Goal: Transaction & Acquisition: Book appointment/travel/reservation

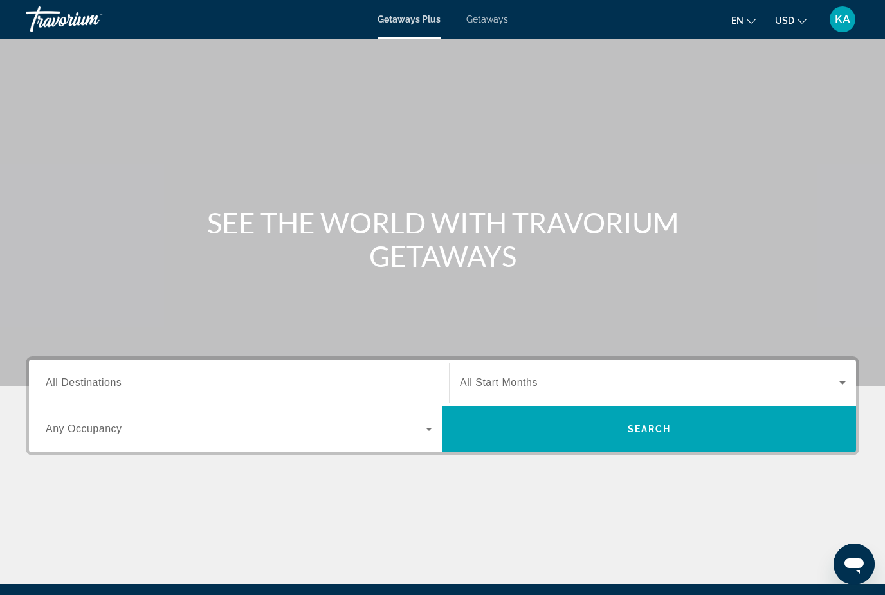
click at [484, 39] on div "Main content" at bounding box center [442, 193] width 885 height 386
click at [482, 20] on span "Getaways" at bounding box center [487, 19] width 42 height 10
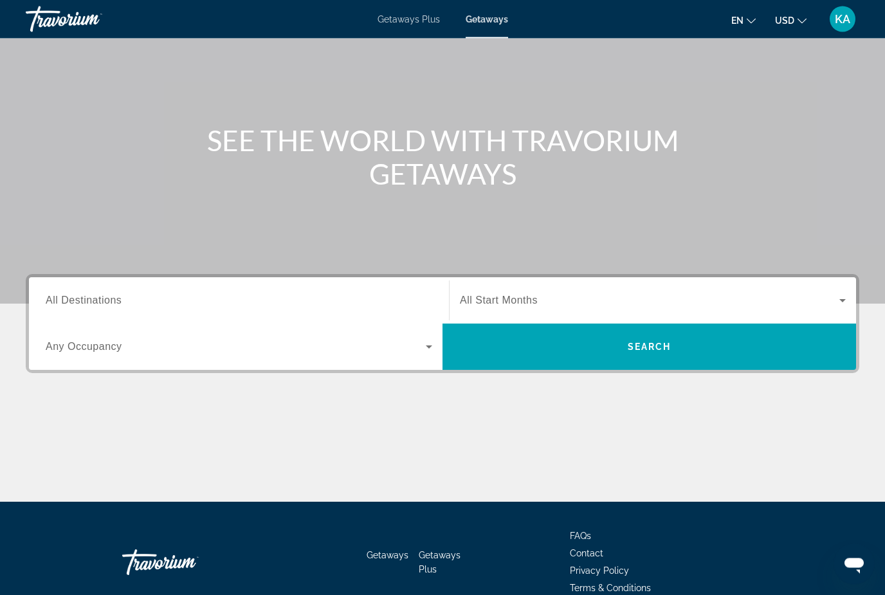
scroll to position [105, 0]
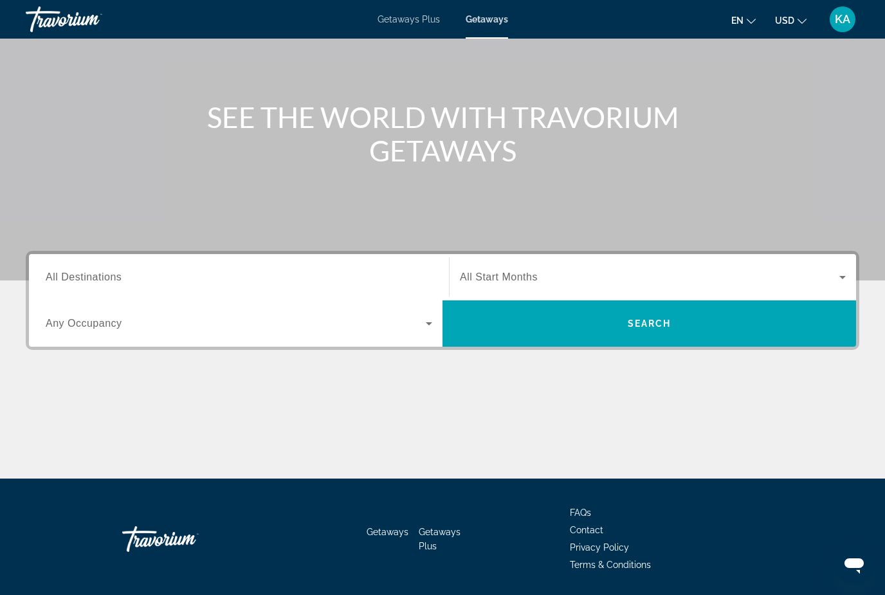
click at [131, 271] on input "Destination All Destinations" at bounding box center [239, 277] width 386 height 15
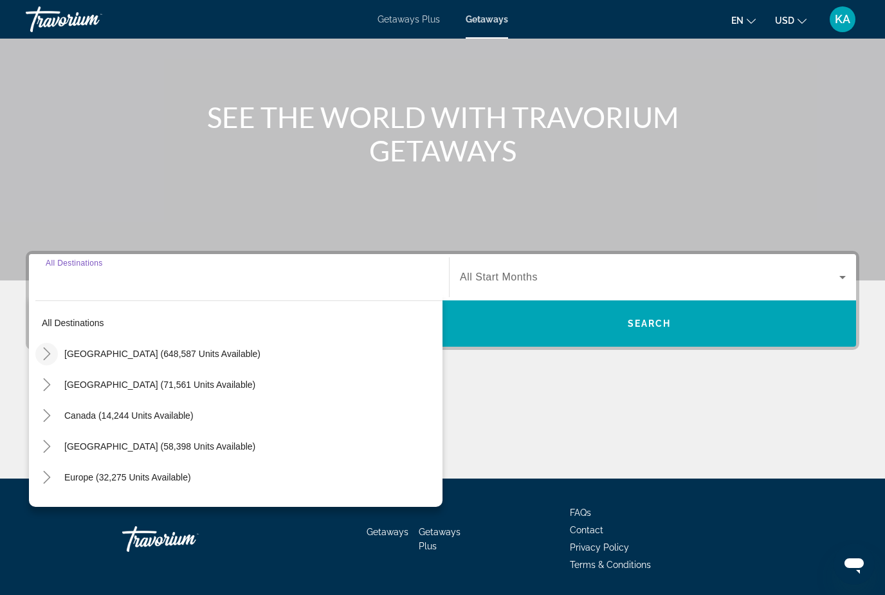
click at [46, 351] on icon "Toggle United States (648,587 units available)" at bounding box center [47, 353] width 13 height 13
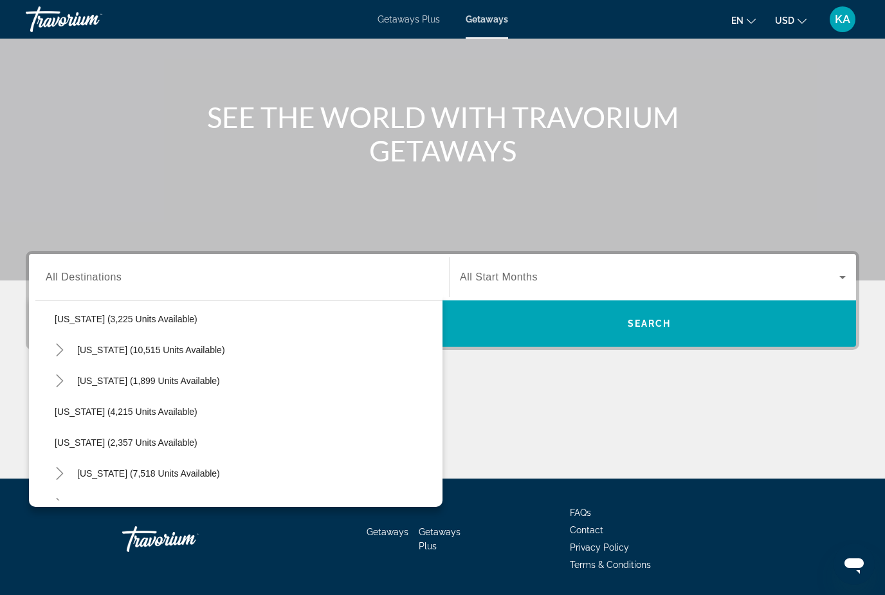
scroll to position [766, 0]
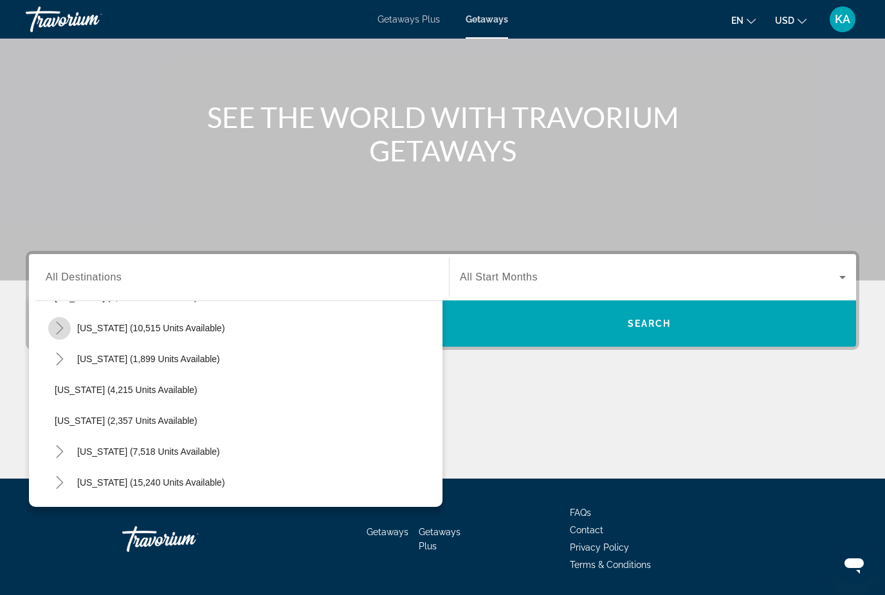
click at [66, 327] on mat-icon "Toggle Nevada (10,515 units available)" at bounding box center [59, 328] width 23 height 23
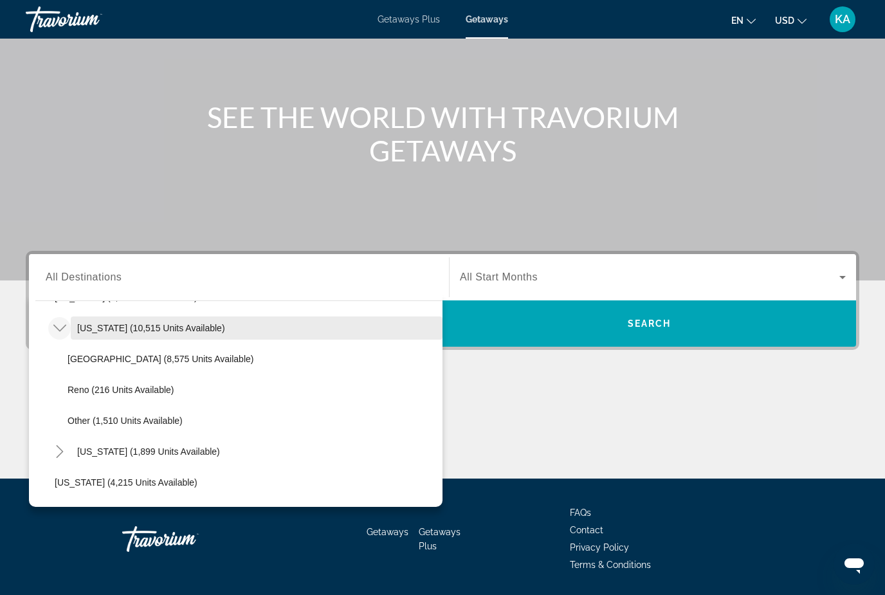
click at [139, 329] on span "[US_STATE] (10,515 units available)" at bounding box center [151, 328] width 148 height 10
type input "**********"
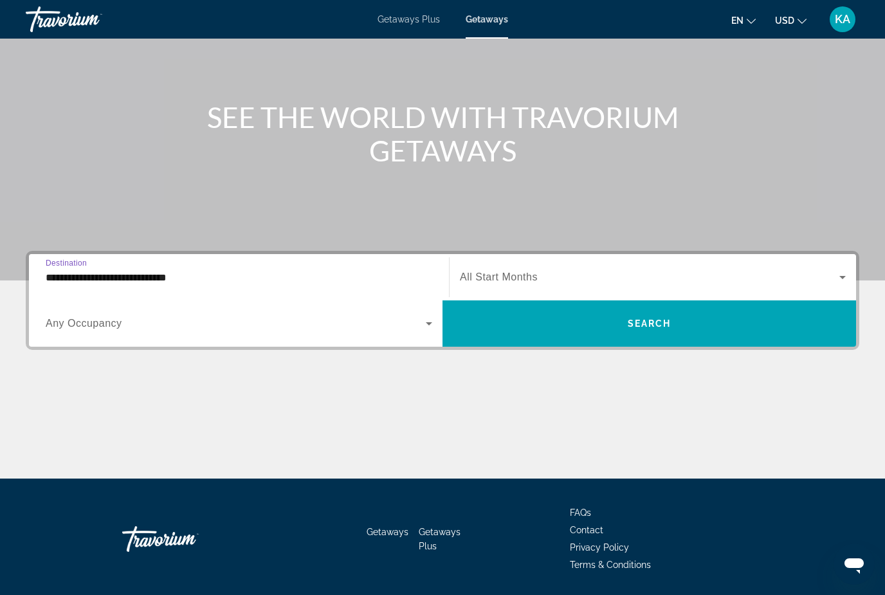
click at [607, 280] on span "Search widget" at bounding box center [649, 276] width 379 height 15
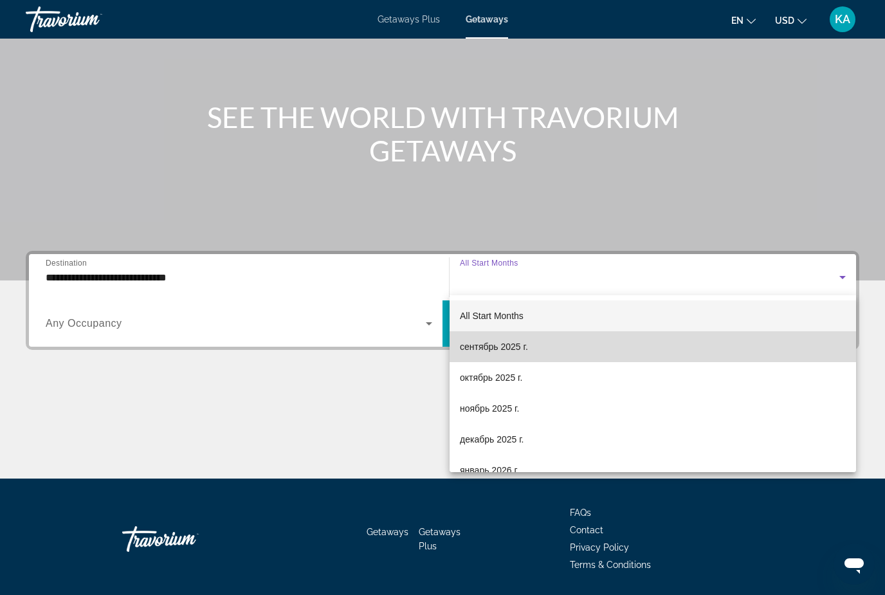
click at [530, 351] on mat-option "сентябрь 2025 г." at bounding box center [652, 346] width 406 height 31
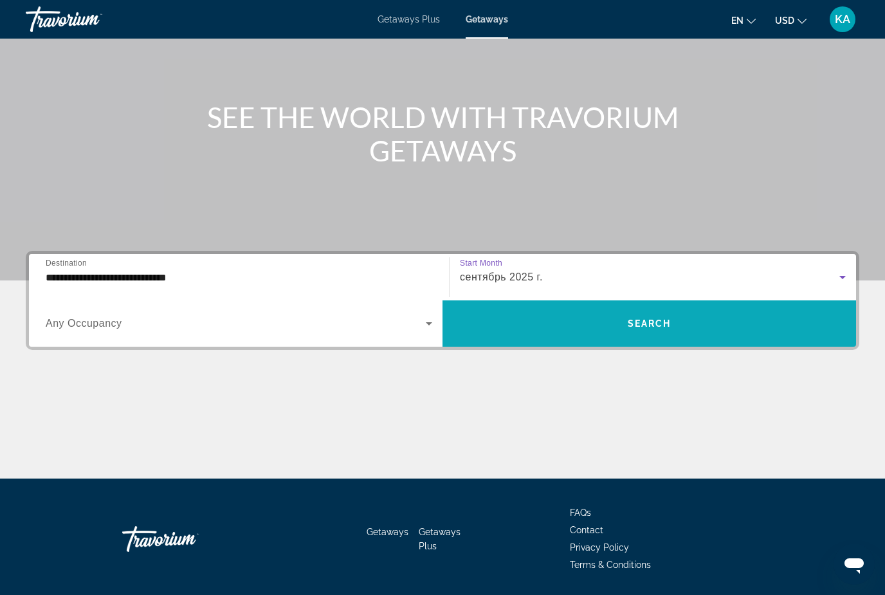
click at [605, 330] on span "Search widget" at bounding box center [648, 323] width 413 height 31
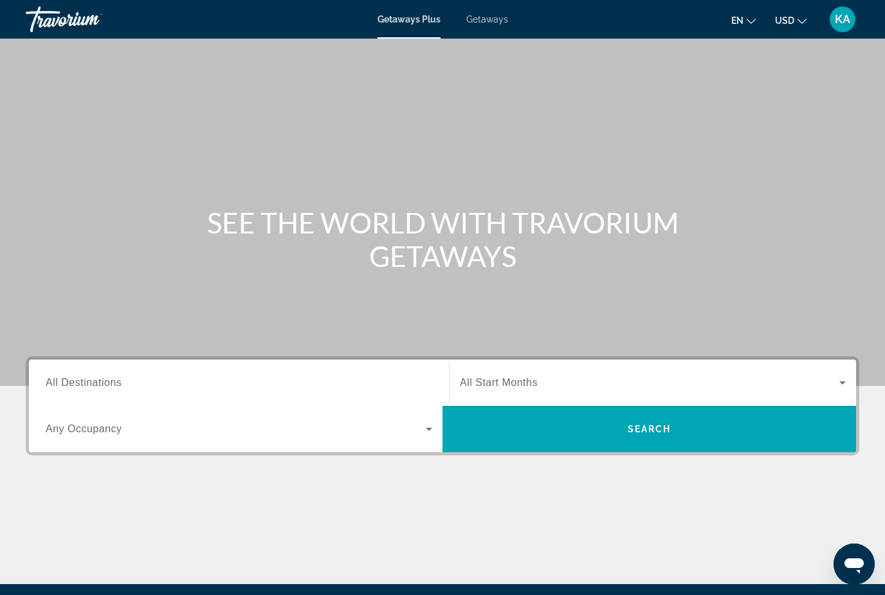
click at [495, 24] on span "Getaways" at bounding box center [487, 19] width 42 height 10
click at [496, 29] on div "Getaways Plus Getaways en English Español Français Italiano Português русский U…" at bounding box center [442, 19] width 885 height 33
click at [125, 379] on input "Destination All Destinations" at bounding box center [239, 382] width 386 height 15
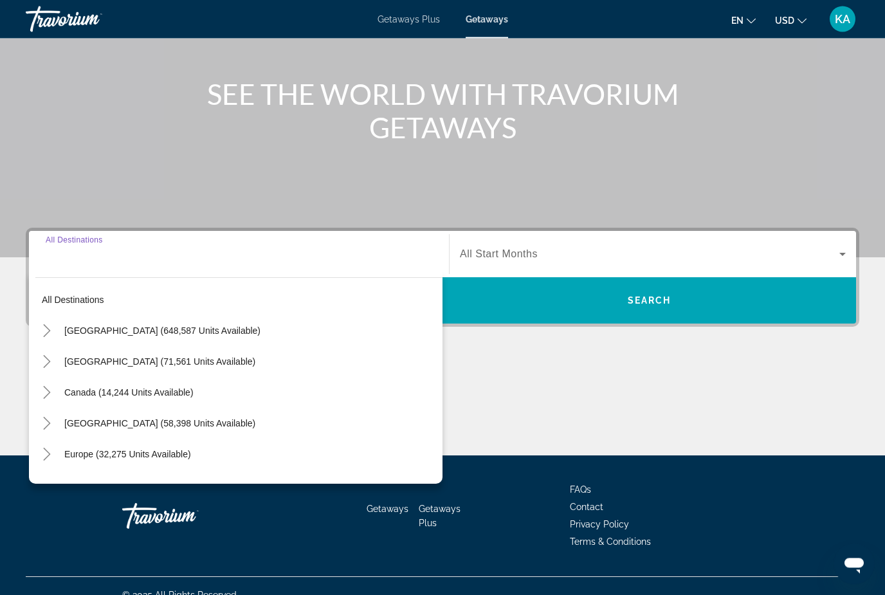
scroll to position [147, 0]
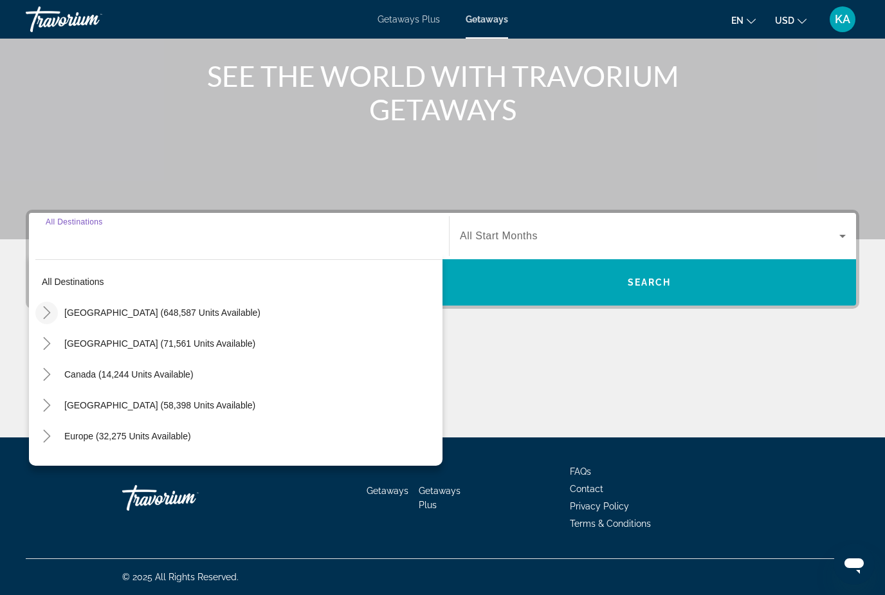
click at [51, 309] on icon "Toggle United States (648,587 units available)" at bounding box center [47, 312] width 13 height 13
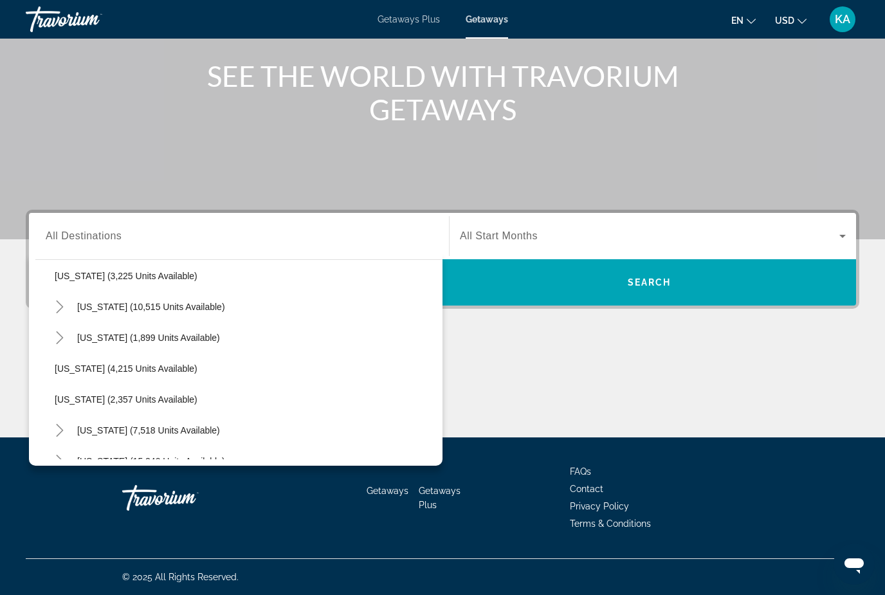
scroll to position [746, 0]
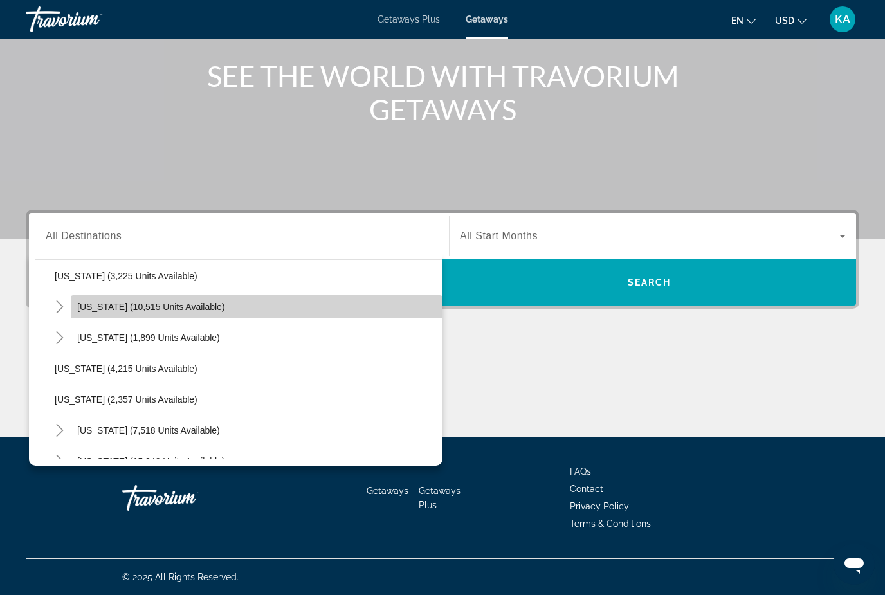
click at [118, 314] on span "Search widget" at bounding box center [257, 306] width 372 height 31
type input "**********"
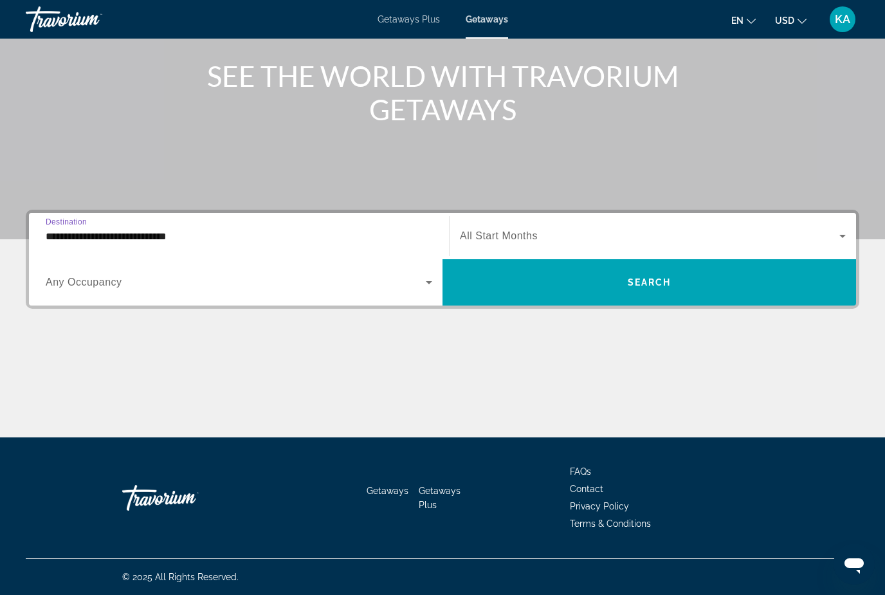
click at [561, 239] on span "Search widget" at bounding box center [649, 235] width 379 height 15
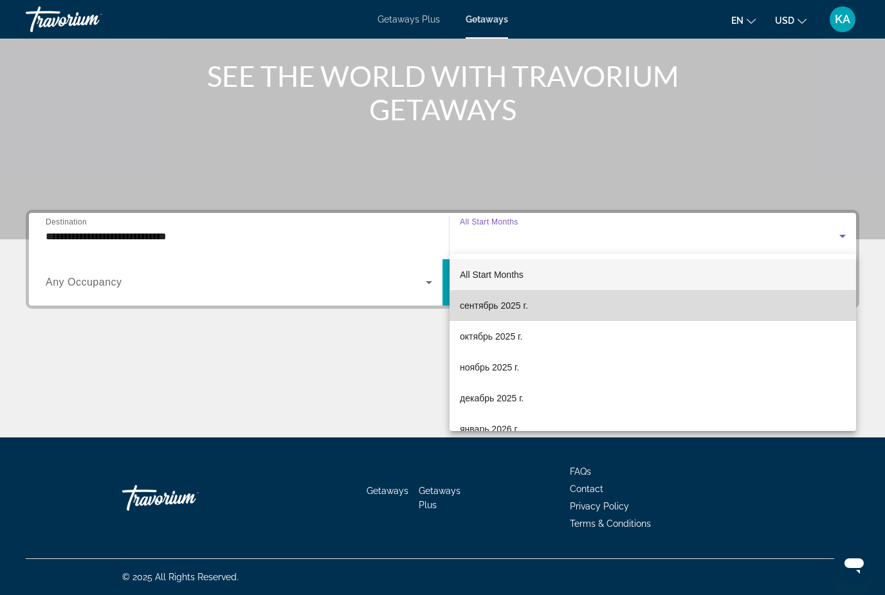
click at [492, 307] on span "сентябрь 2025 г." at bounding box center [494, 305] width 68 height 15
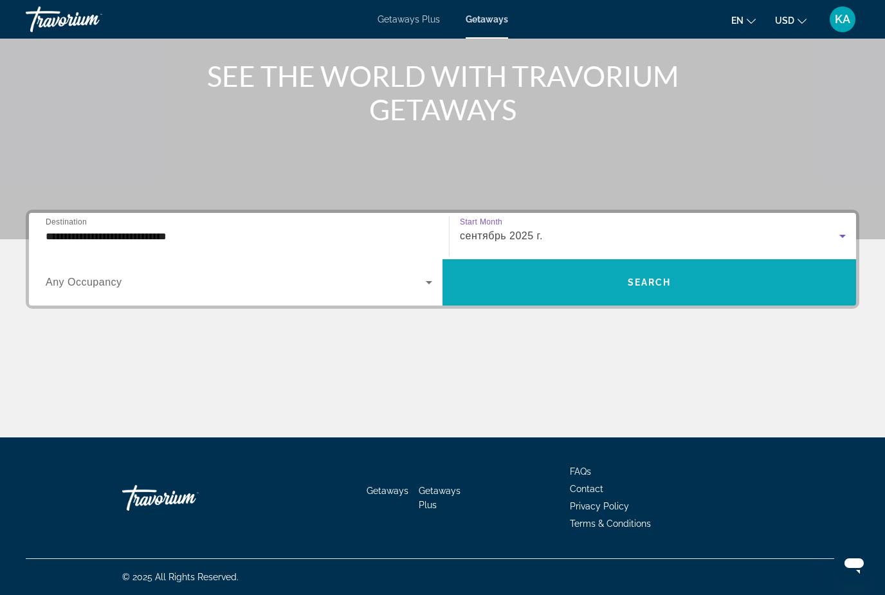
click at [673, 291] on span "Search widget" at bounding box center [648, 282] width 413 height 31
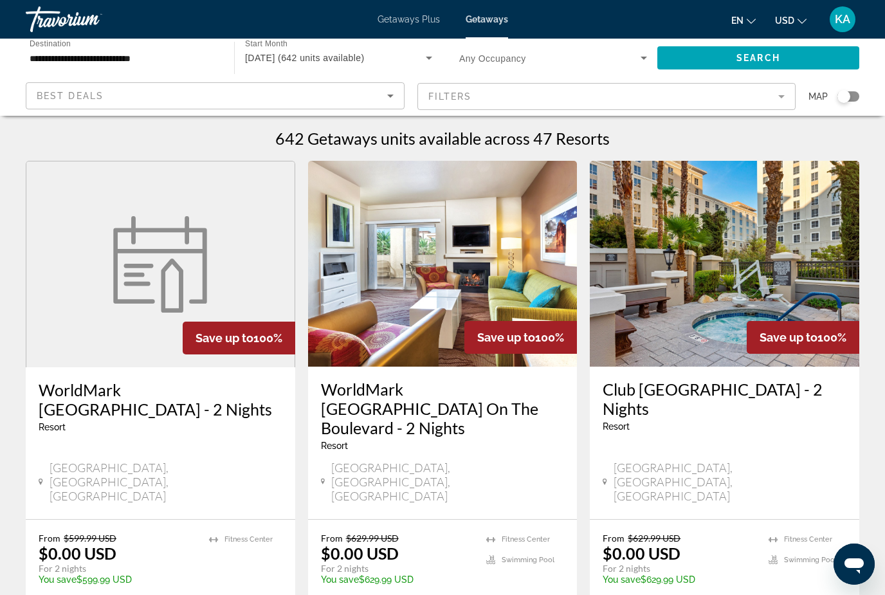
click at [466, 102] on mat-form-field "Filters" at bounding box center [606, 96] width 379 height 27
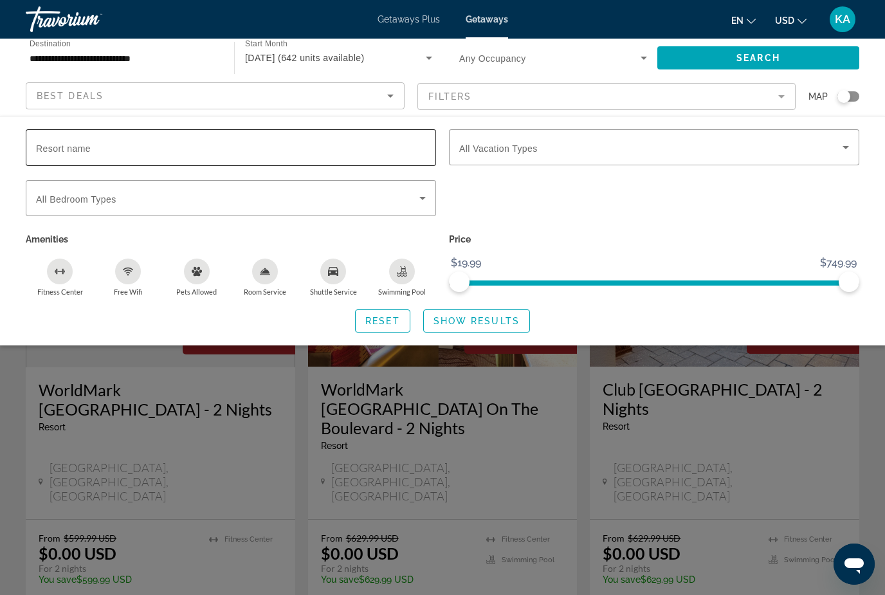
click at [97, 144] on input "Resort name" at bounding box center [231, 147] width 390 height 15
type input "*****"
click at [477, 316] on span "Show Results" at bounding box center [476, 321] width 86 height 10
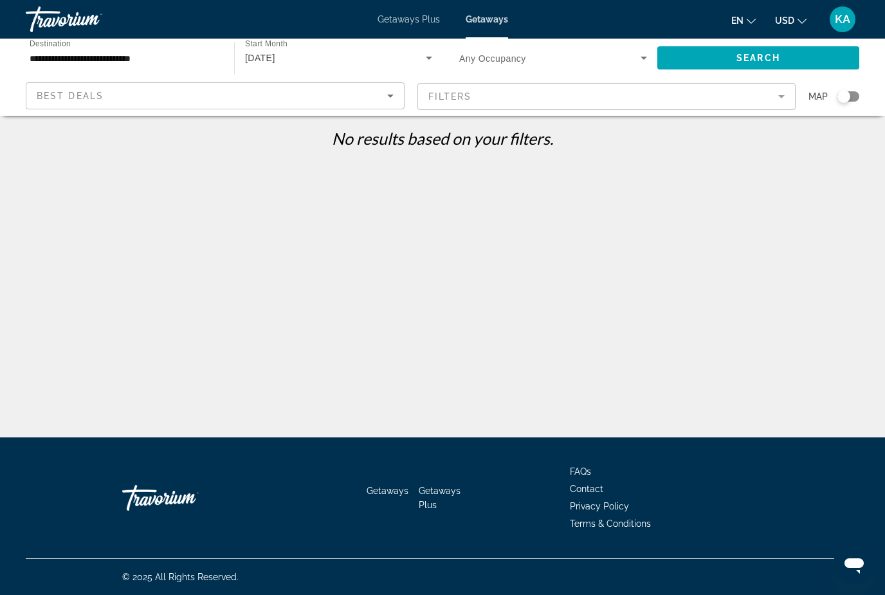
click at [364, 61] on div "September 2025" at bounding box center [335, 57] width 181 height 15
click at [153, 199] on div at bounding box center [442, 297] width 885 height 595
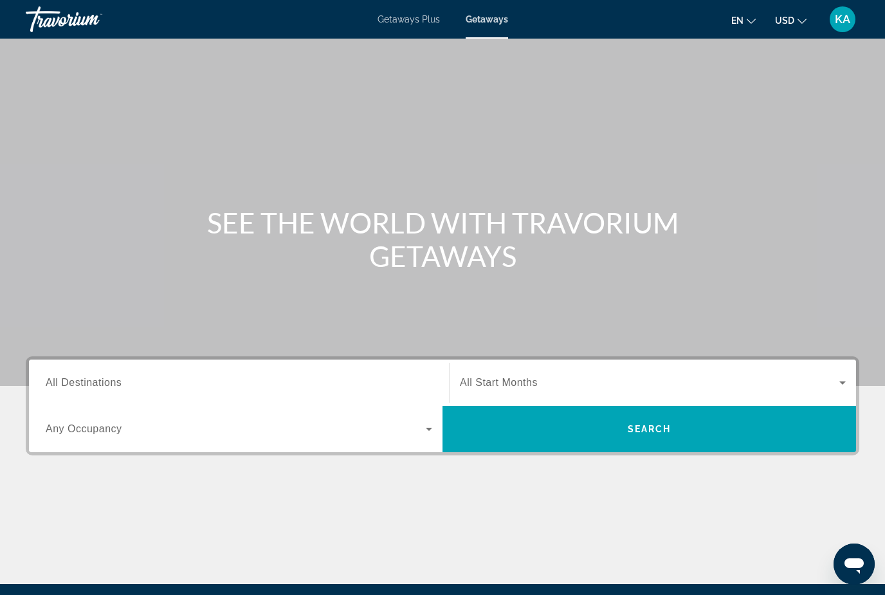
click at [131, 381] on input "Destination All Destinations" at bounding box center [239, 382] width 386 height 15
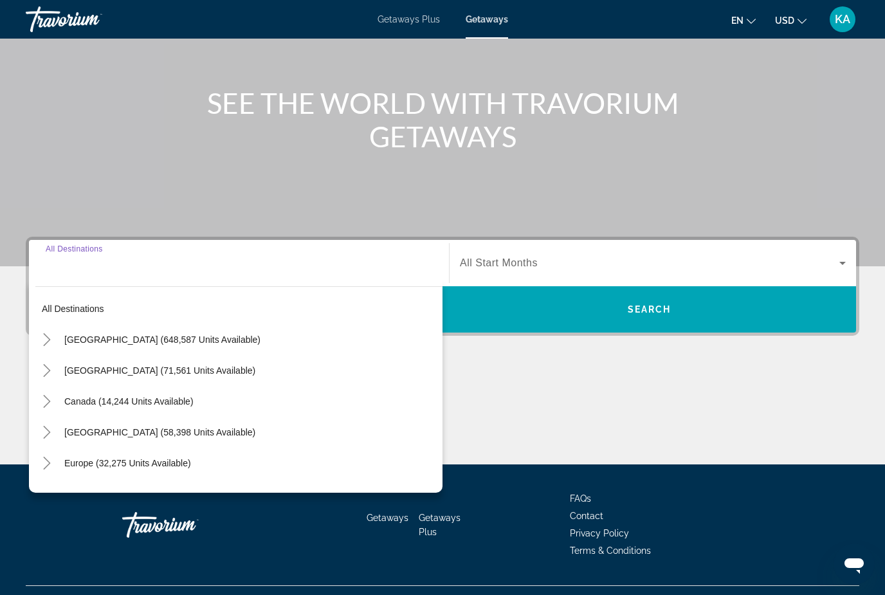
scroll to position [147, 0]
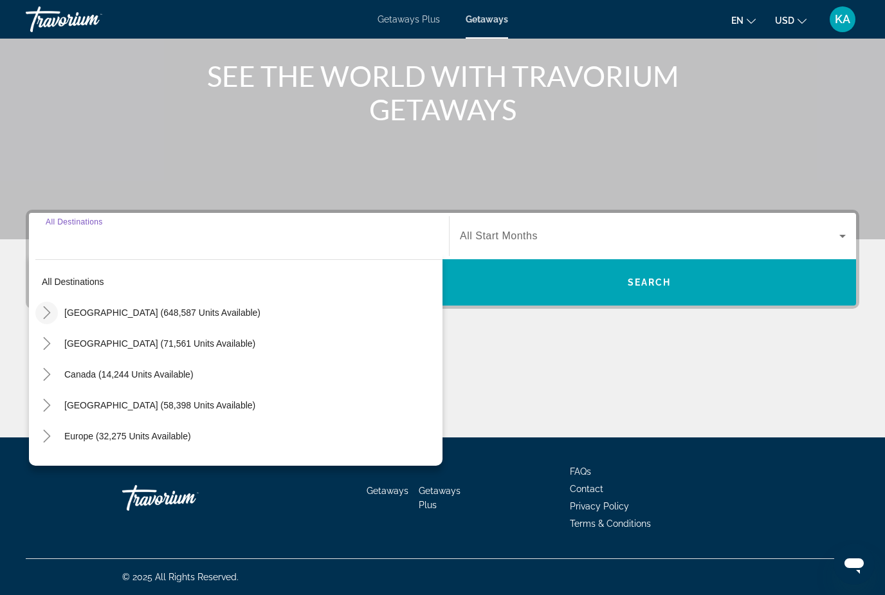
click at [49, 312] on icon "Toggle United States (648,587 units available)" at bounding box center [46, 312] width 7 height 13
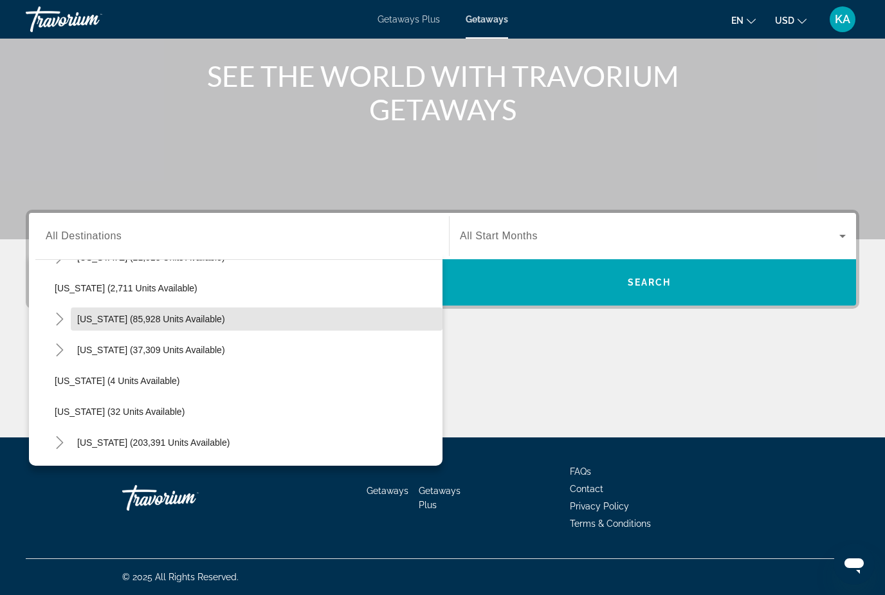
scroll to position [87, 0]
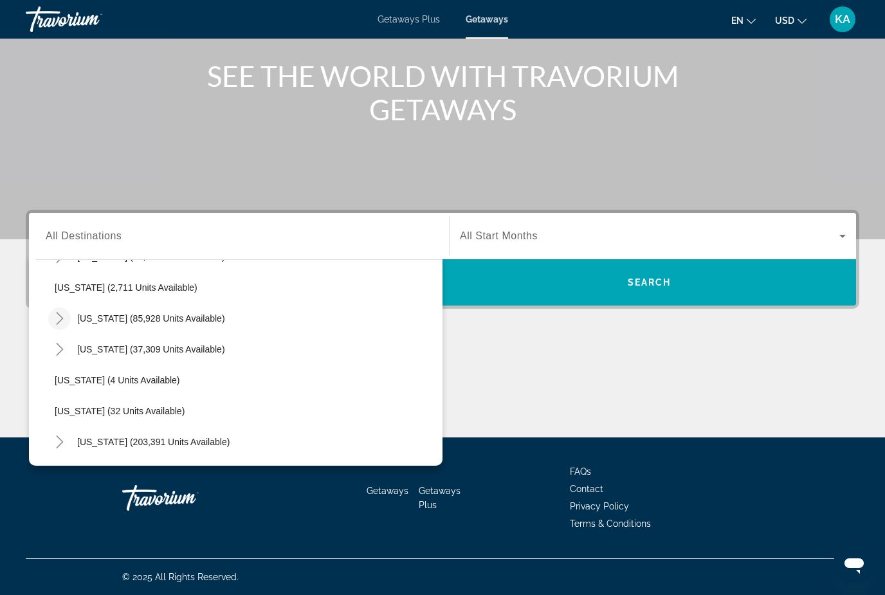
click at [59, 321] on icon "Toggle California (85,928 units available)" at bounding box center [59, 318] width 13 height 13
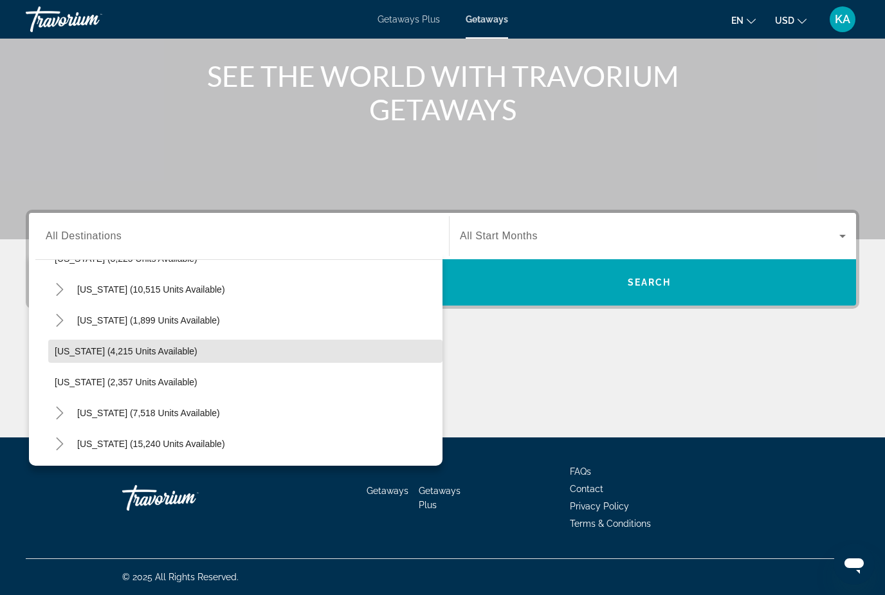
scroll to position [939, 0]
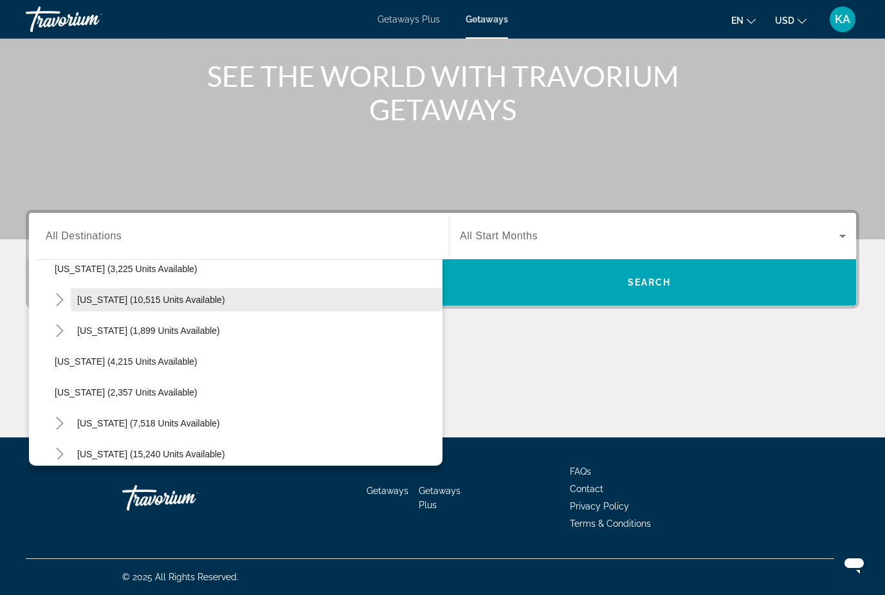
click at [89, 298] on span "[US_STATE] (10,515 units available)" at bounding box center [151, 299] width 148 height 10
type input "**********"
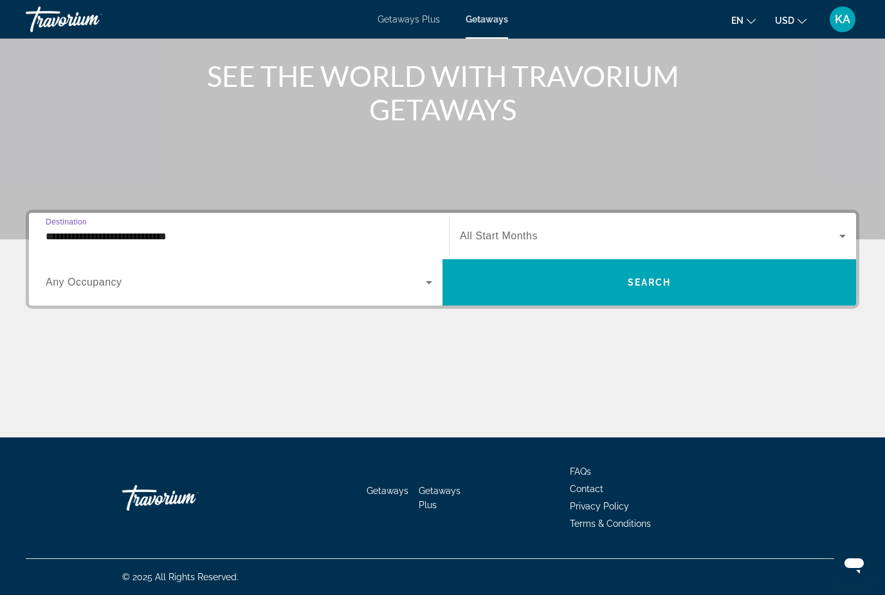
click at [524, 229] on span "Search widget" at bounding box center [649, 235] width 379 height 15
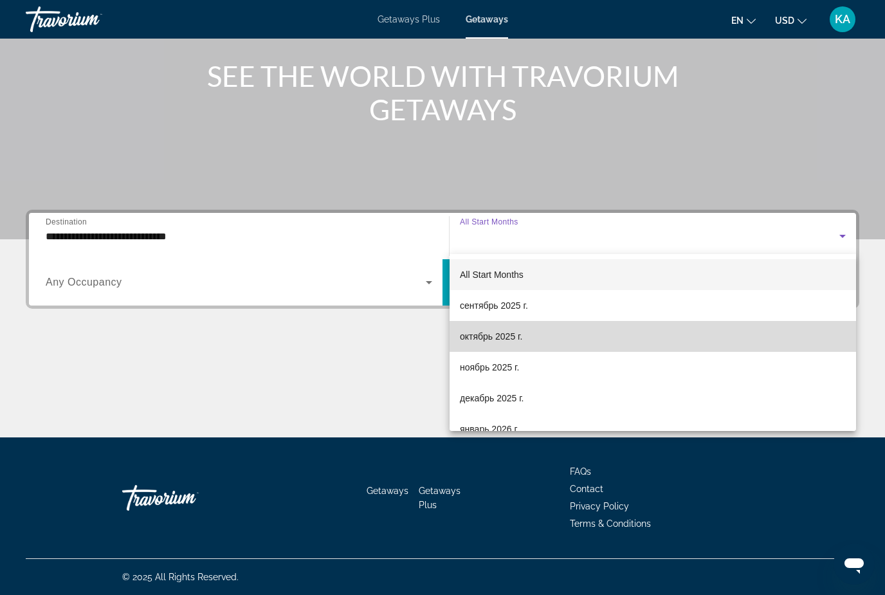
click at [500, 339] on span "октябрь 2025 г." at bounding box center [491, 336] width 62 height 15
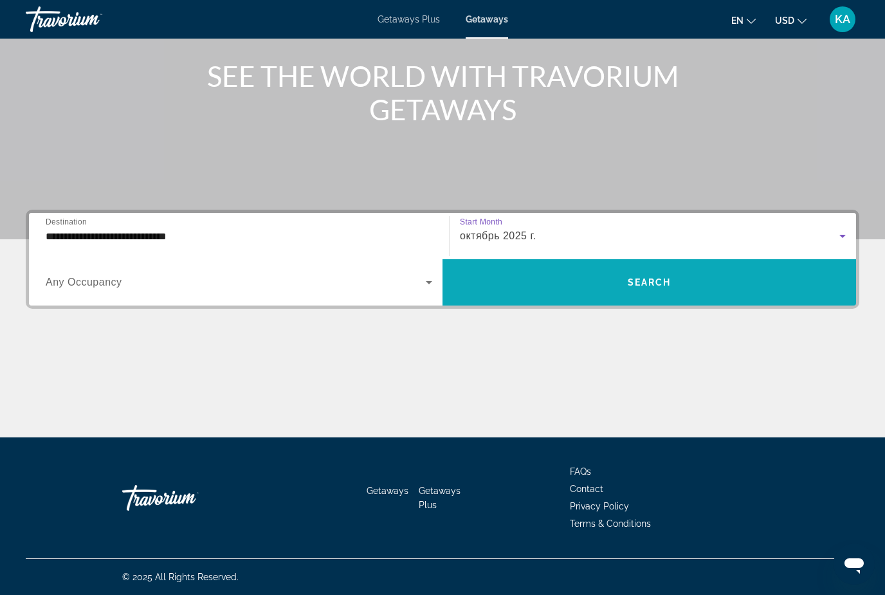
click at [573, 279] on span "Search widget" at bounding box center [648, 282] width 413 height 31
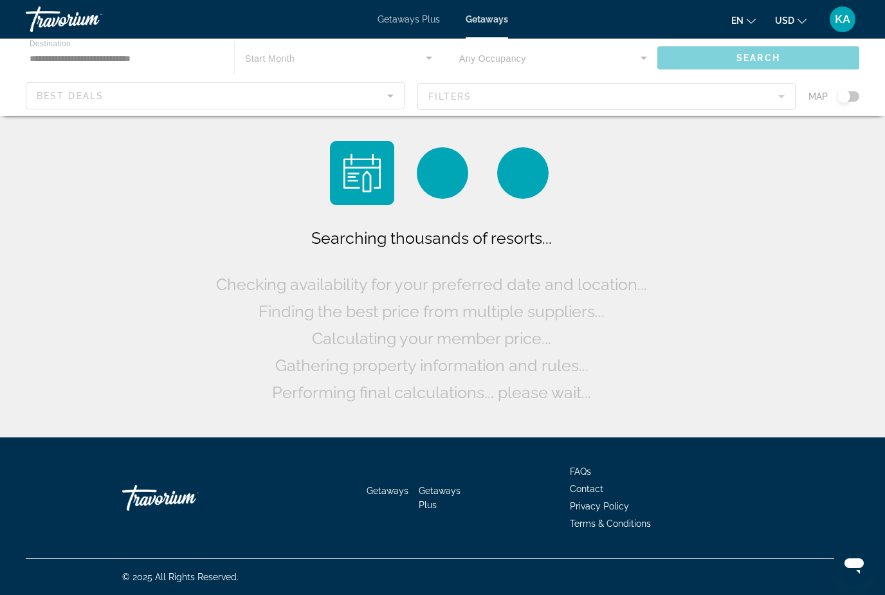
scroll to position [41, 0]
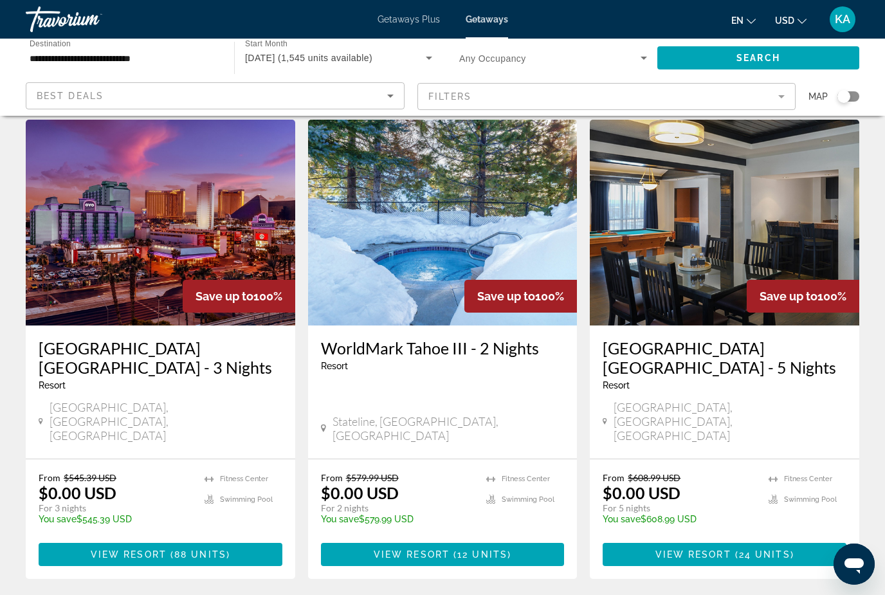
click at [463, 98] on mat-form-field "Filters" at bounding box center [606, 96] width 379 height 27
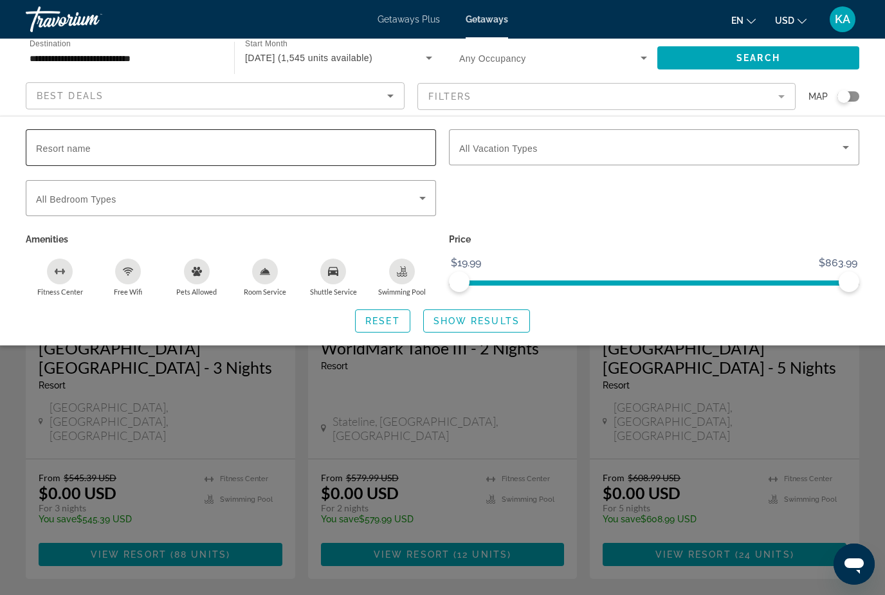
click at [94, 150] on div "Resort name" at bounding box center [231, 147] width 390 height 37
type input "*****"
click at [494, 321] on span "Show Results" at bounding box center [476, 321] width 86 height 10
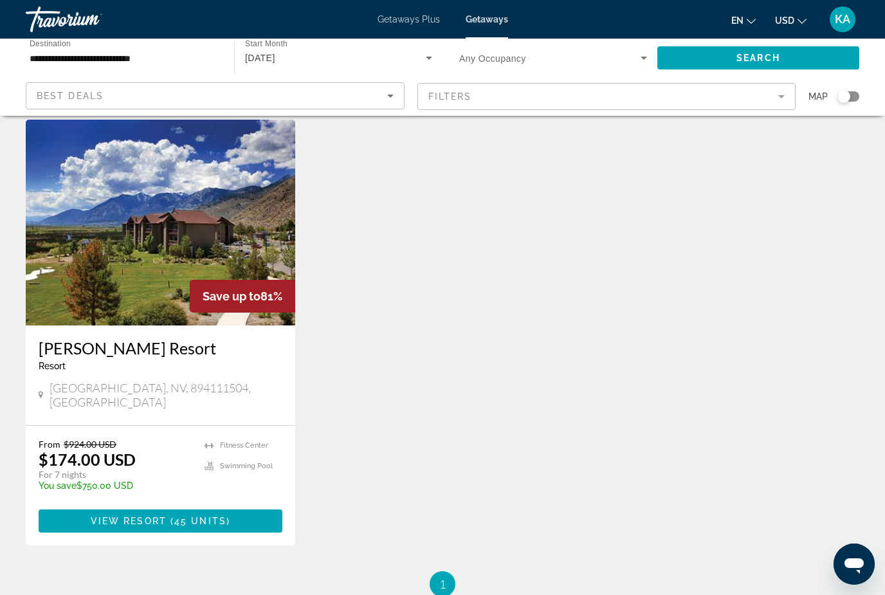
click at [162, 247] on img "Main content" at bounding box center [160, 223] width 269 height 206
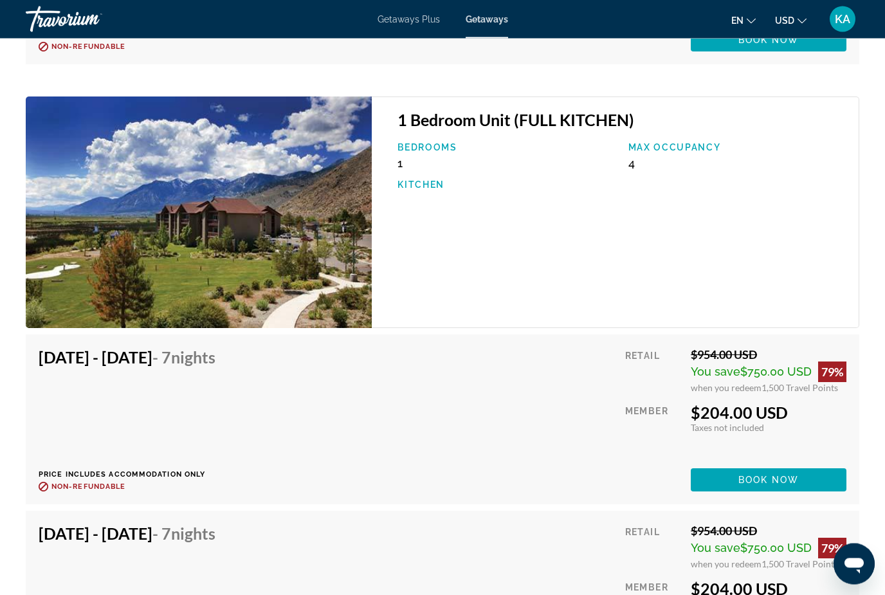
scroll to position [4214, 0]
click at [799, 475] on span "Main content" at bounding box center [769, 479] width 156 height 31
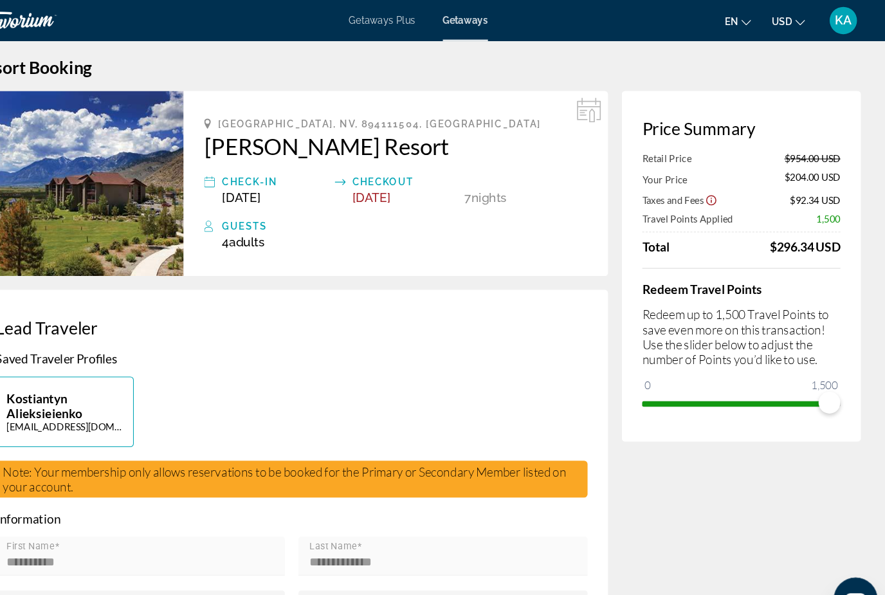
scroll to position [12, 0]
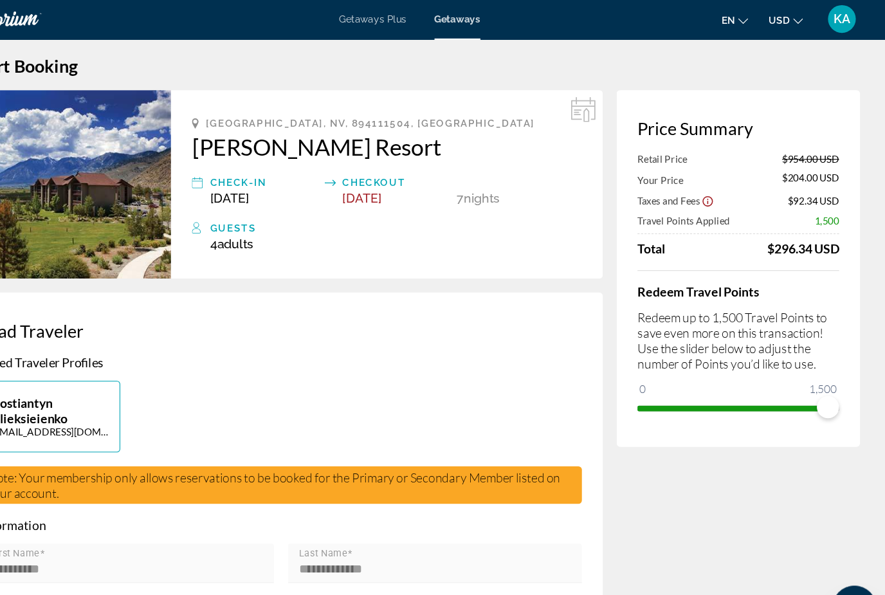
drag, startPoint x: 171, startPoint y: 131, endPoint x: 387, endPoint y: 142, distance: 216.3
click at [387, 142] on div "Genoa, NV, 894111504, USA David Walley's Resort Check-In Oct 12, 2025 Checkout …" at bounding box center [421, 172] width 399 height 174
copy h2 "David Walley's Resort"
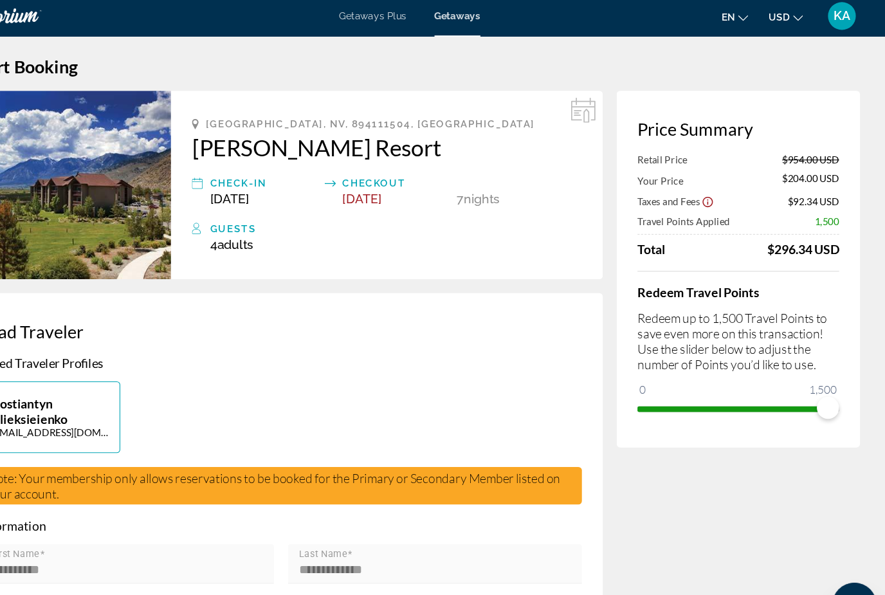
scroll to position [0, 0]
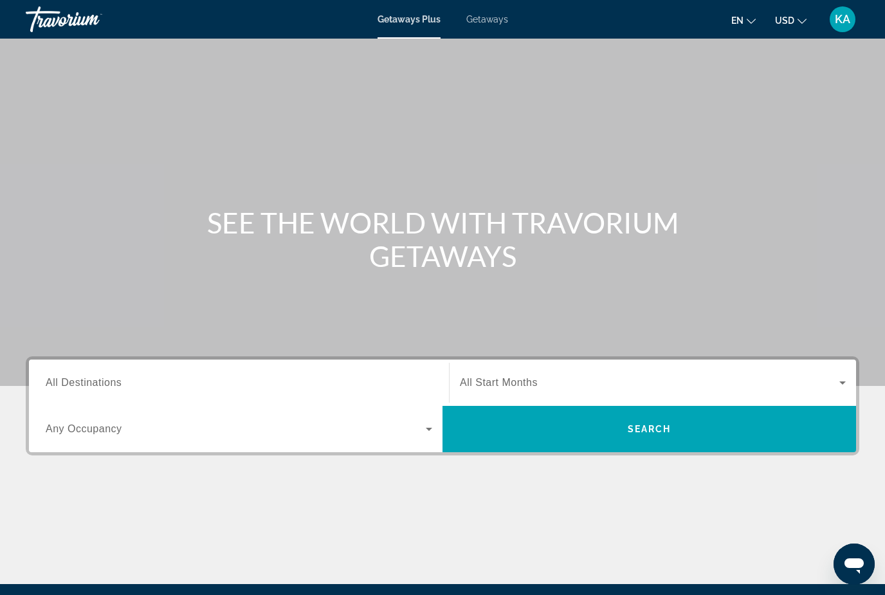
click at [149, 365] on div "Search widget" at bounding box center [239, 383] width 386 height 37
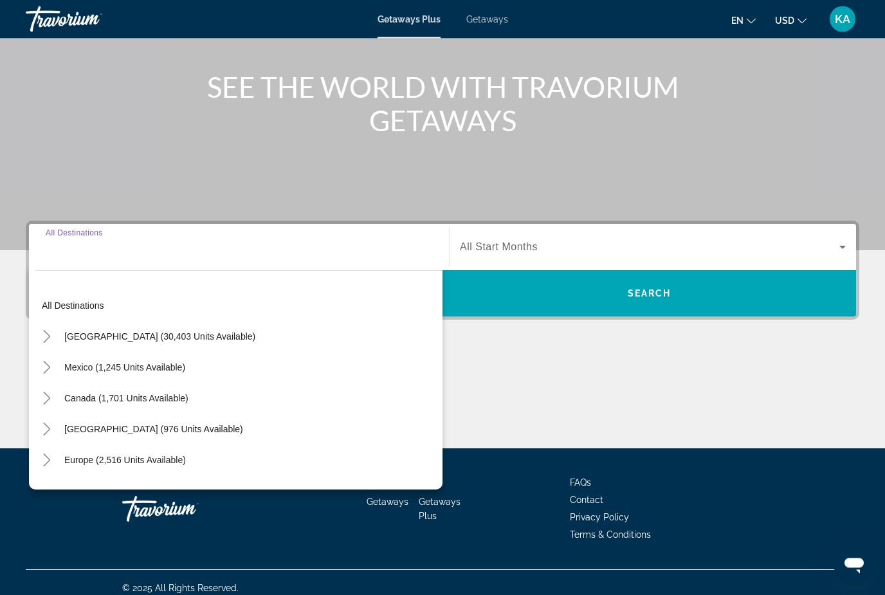
scroll to position [147, 0]
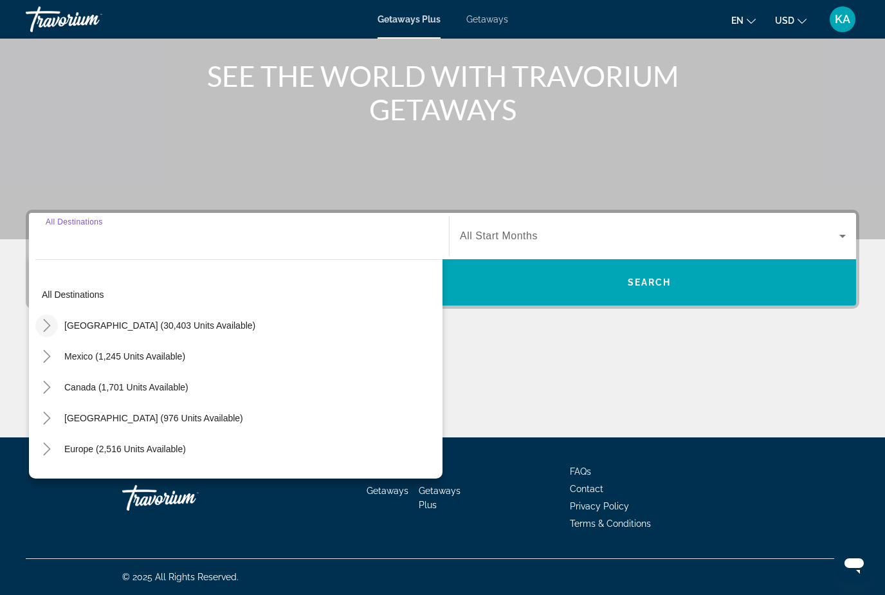
click at [51, 319] on icon "Toggle United States (30,403 units available)" at bounding box center [47, 325] width 13 height 13
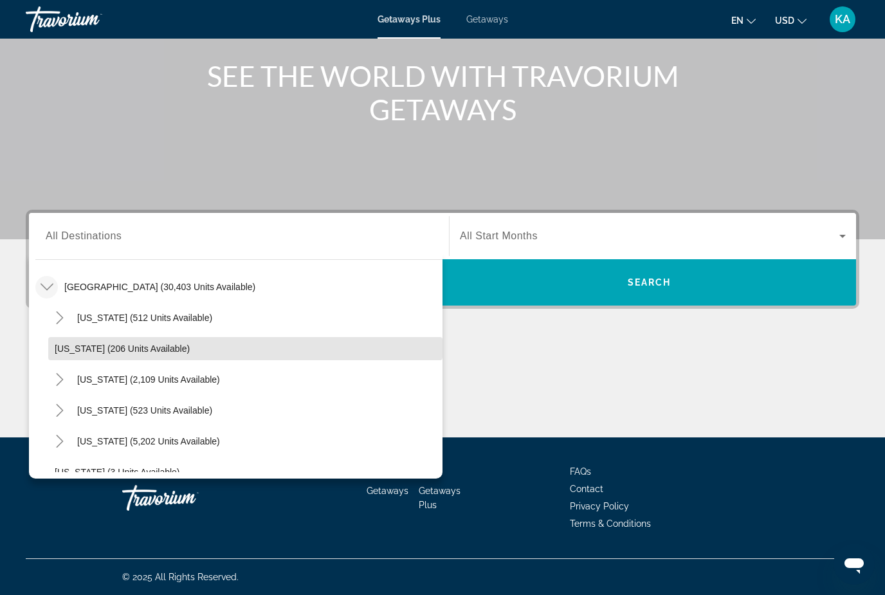
scroll to position [48, 0]
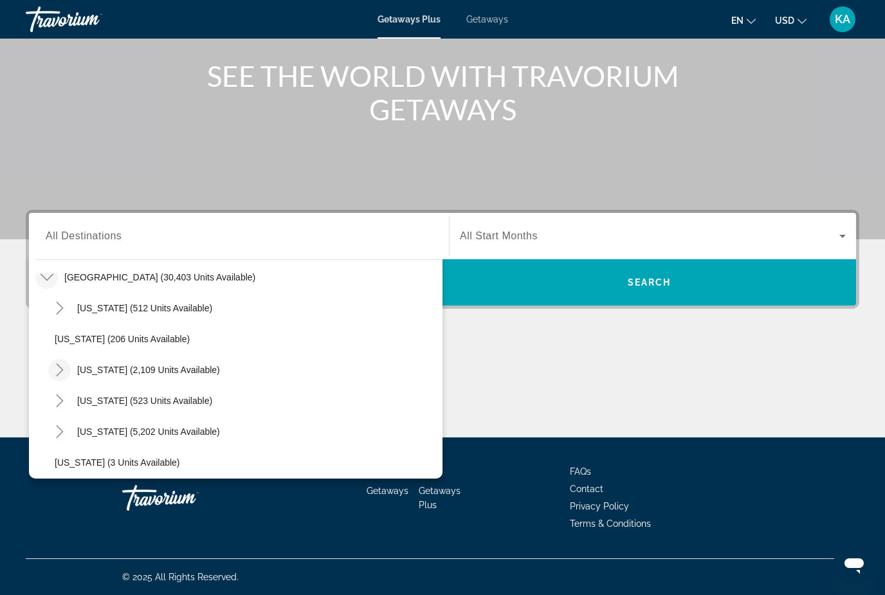
click at [57, 368] on icon "Toggle California (2,109 units available)" at bounding box center [59, 369] width 13 height 13
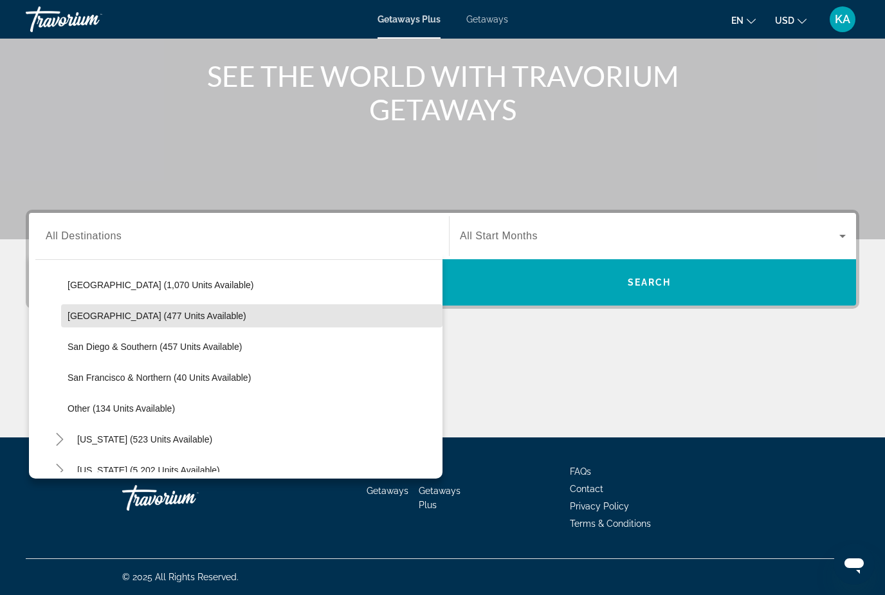
scroll to position [199, 0]
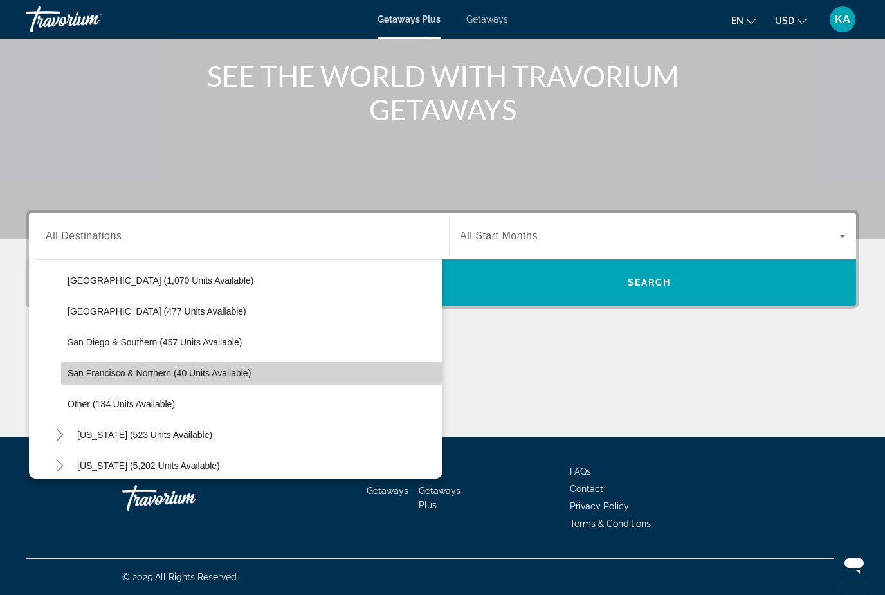
click at [234, 372] on span "San Francisco & Northern (40 units available)" at bounding box center [159, 373] width 183 height 10
type input "**********"
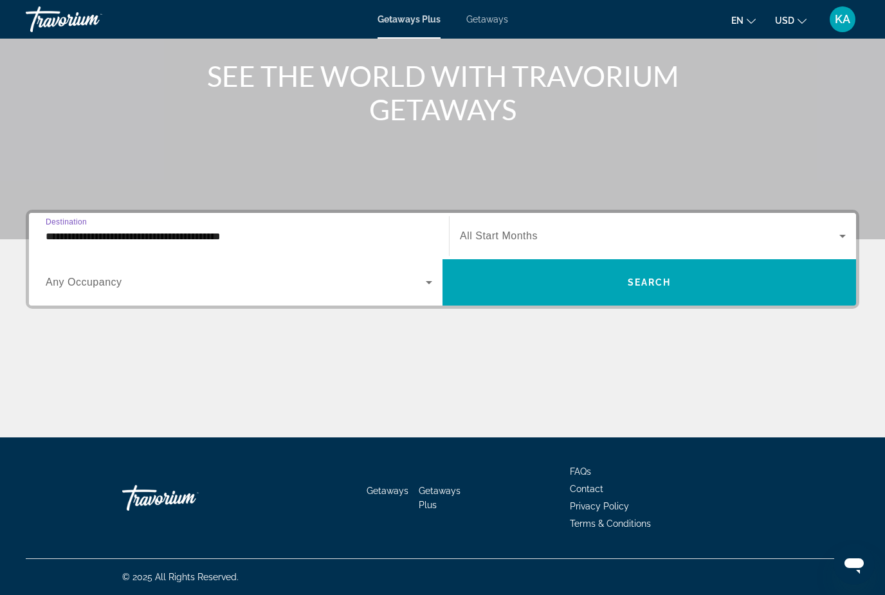
click at [646, 236] on span "Search widget" at bounding box center [649, 235] width 379 height 15
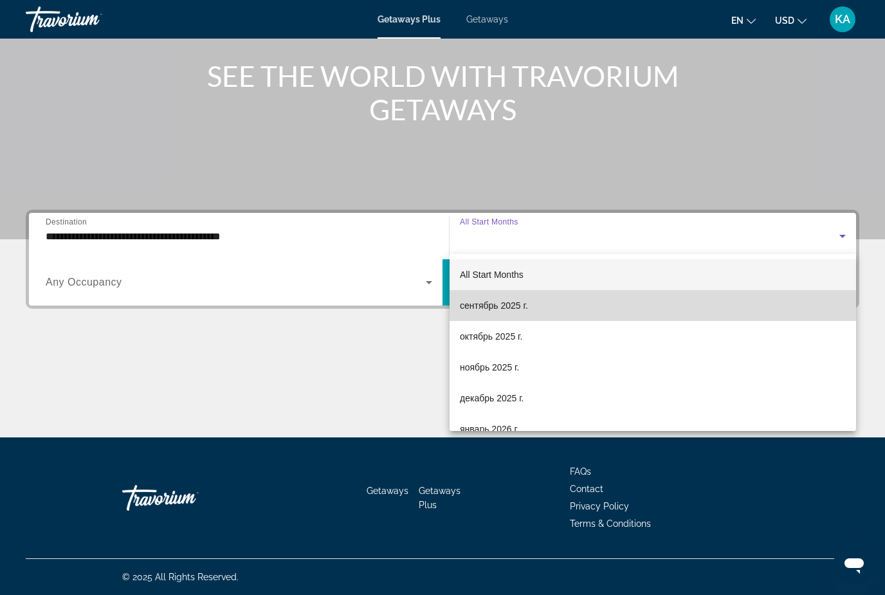
click at [531, 309] on mat-option "сентябрь 2025 г." at bounding box center [652, 305] width 406 height 31
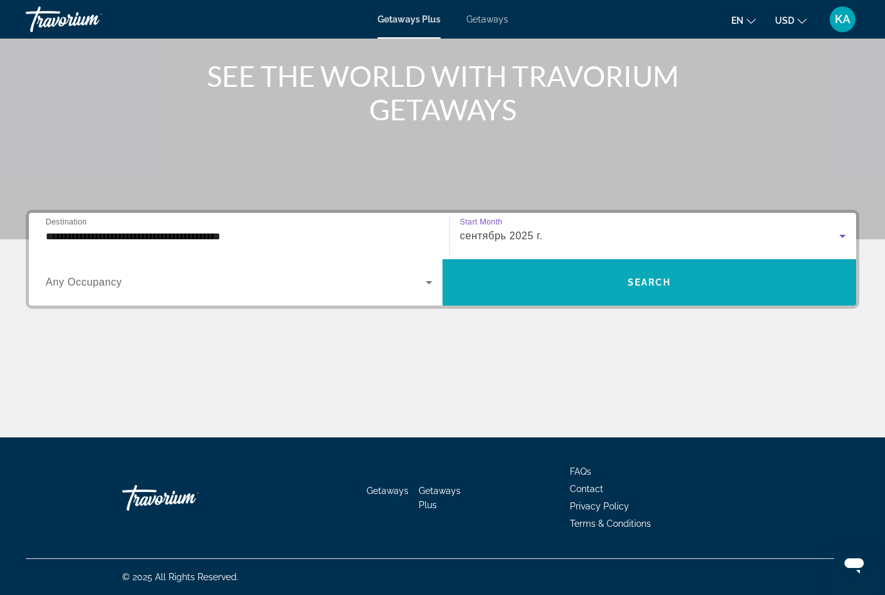
click at [585, 285] on span "Search widget" at bounding box center [648, 282] width 413 height 31
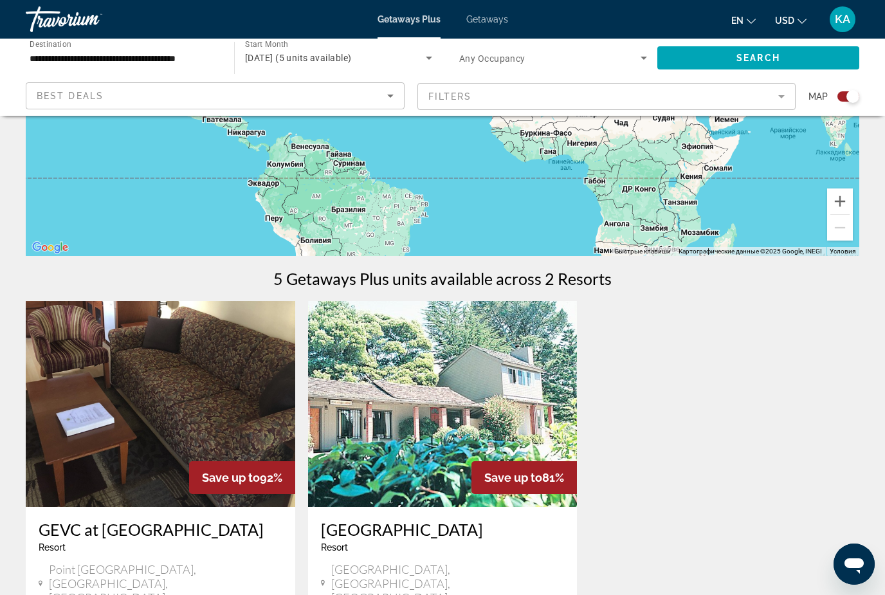
scroll to position [208, 0]
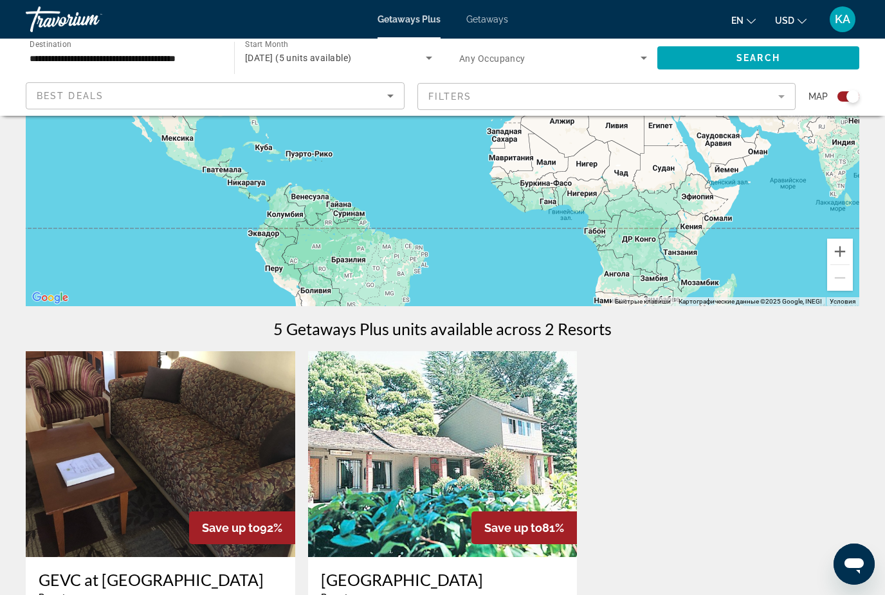
click at [147, 64] on input "**********" at bounding box center [124, 58] width 188 height 15
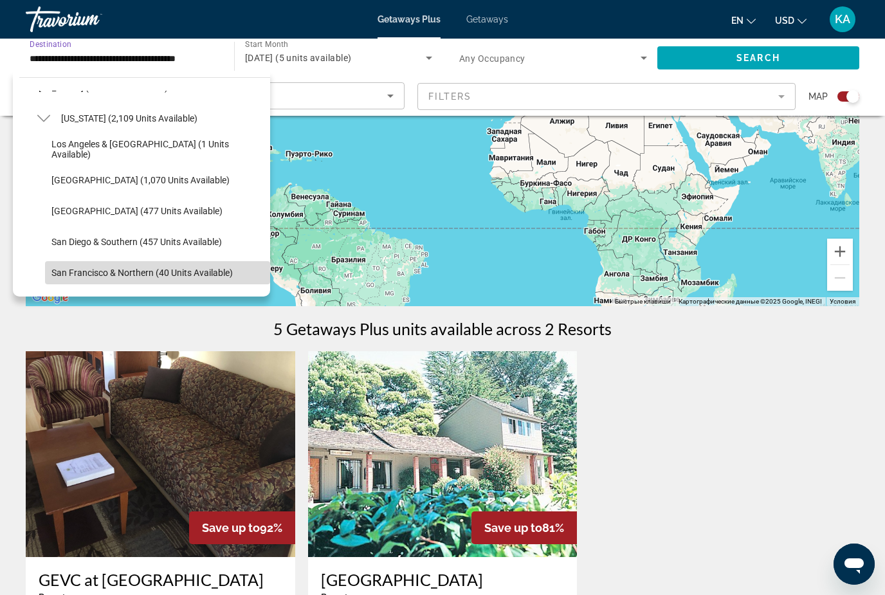
scroll to position [118, 0]
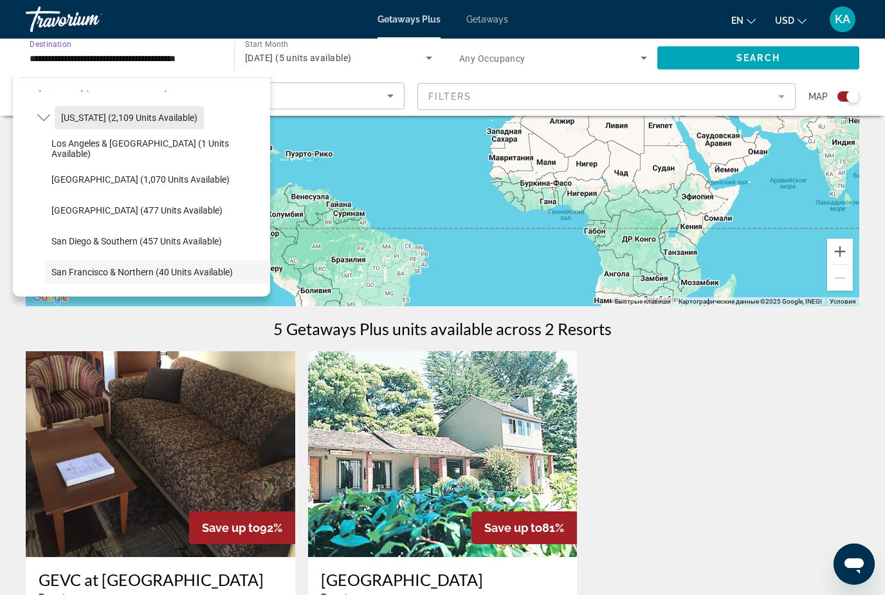
click at [66, 118] on span "California (2,109 units available)" at bounding box center [129, 118] width 136 height 10
type input "**********"
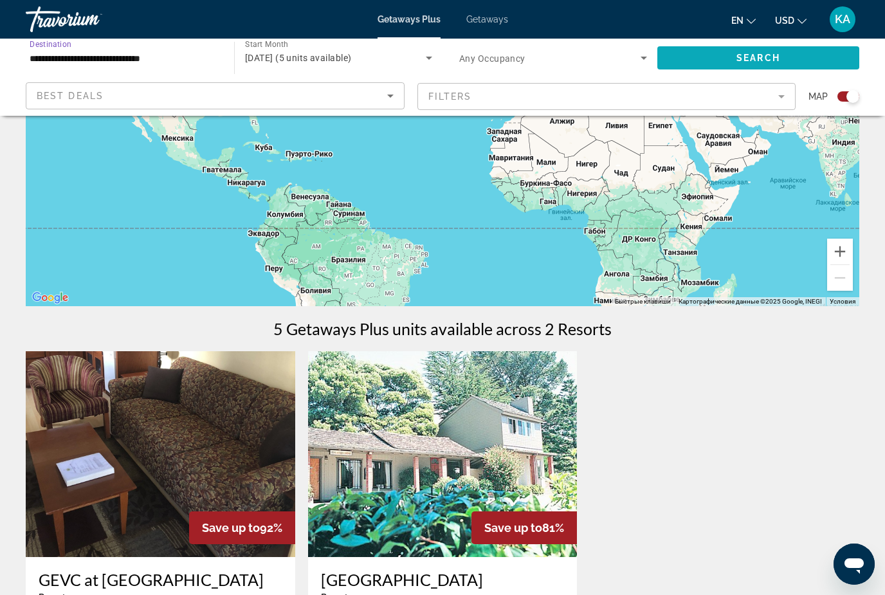
click at [717, 59] on span "Search widget" at bounding box center [758, 57] width 202 height 31
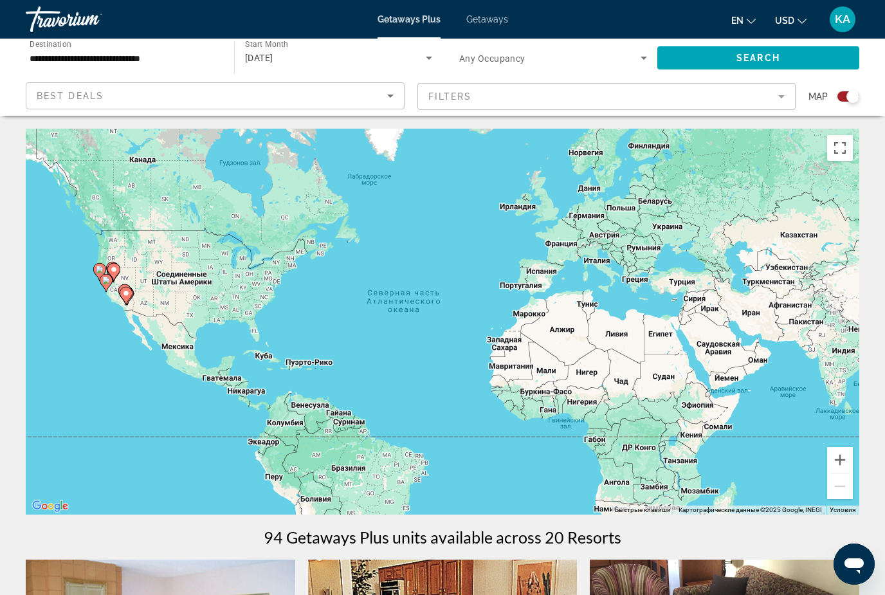
click at [370, 56] on div "September 2025" at bounding box center [335, 57] width 181 height 15
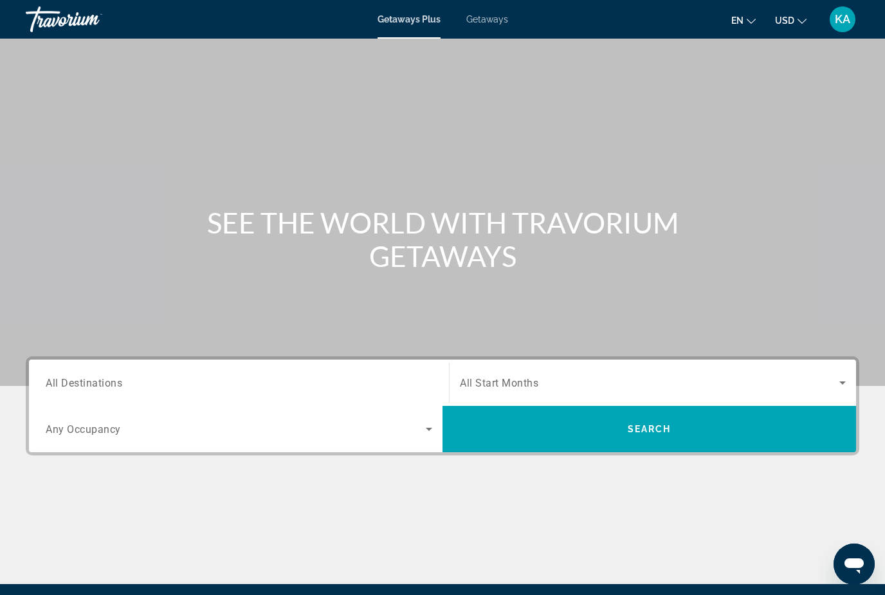
click at [497, 22] on span "Getaways" at bounding box center [487, 19] width 42 height 10
click at [93, 381] on span "All Destinations" at bounding box center [84, 382] width 77 height 12
click at [93, 381] on input "Destination All Destinations" at bounding box center [239, 382] width 386 height 15
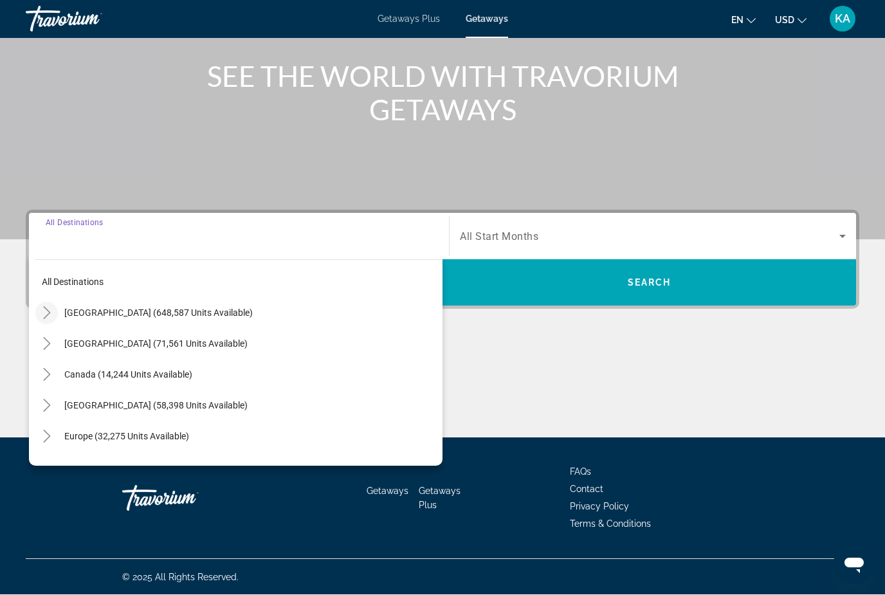
click at [52, 310] on icon "Toggle United States (648,587 units available)" at bounding box center [47, 313] width 13 height 13
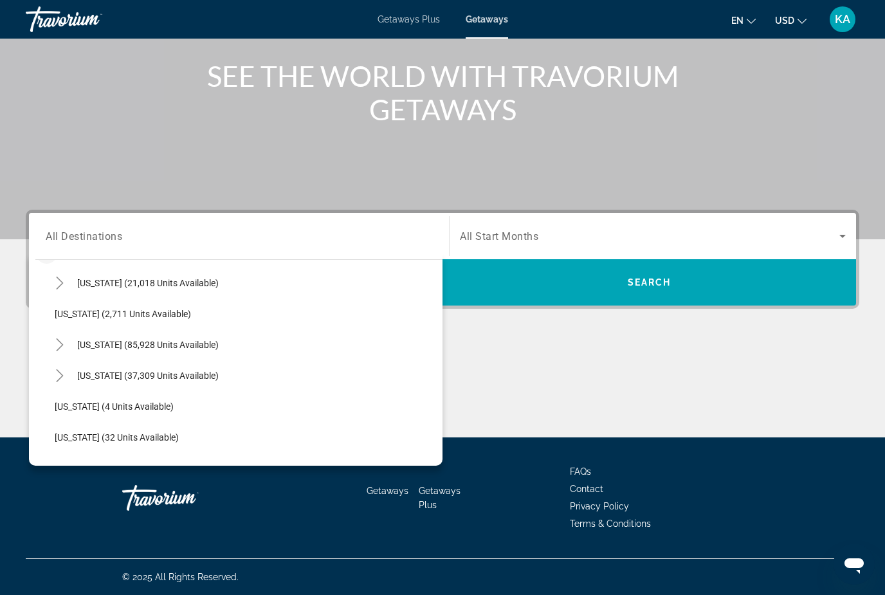
scroll to position [68, 0]
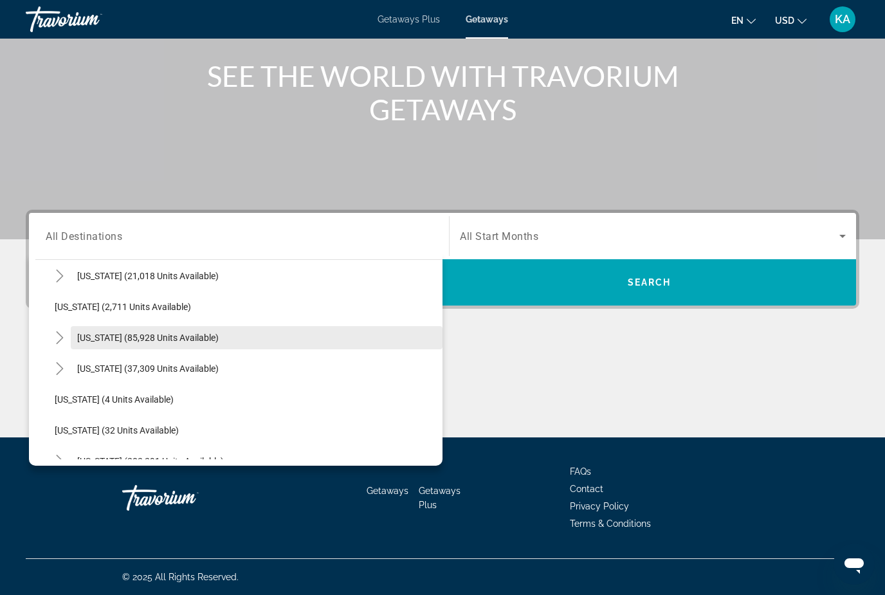
click at [156, 343] on span "Search widget" at bounding box center [257, 337] width 372 height 31
type input "**********"
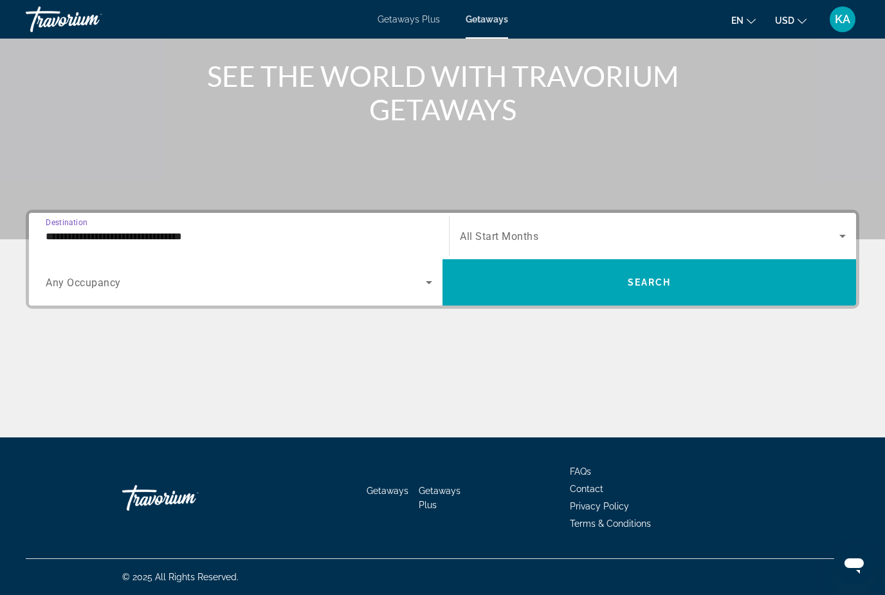
click at [562, 241] on span "Search widget" at bounding box center [649, 235] width 379 height 15
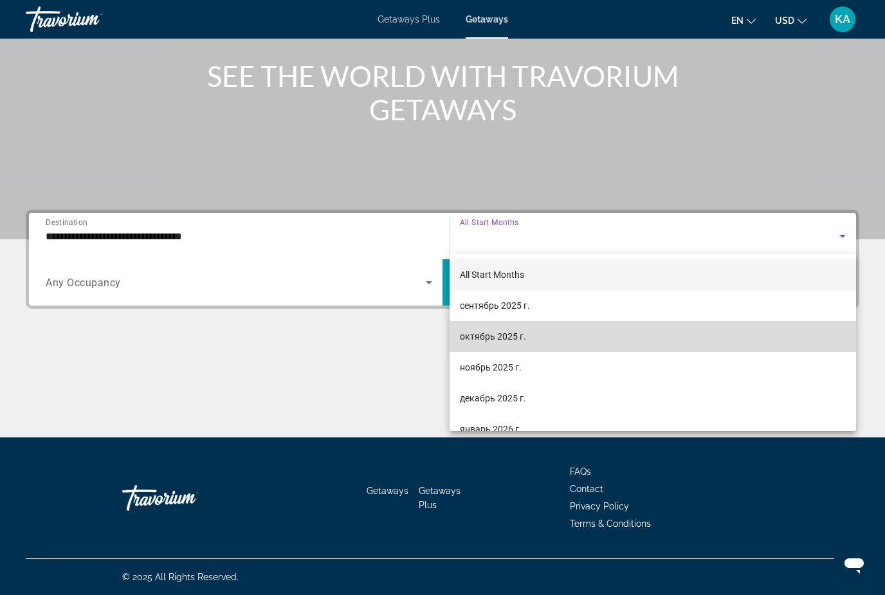
click at [511, 340] on span "октябрь 2025 г." at bounding box center [493, 336] width 66 height 15
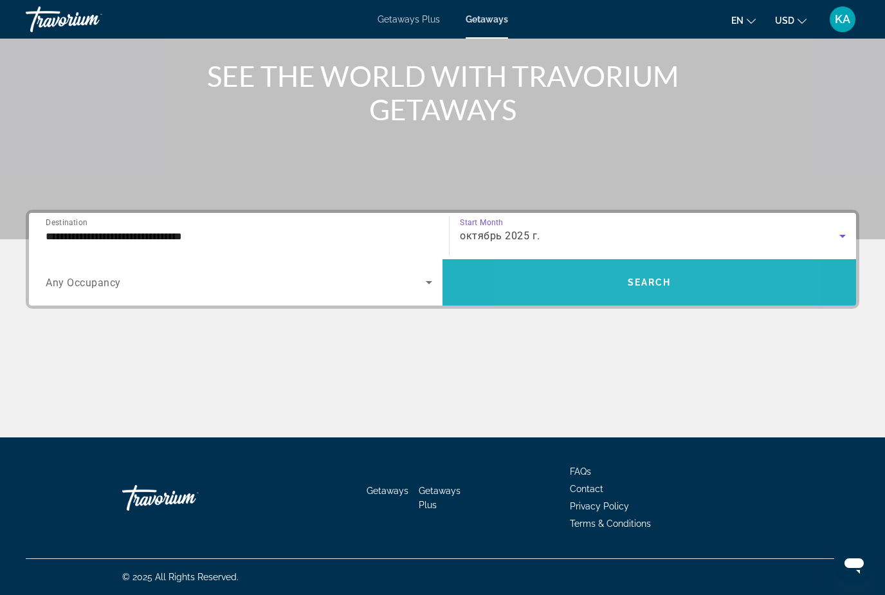
click at [594, 287] on span "Search widget" at bounding box center [648, 282] width 413 height 31
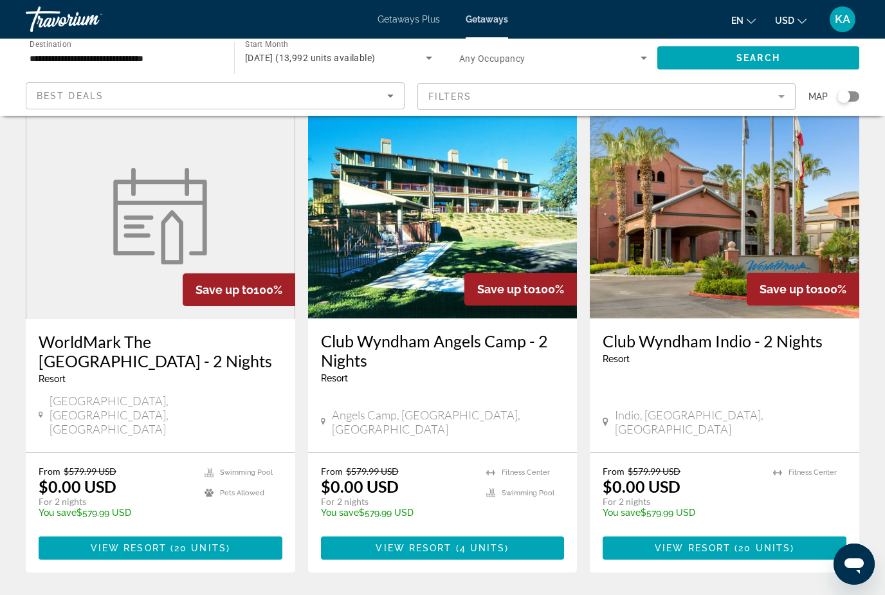
scroll to position [1532, 0]
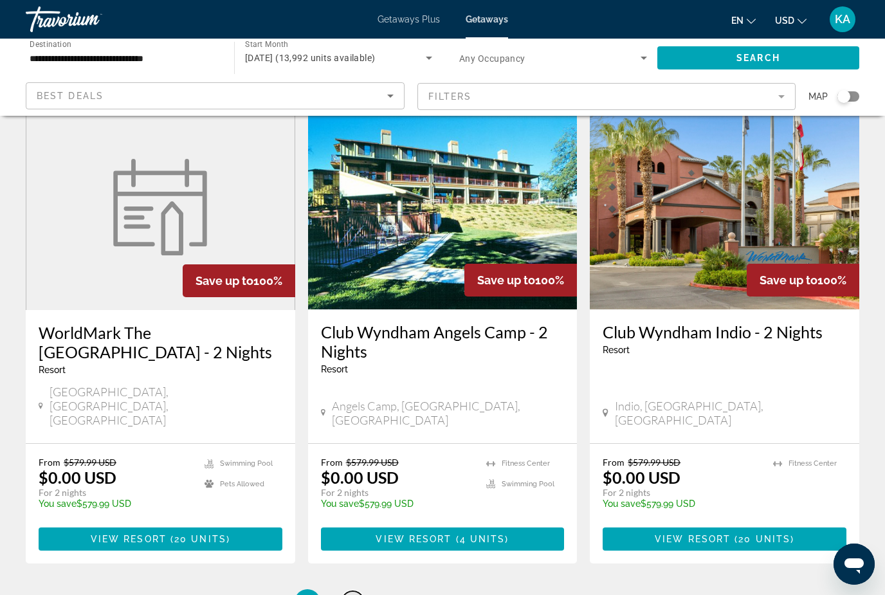
click at [350, 594] on span "2" at bounding box center [352, 602] width 6 height 14
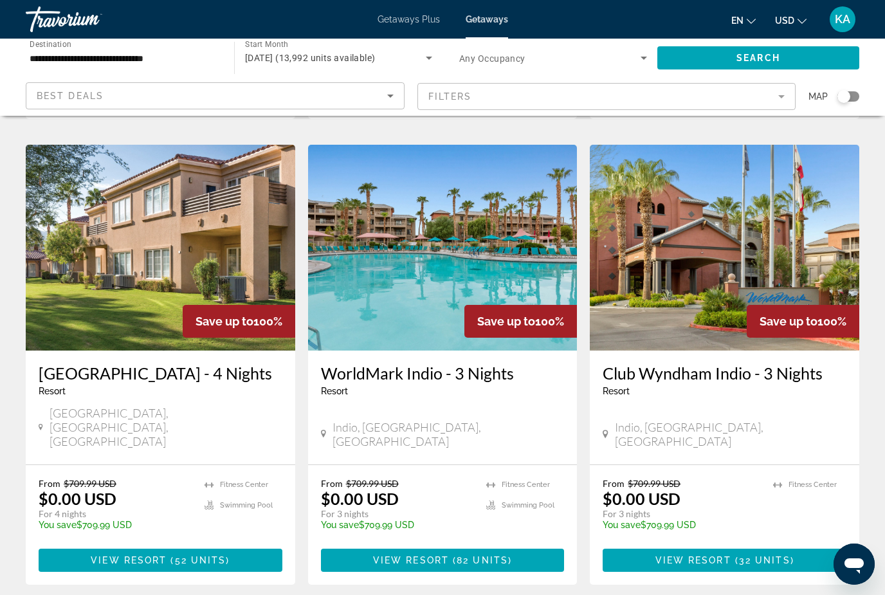
scroll to position [1560, 0]
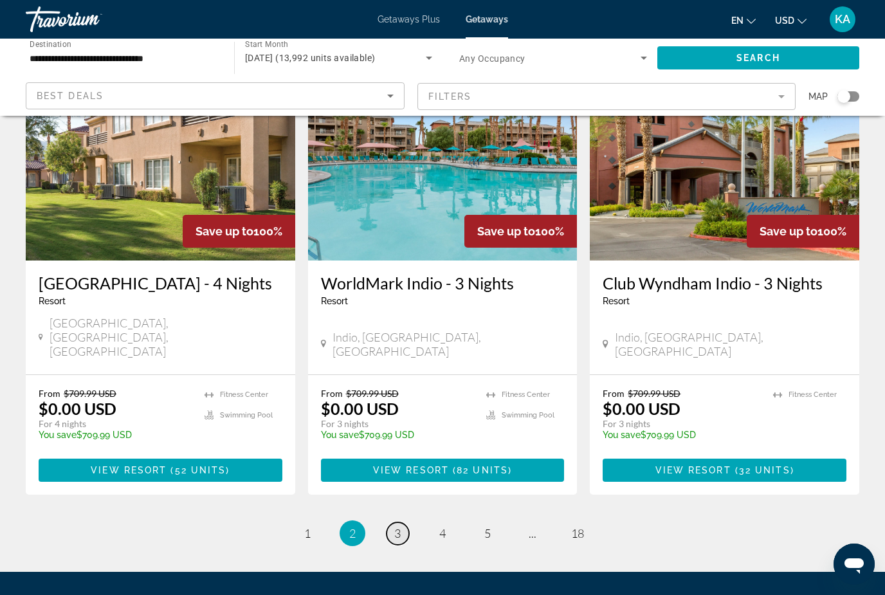
click at [399, 526] on span "3" at bounding box center [397, 533] width 6 height 14
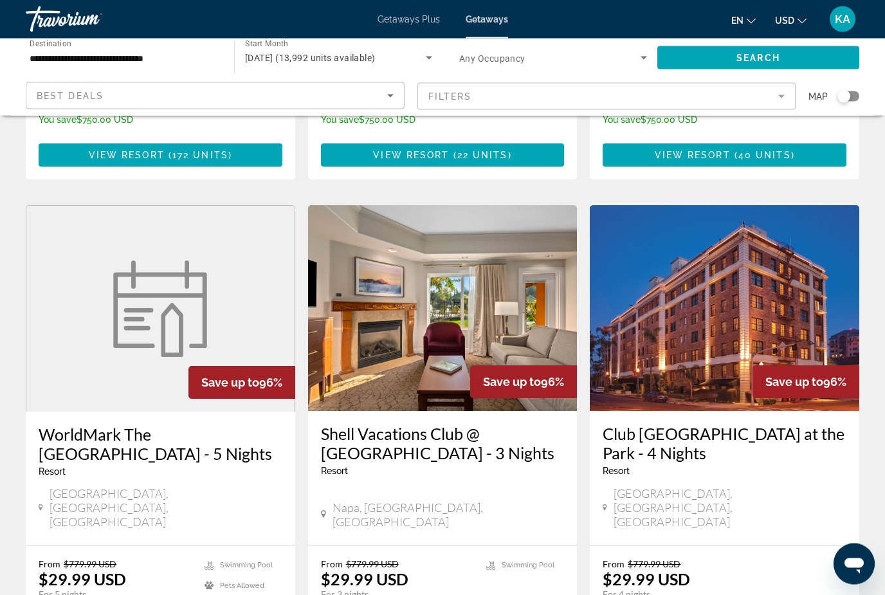
scroll to position [1409, 0]
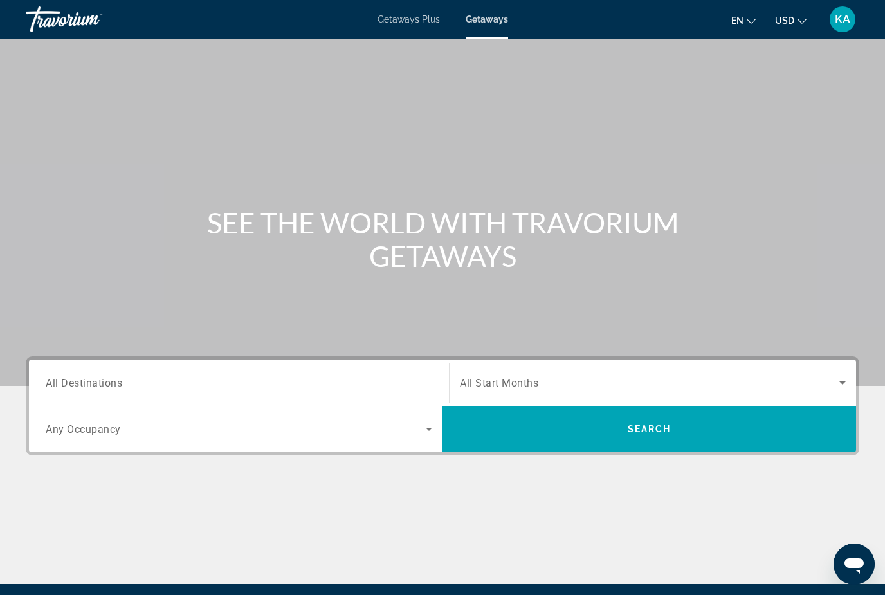
click at [122, 376] on input "Destination All Destinations" at bounding box center [239, 382] width 386 height 15
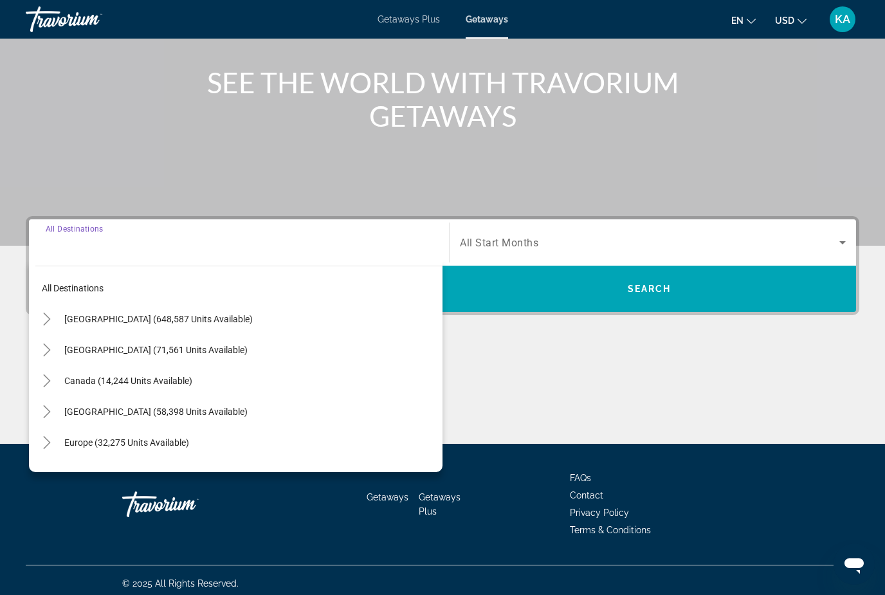
scroll to position [147, 0]
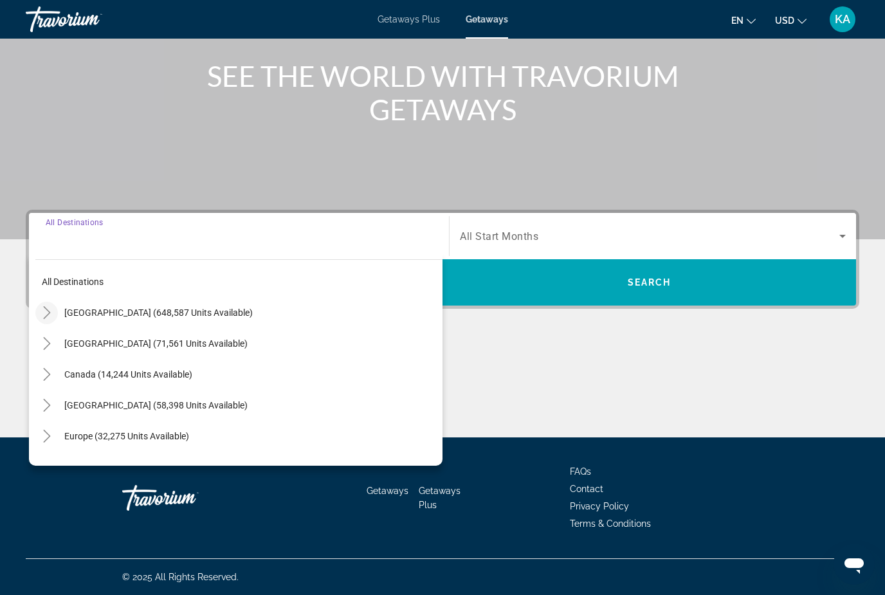
click at [45, 312] on icon "Toggle United States (648,587 units available)" at bounding box center [47, 312] width 13 height 13
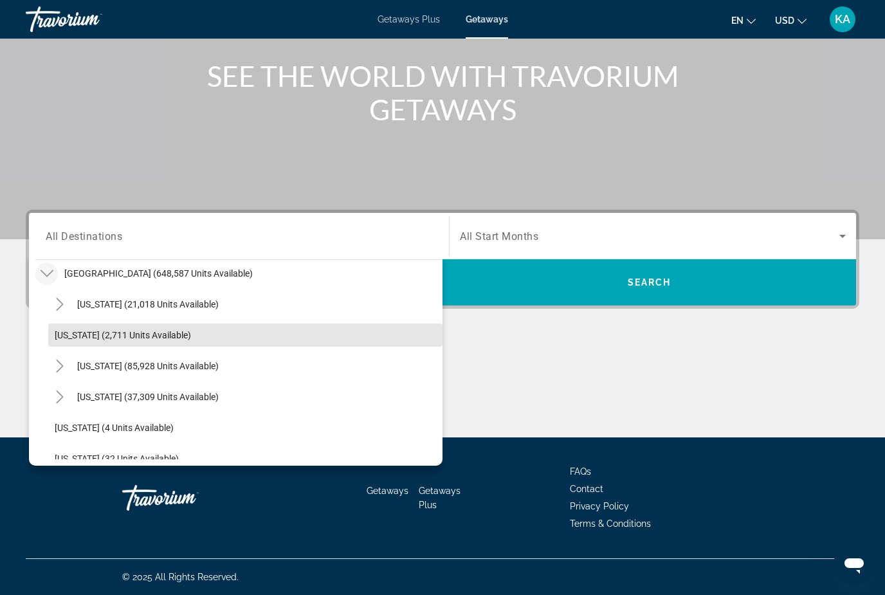
scroll to position [51, 0]
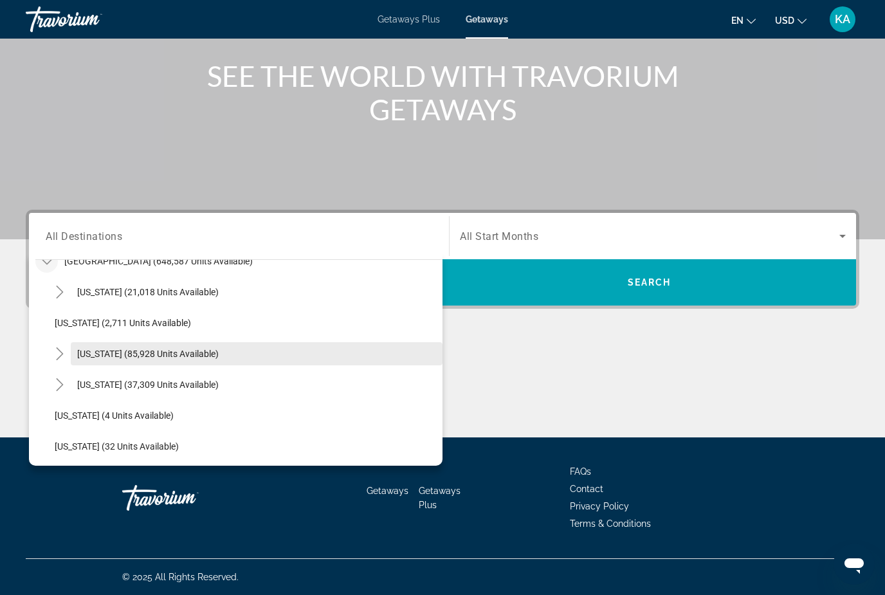
click at [152, 357] on span "[US_STATE] (85,928 units available)" at bounding box center [147, 353] width 141 height 10
type input "**********"
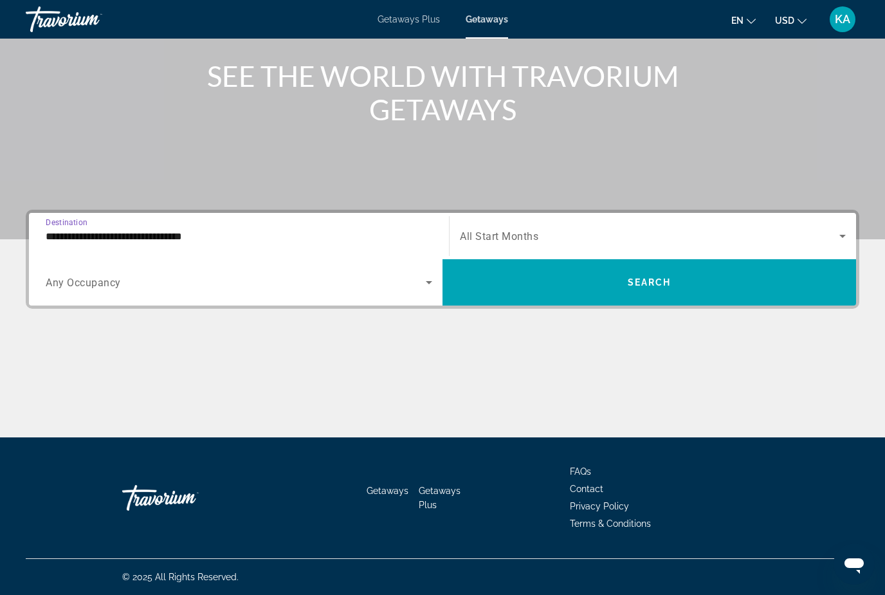
click at [614, 235] on span "Search widget" at bounding box center [649, 235] width 379 height 15
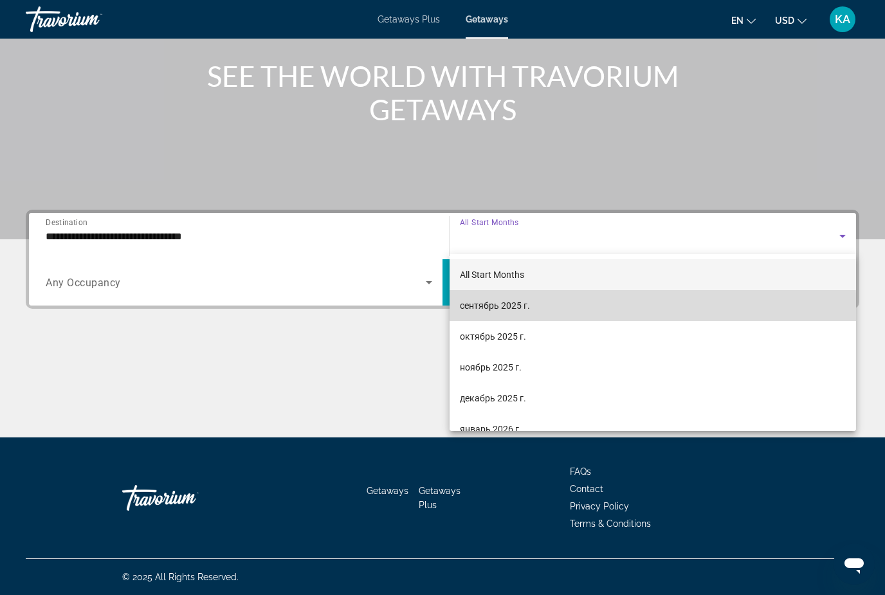
click at [514, 314] on mat-option "сентябрь 2025 г." at bounding box center [652, 305] width 406 height 31
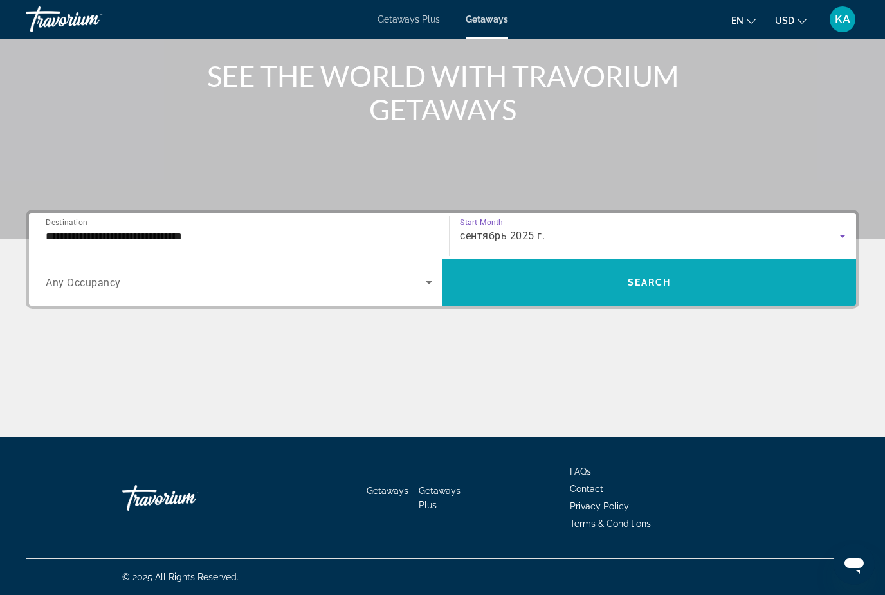
click at [568, 290] on span "Search widget" at bounding box center [648, 282] width 413 height 31
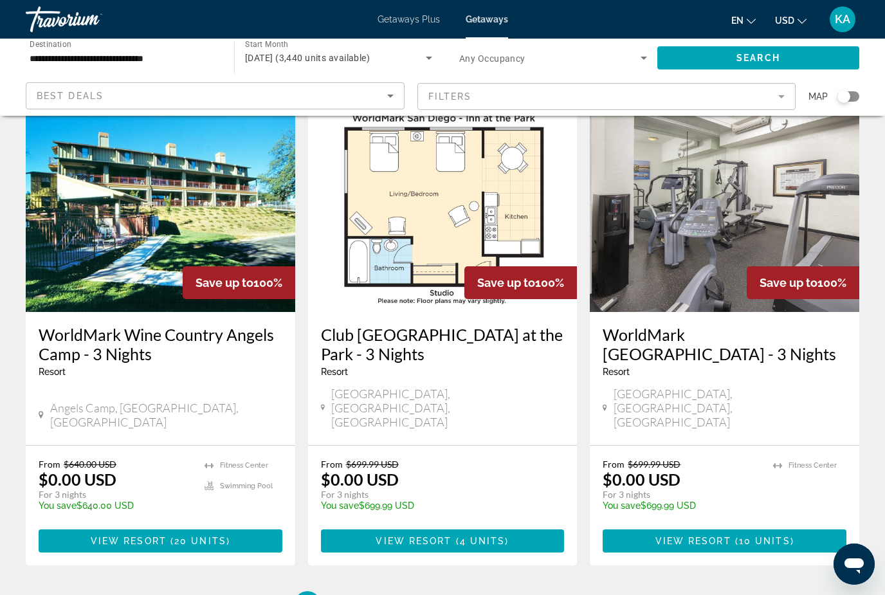
scroll to position [1561, 0]
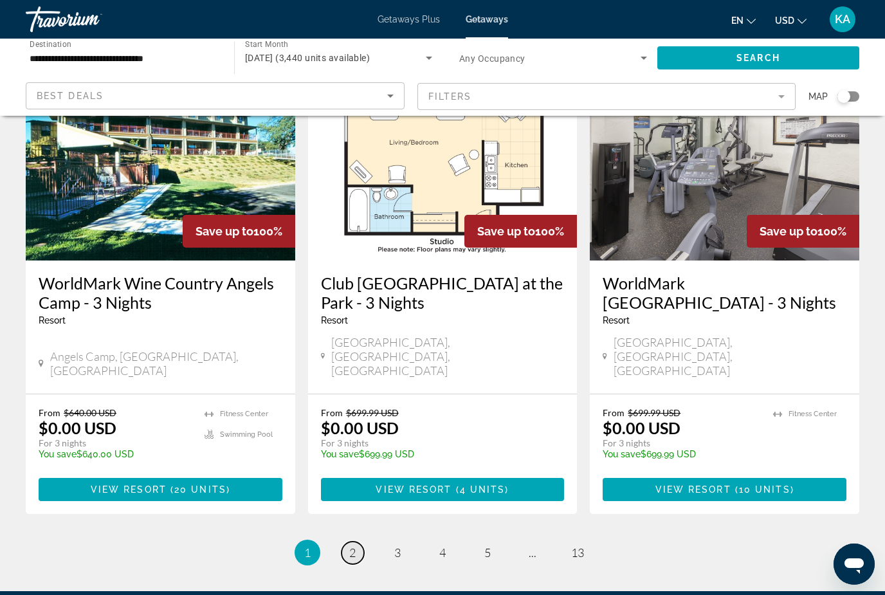
click at [349, 545] on span "2" at bounding box center [352, 552] width 6 height 14
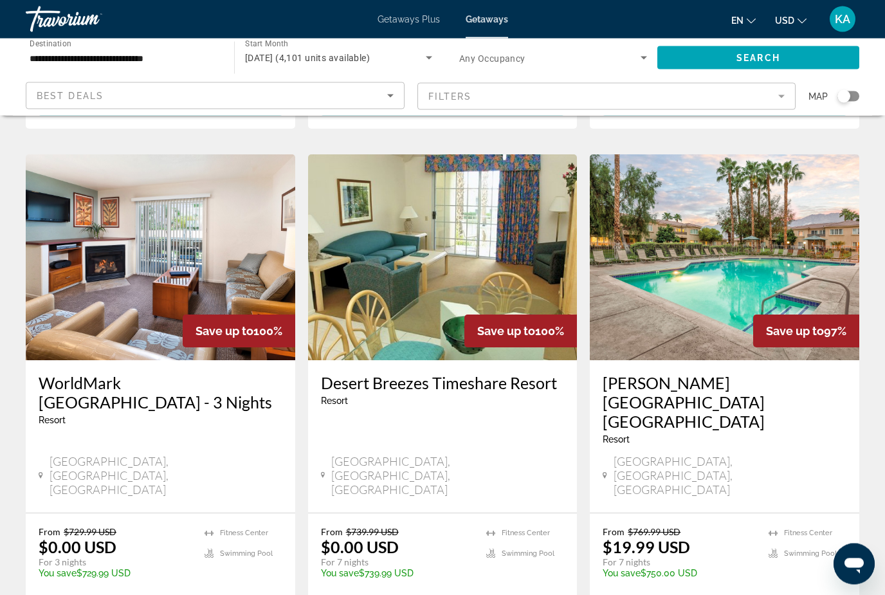
scroll to position [1480, 0]
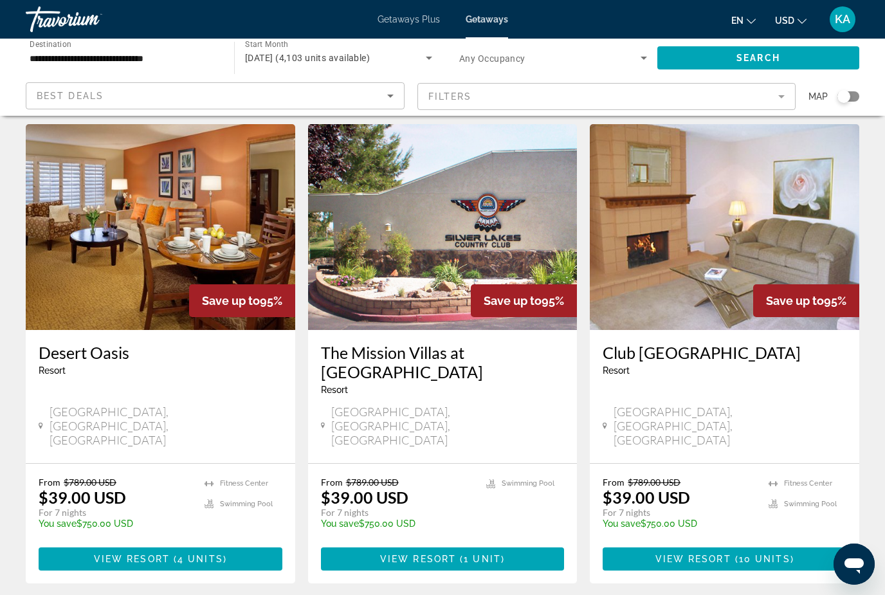
scroll to position [1522, 0]
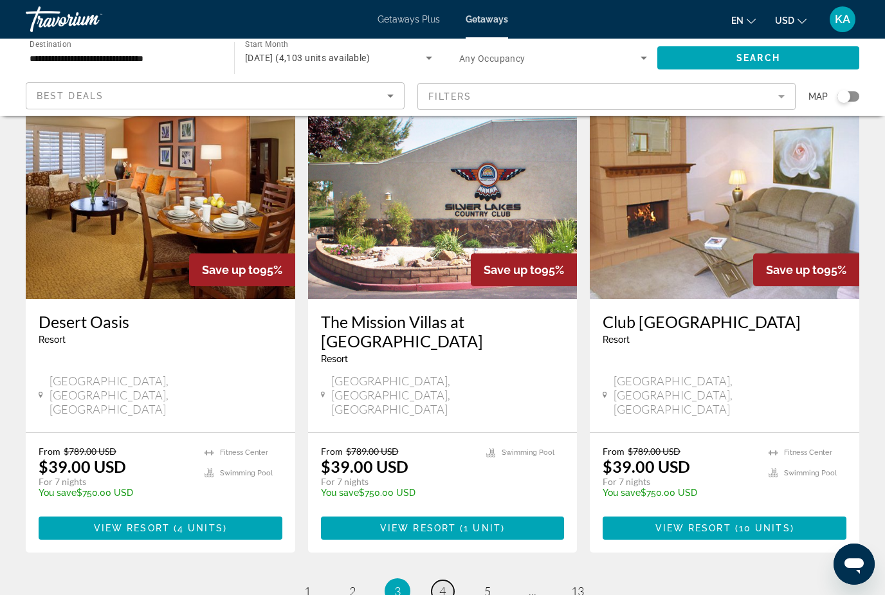
click at [436, 580] on link "page 4" at bounding box center [442, 591] width 23 height 23
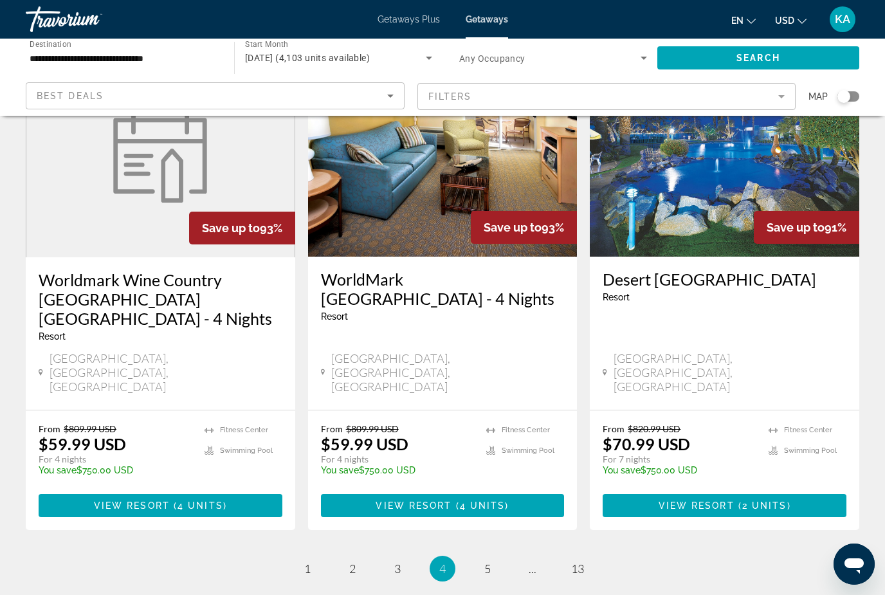
scroll to position [1561, 0]
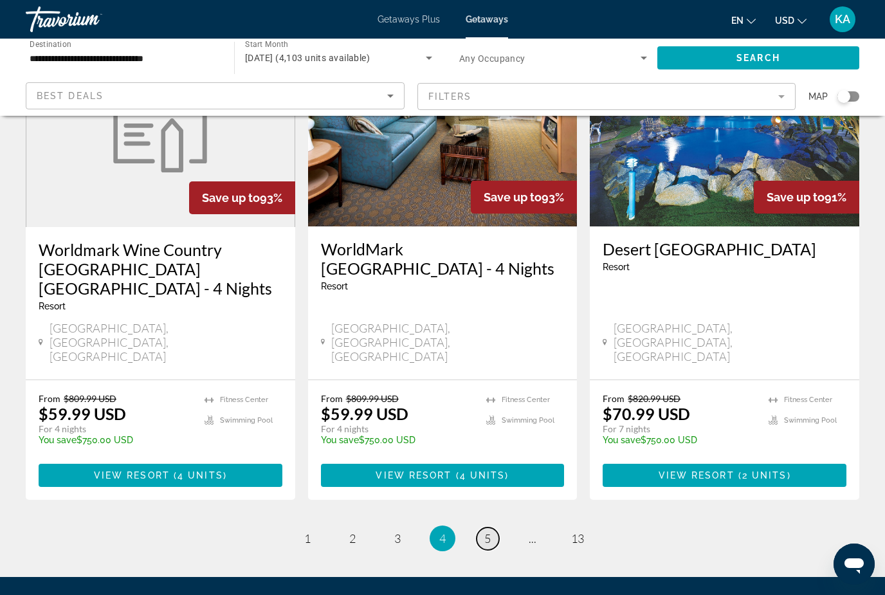
click at [487, 527] on link "page 5" at bounding box center [487, 538] width 23 height 23
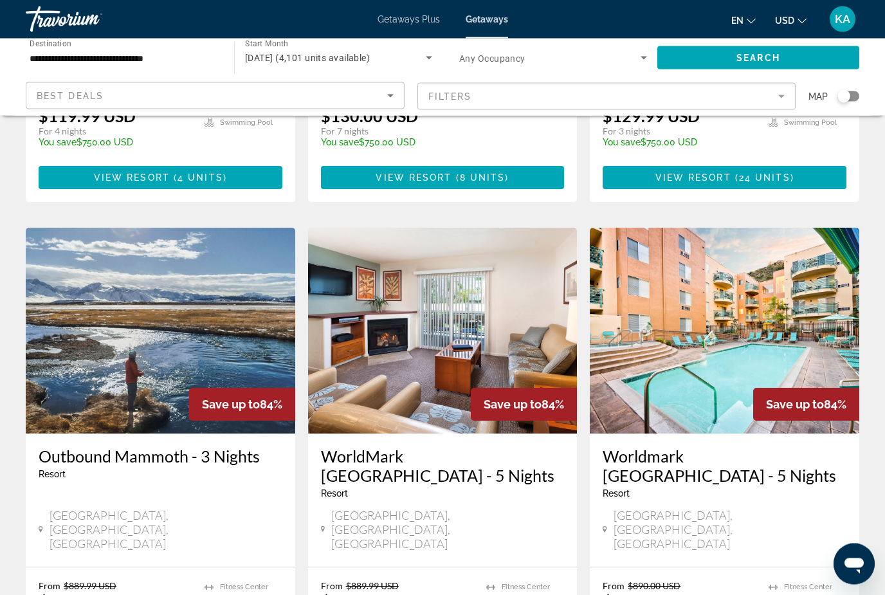
scroll to position [1423, 0]
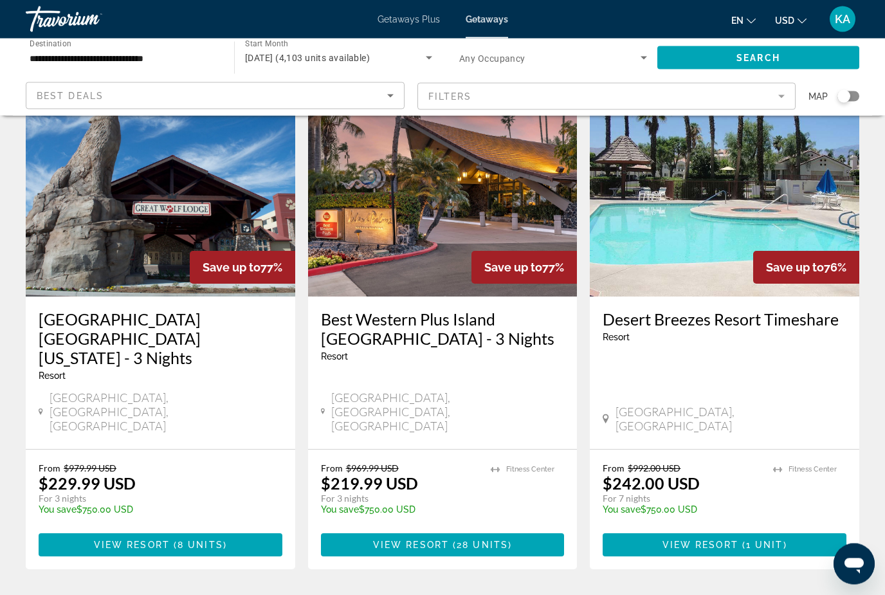
scroll to position [1560, 0]
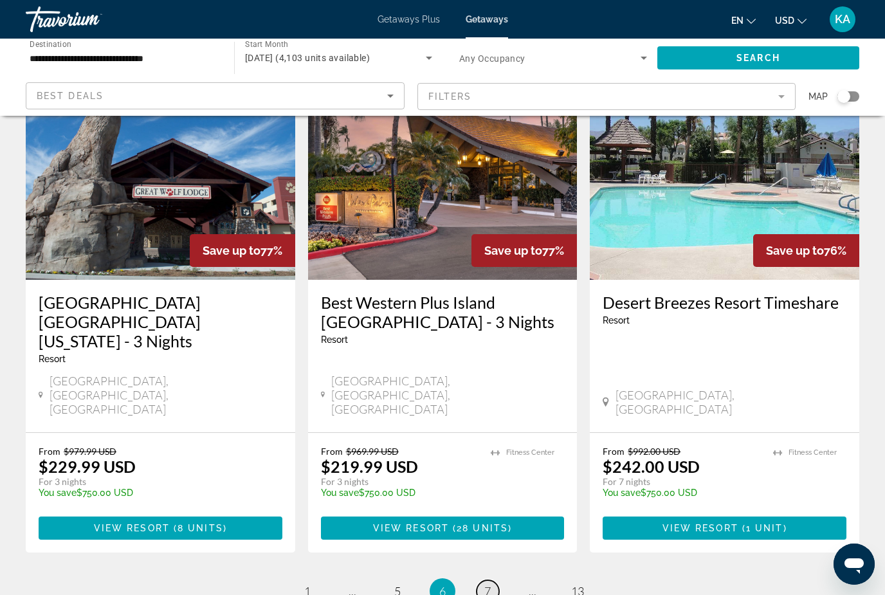
click at [483, 580] on link "page 7" at bounding box center [487, 591] width 23 height 23
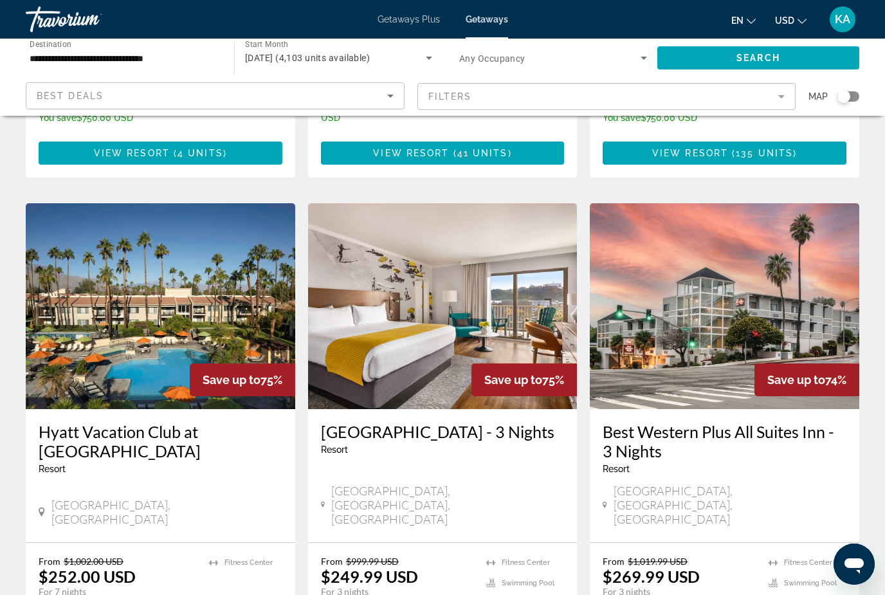
scroll to position [464, 0]
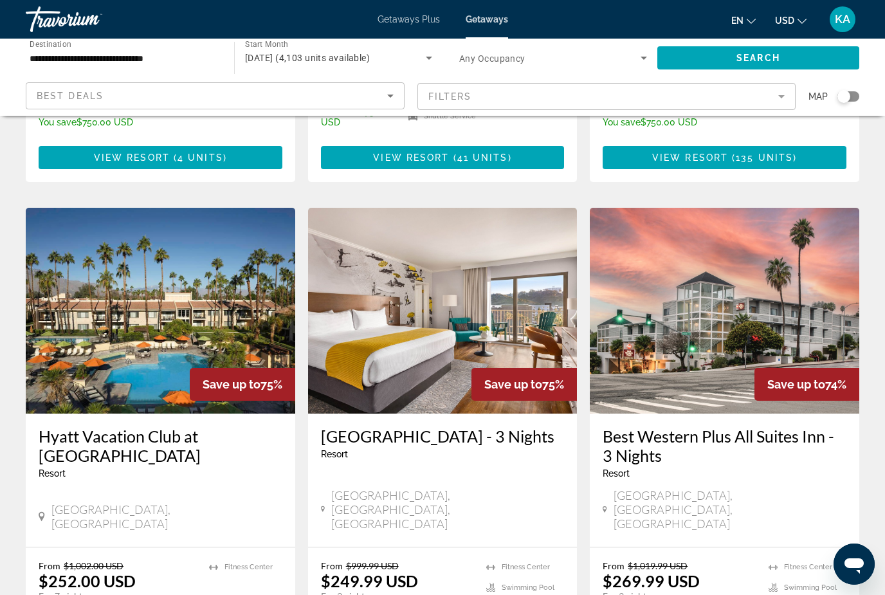
click at [820, 294] on img "Main content" at bounding box center [724, 311] width 269 height 206
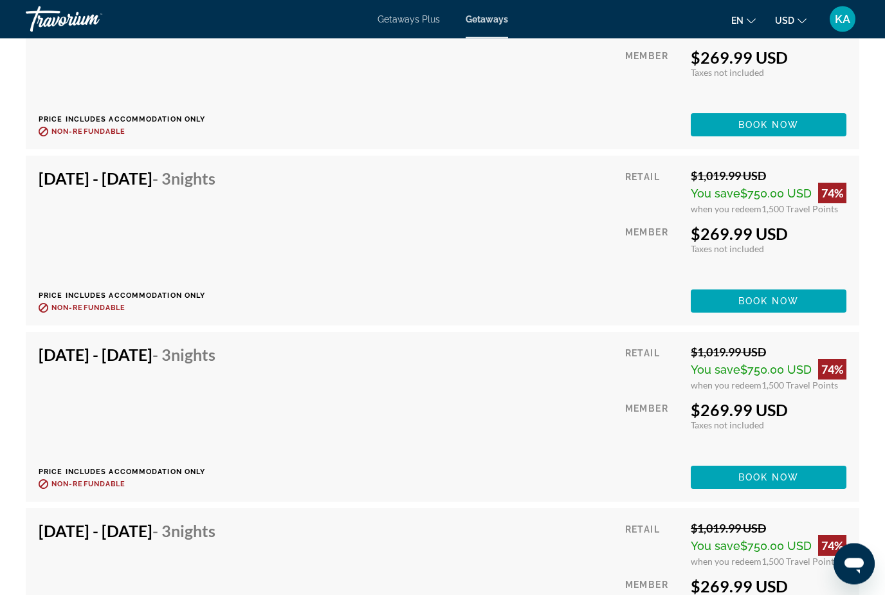
scroll to position [2441, 0]
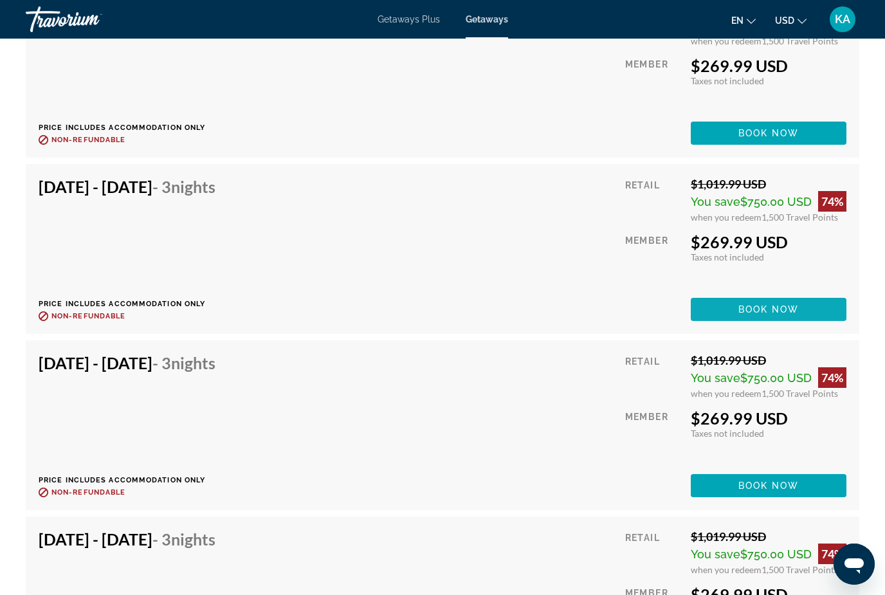
click at [778, 302] on span "Main content" at bounding box center [769, 309] width 156 height 31
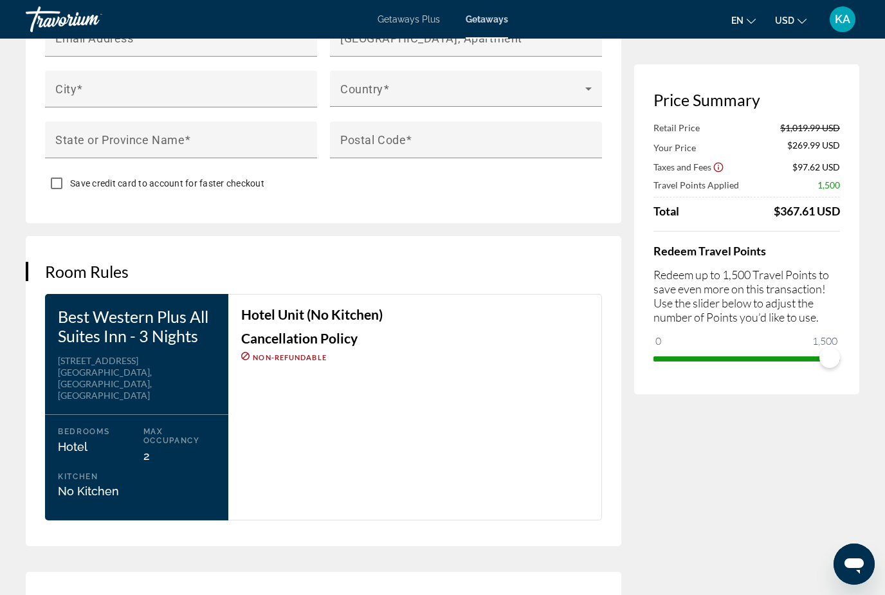
scroll to position [1474, 0]
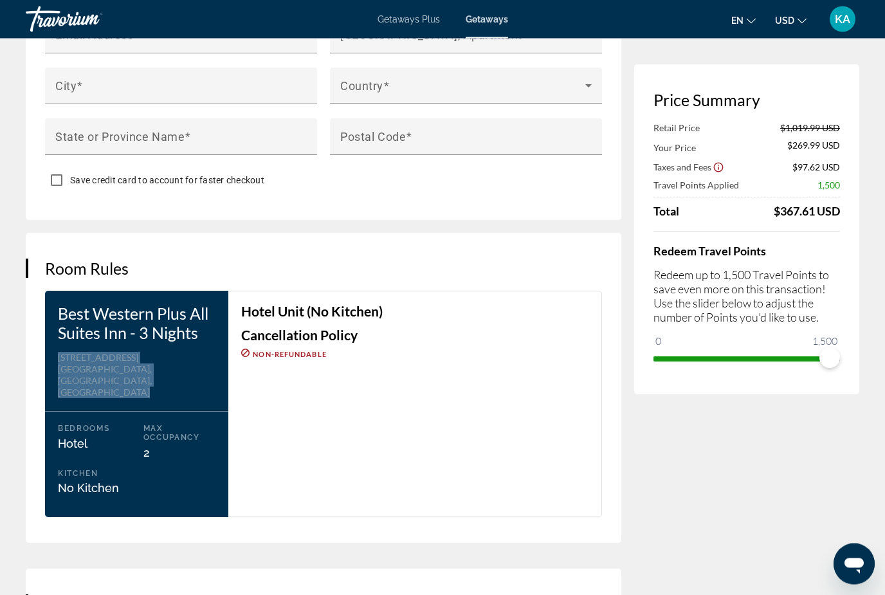
drag, startPoint x: 52, startPoint y: 346, endPoint x: 143, endPoint y: 370, distance: 93.9
click at [143, 370] on div "Best Western Plus All Suites Inn - 3 Nights Address 500 Ocean St Santa Cruz, CA…" at bounding box center [136, 404] width 183 height 226
copy div "500 Ocean St Santa Cruz, CA, USA"
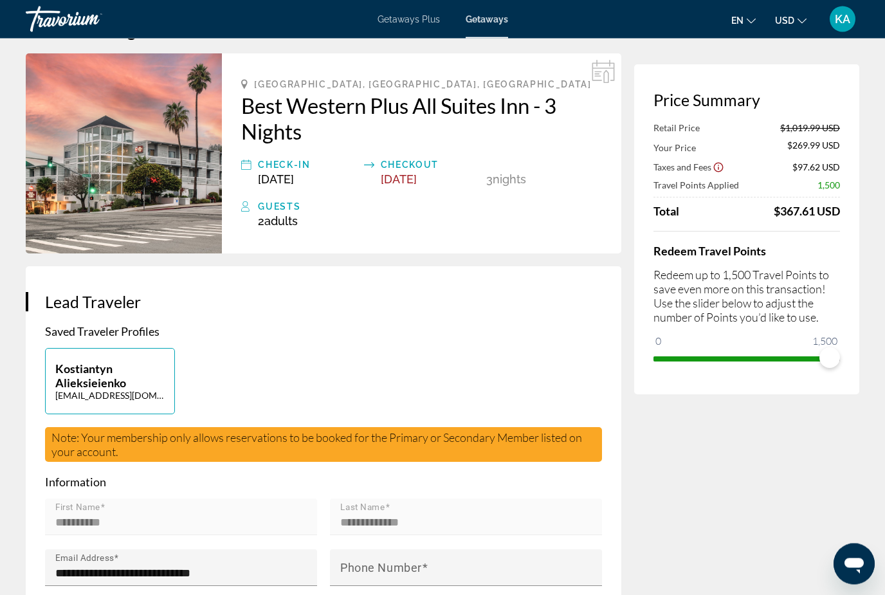
scroll to position [0, 0]
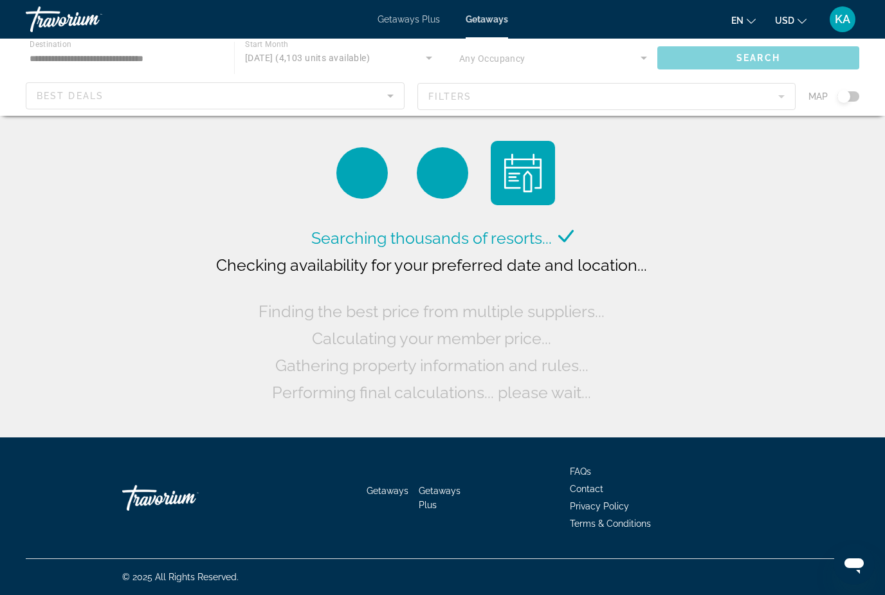
click at [361, 52] on div "Main content" at bounding box center [442, 77] width 885 height 77
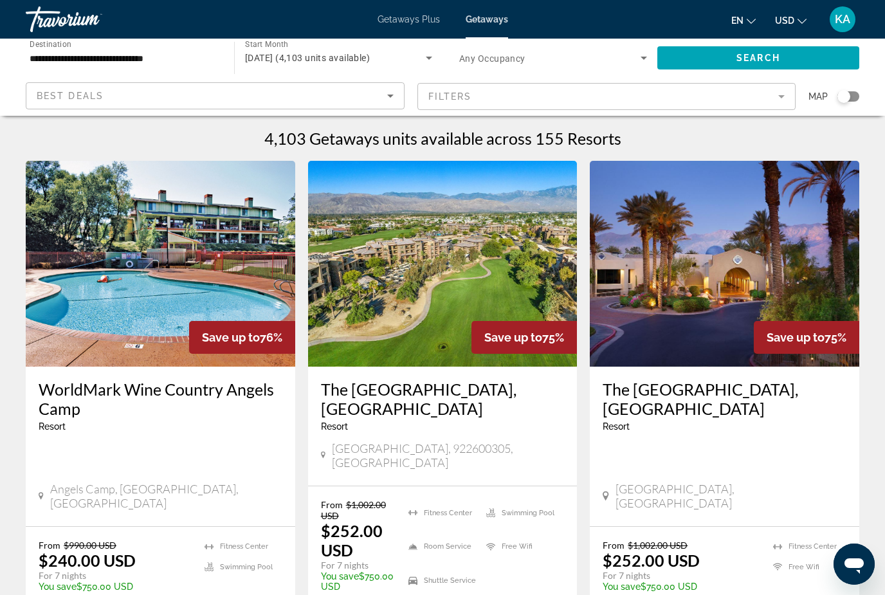
click at [350, 59] on span "September 2025 (4,103 units available)" at bounding box center [307, 58] width 125 height 10
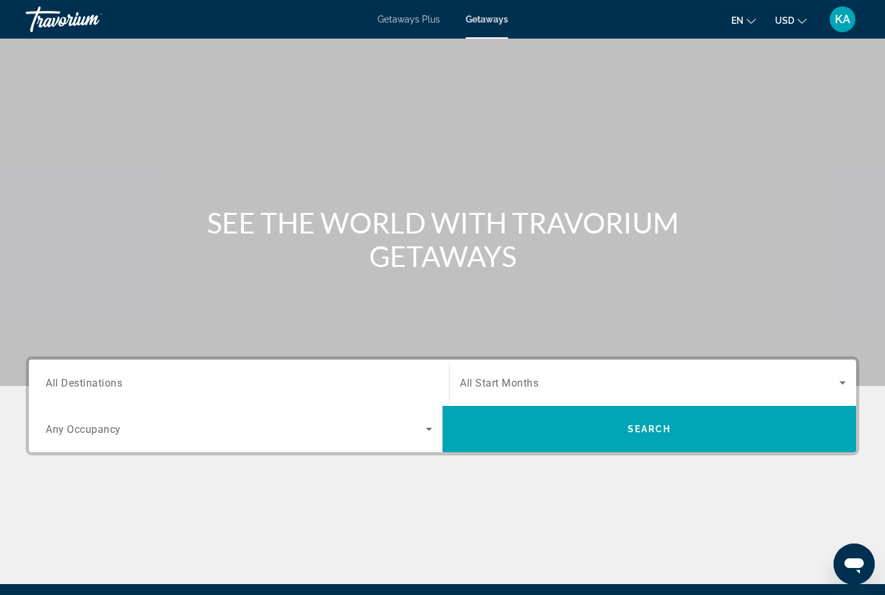
click at [150, 375] on input "Destination All Destinations" at bounding box center [239, 382] width 386 height 15
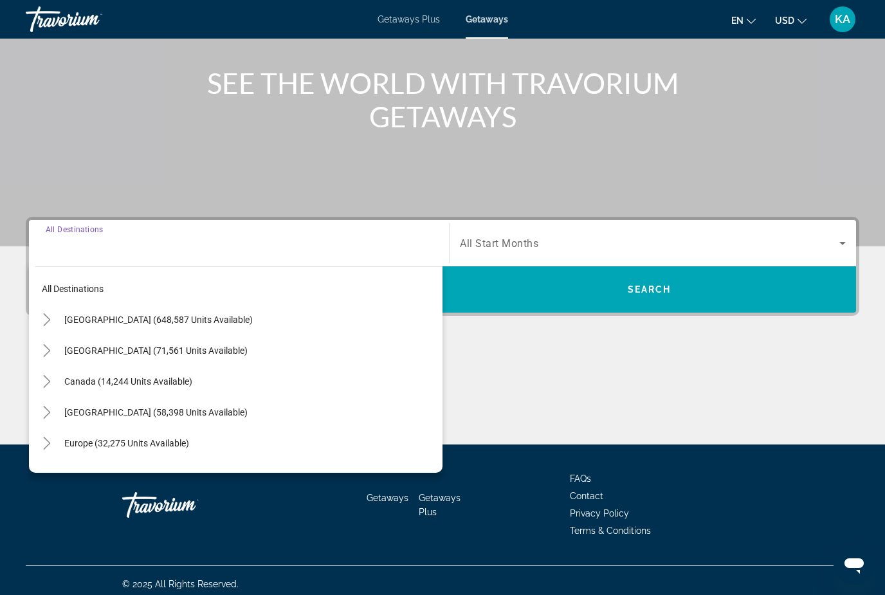
scroll to position [147, 0]
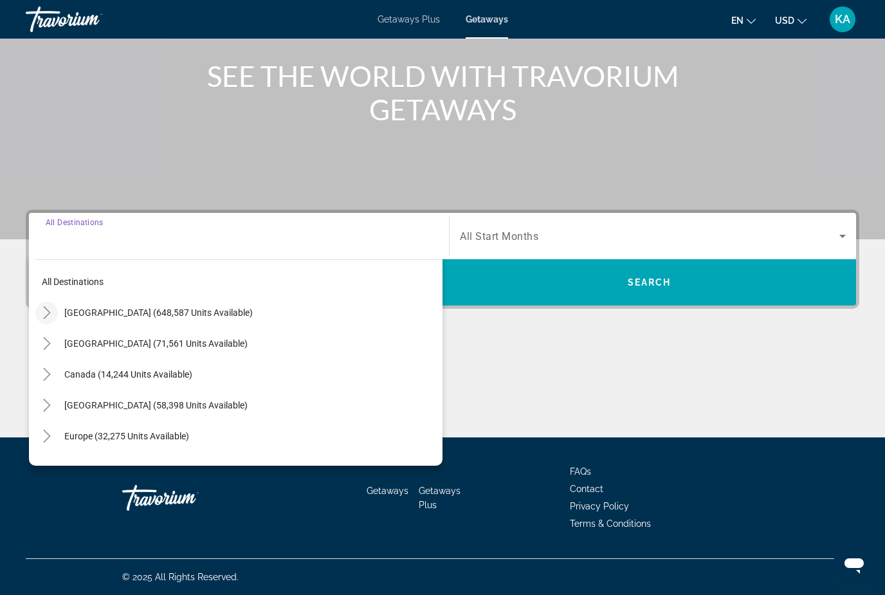
click at [48, 309] on icon "Toggle United States (648,587 units available)" at bounding box center [47, 312] width 13 height 13
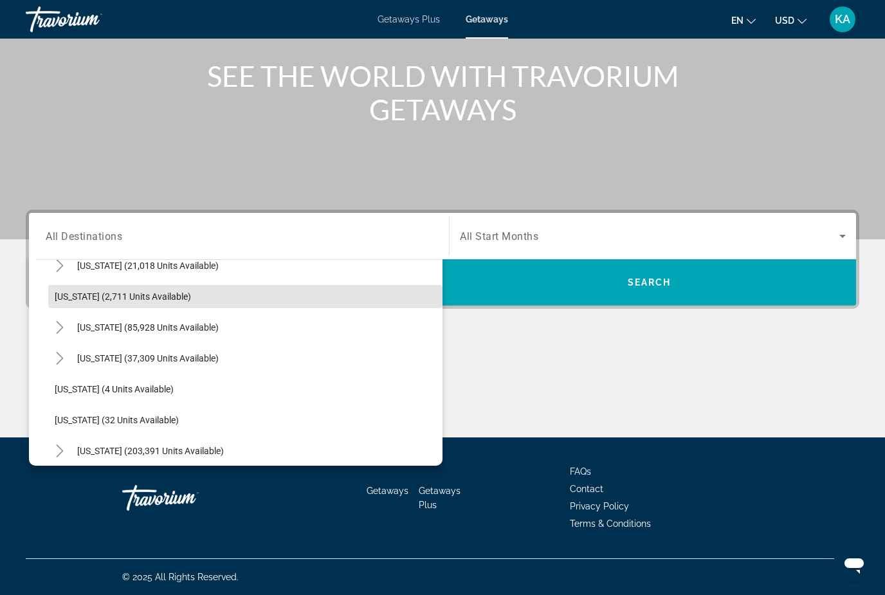
scroll to position [85, 0]
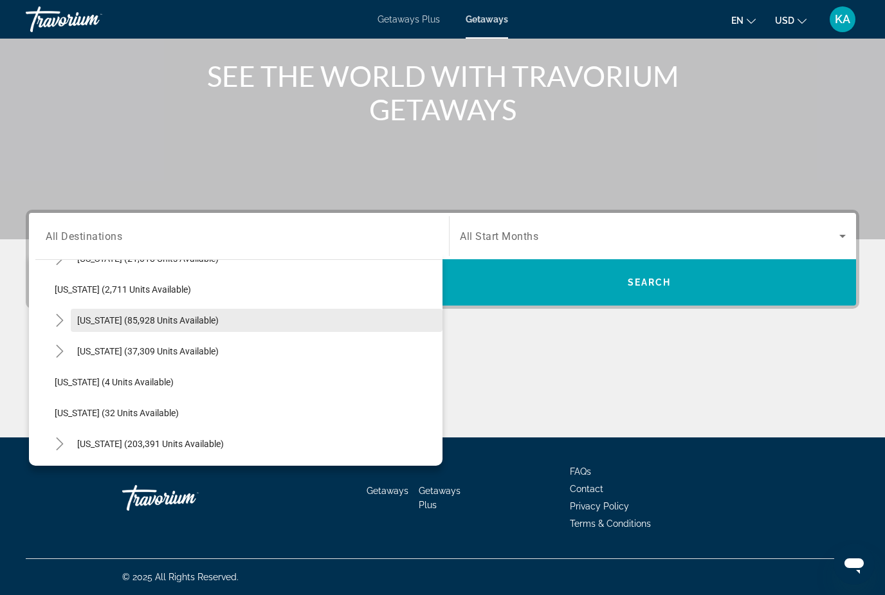
click at [92, 319] on span "[US_STATE] (85,928 units available)" at bounding box center [147, 320] width 141 height 10
type input "**********"
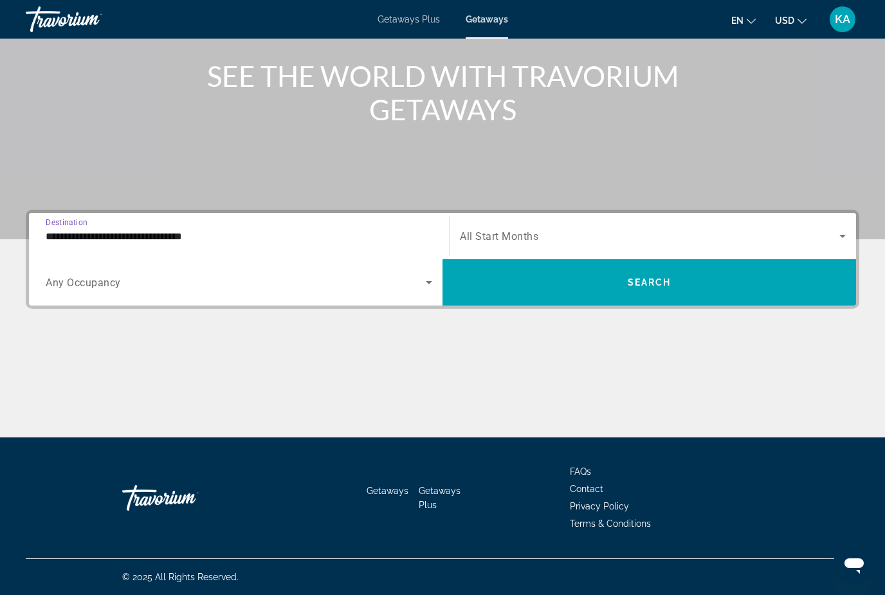
click at [590, 238] on span "Search widget" at bounding box center [649, 235] width 379 height 15
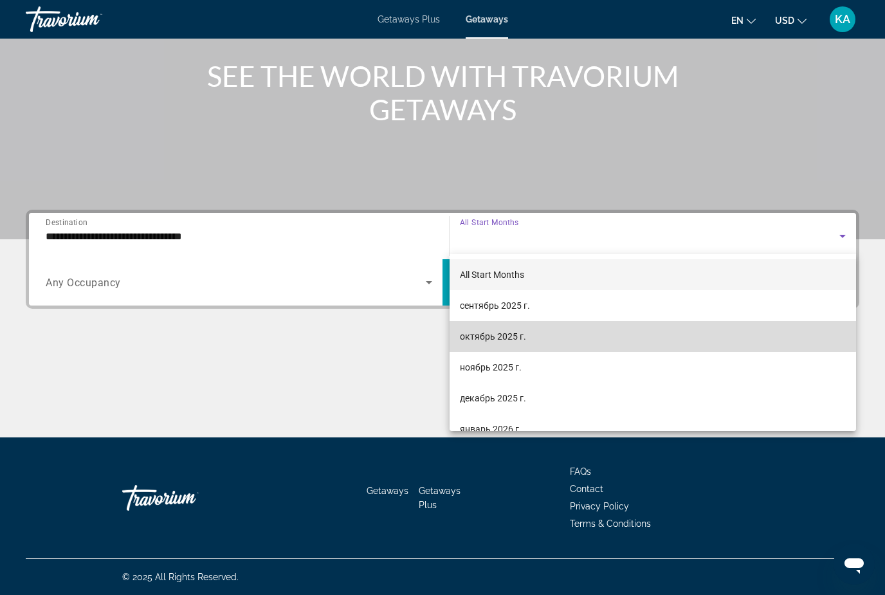
click at [515, 330] on span "октябрь 2025 г." at bounding box center [493, 336] width 66 height 15
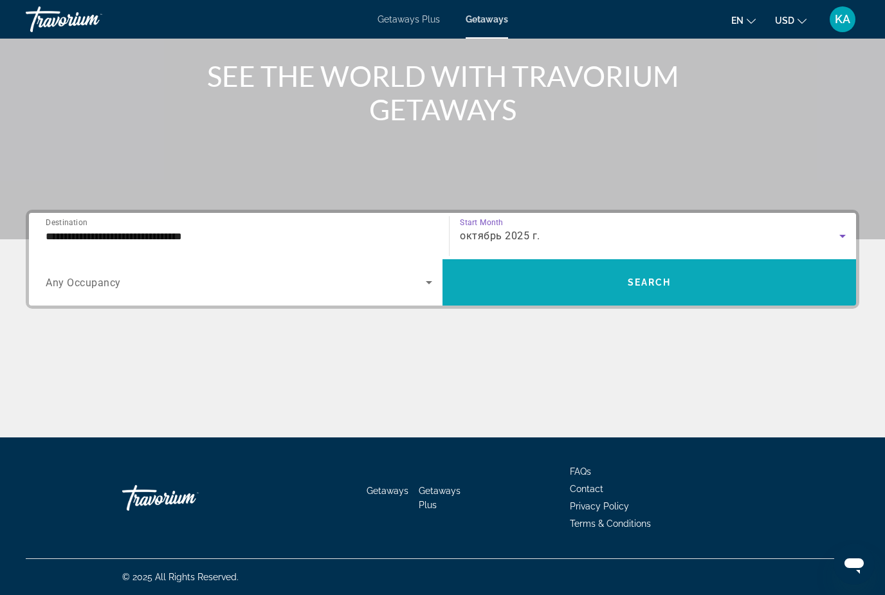
click at [555, 286] on span "Search widget" at bounding box center [648, 282] width 413 height 31
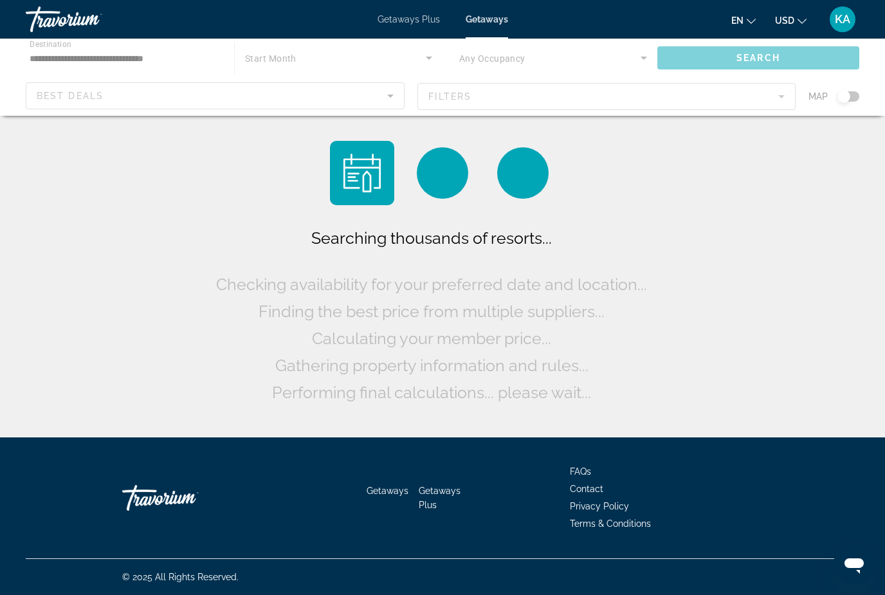
scroll to position [41, 0]
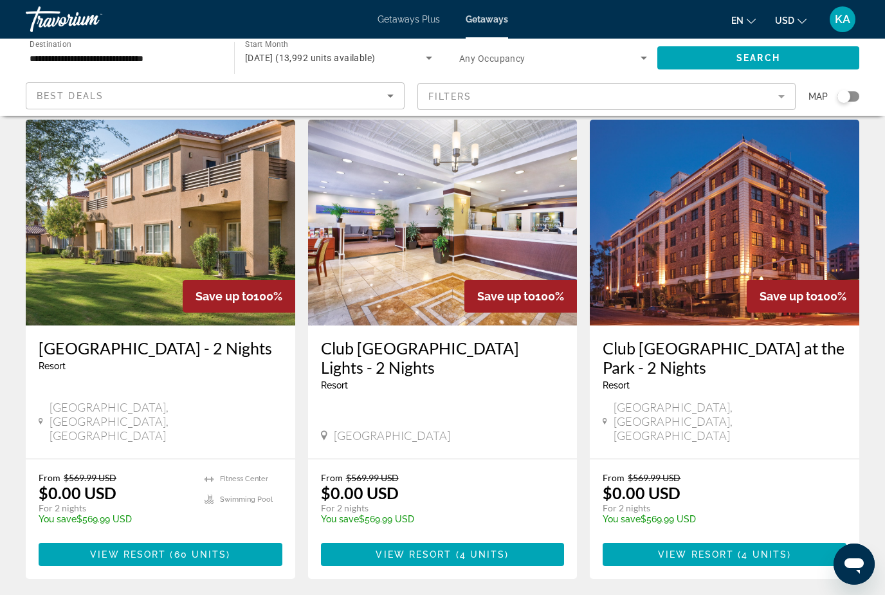
click at [455, 92] on mat-form-field "Filters" at bounding box center [606, 96] width 379 height 27
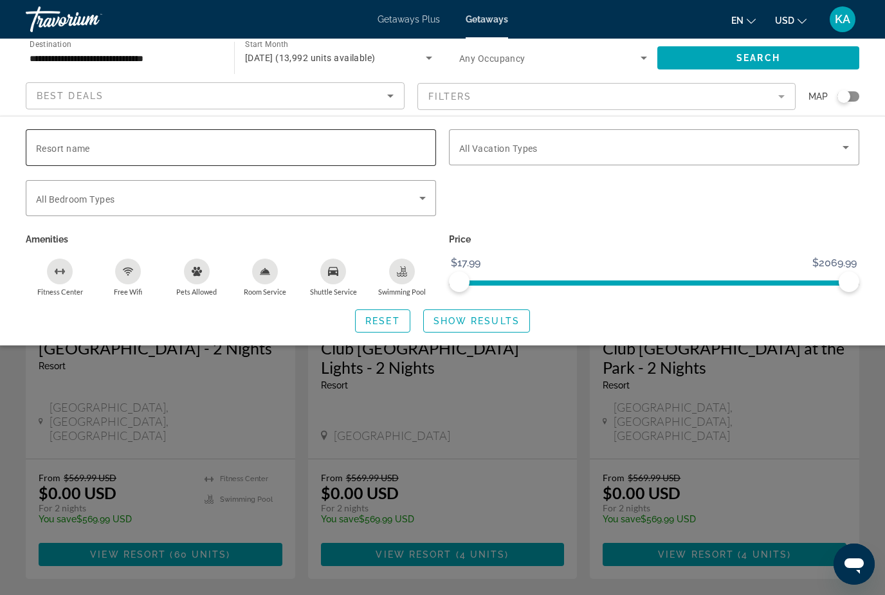
click at [92, 148] on div "Resort name" at bounding box center [231, 147] width 390 height 37
type input "**********"
click at [500, 316] on span "Show Results" at bounding box center [476, 321] width 86 height 10
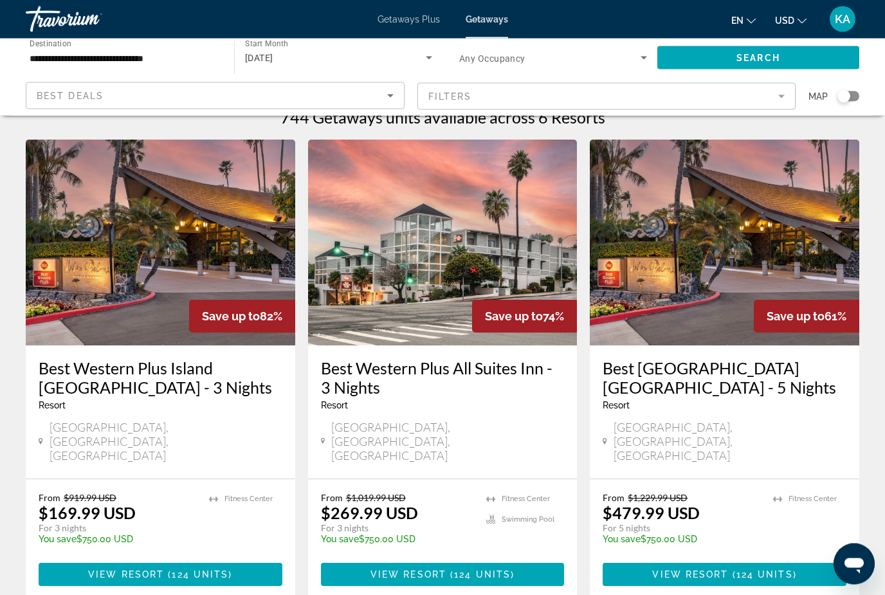
click at [428, 264] on img "Main content" at bounding box center [442, 243] width 269 height 206
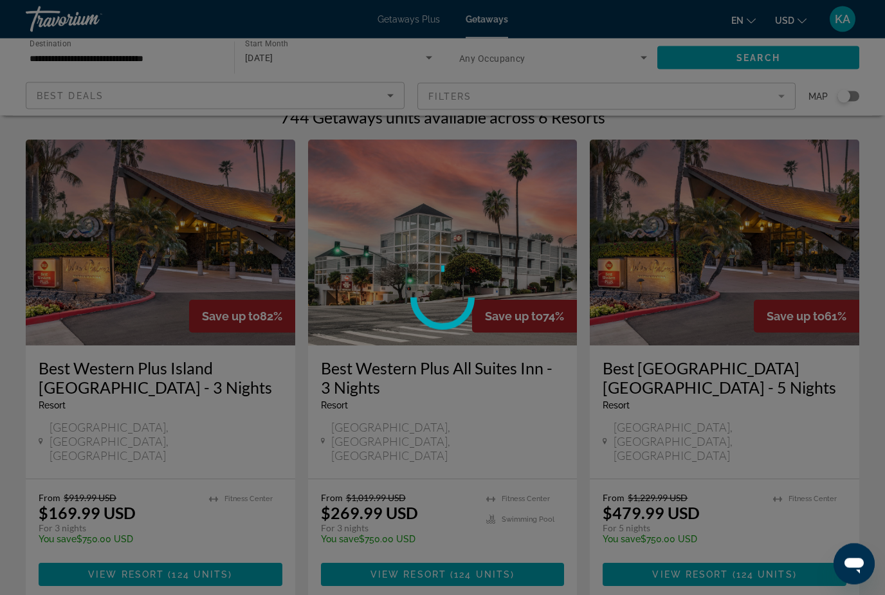
scroll to position [21, 0]
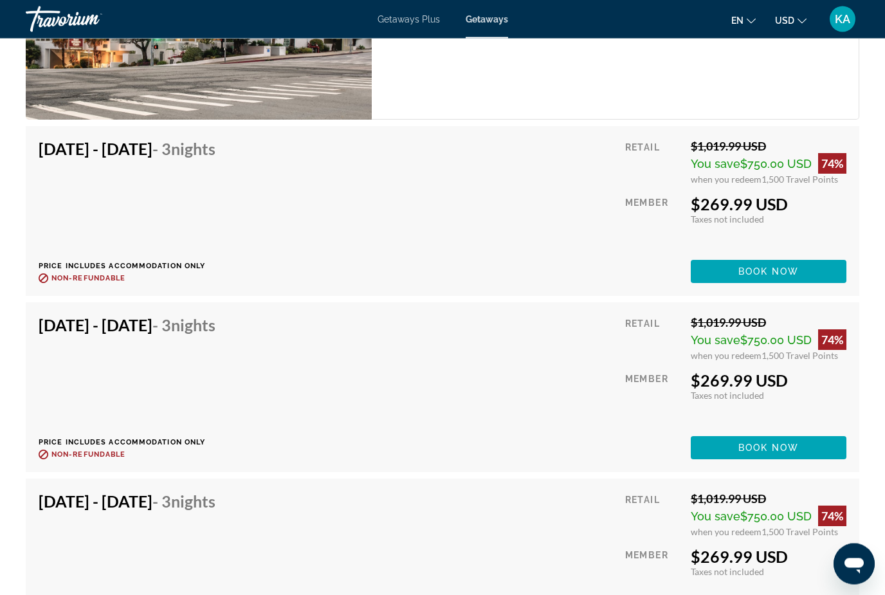
scroll to position [2303, 0]
click at [770, 443] on span "Book now" at bounding box center [768, 447] width 61 height 10
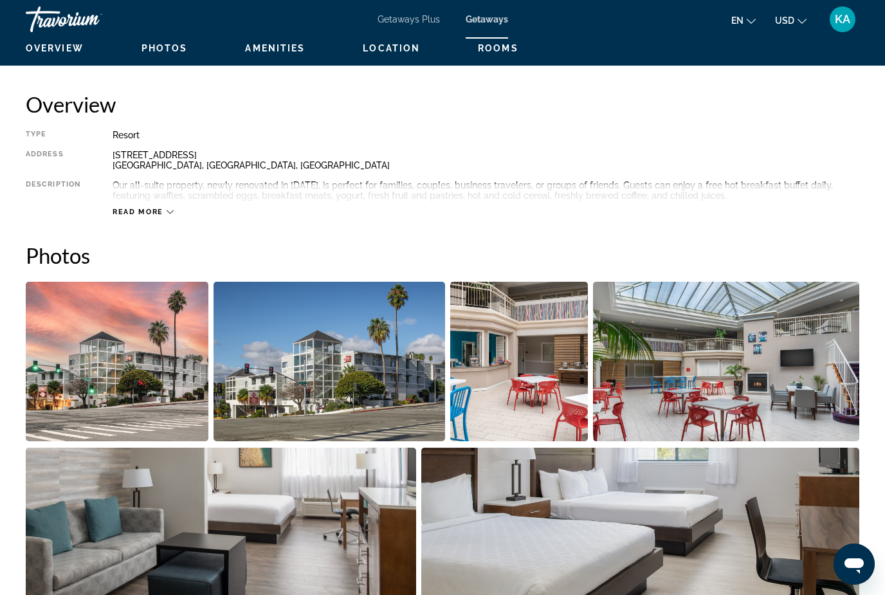
scroll to position [642, 0]
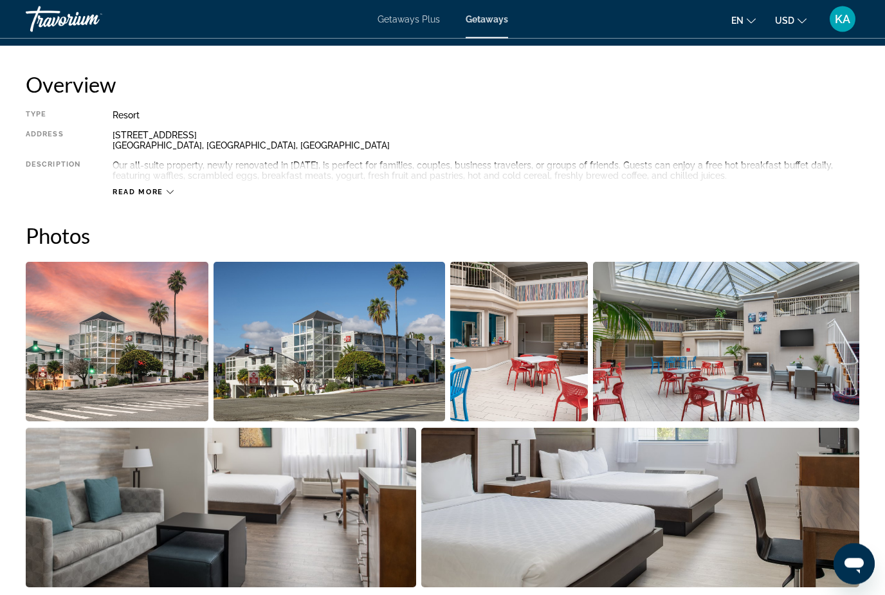
click at [135, 184] on div "Read more" at bounding box center [486, 179] width 746 height 35
click at [169, 195] on icon "Main content" at bounding box center [170, 192] width 7 height 7
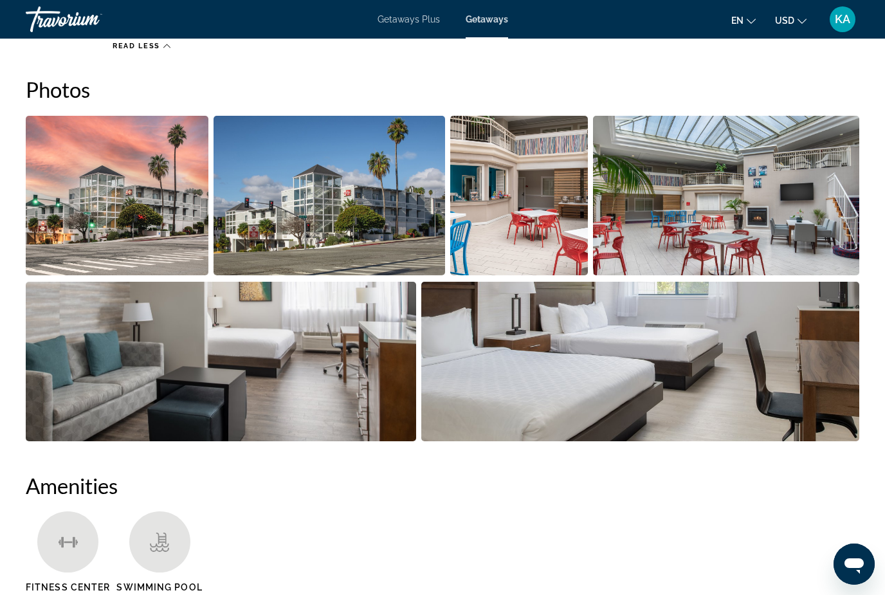
scroll to position [790, 0]
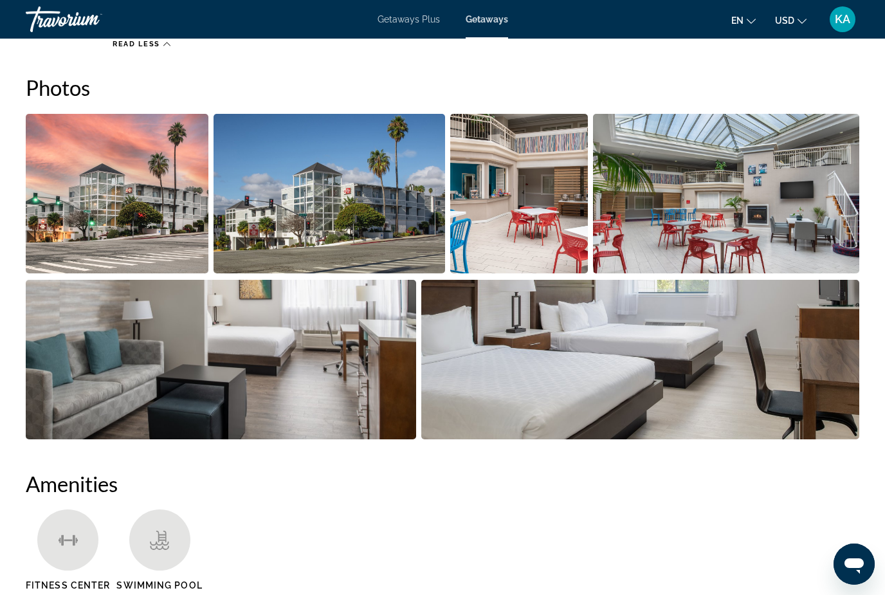
click at [330, 379] on img "Open full-screen image slider" at bounding box center [221, 359] width 390 height 159
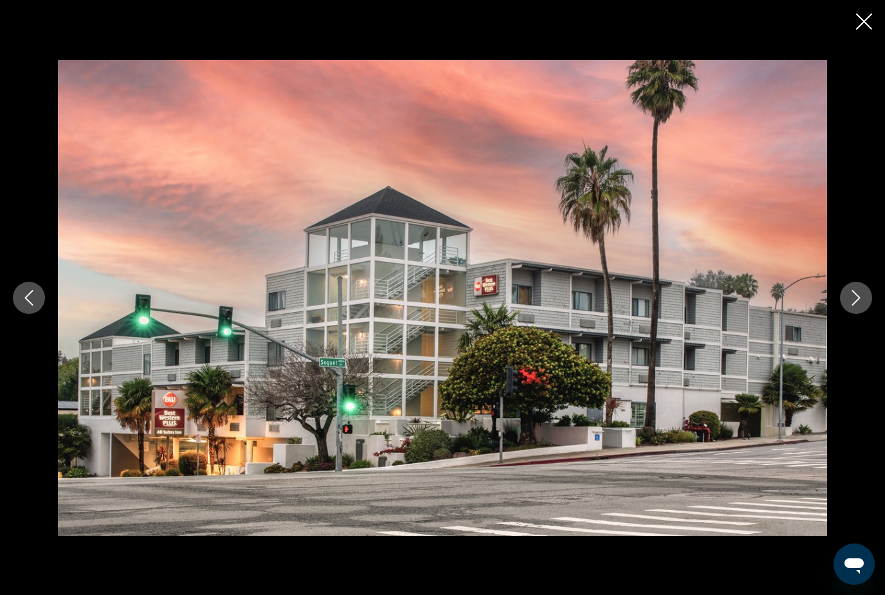
click at [853, 305] on icon "Next image" at bounding box center [855, 297] width 15 height 15
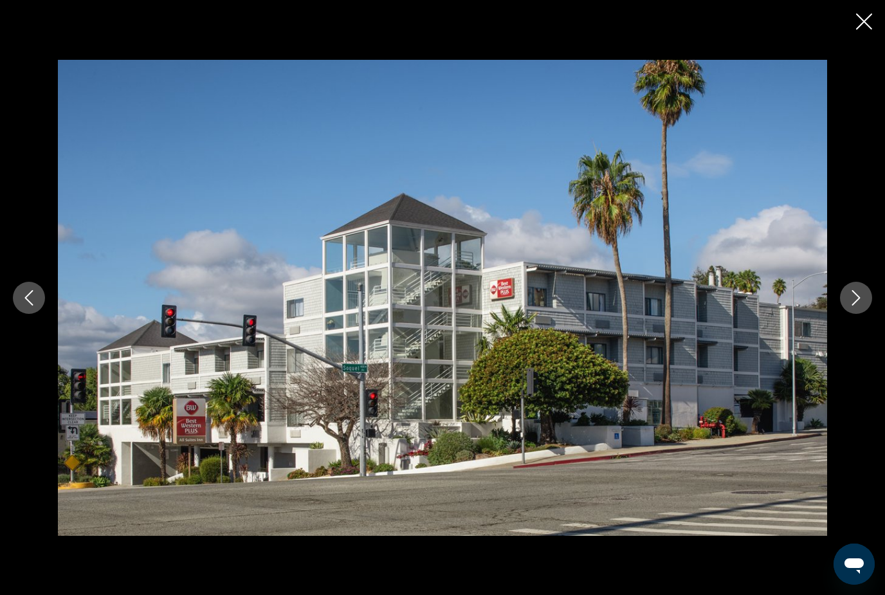
click at [856, 305] on icon "Next image" at bounding box center [856, 297] width 8 height 15
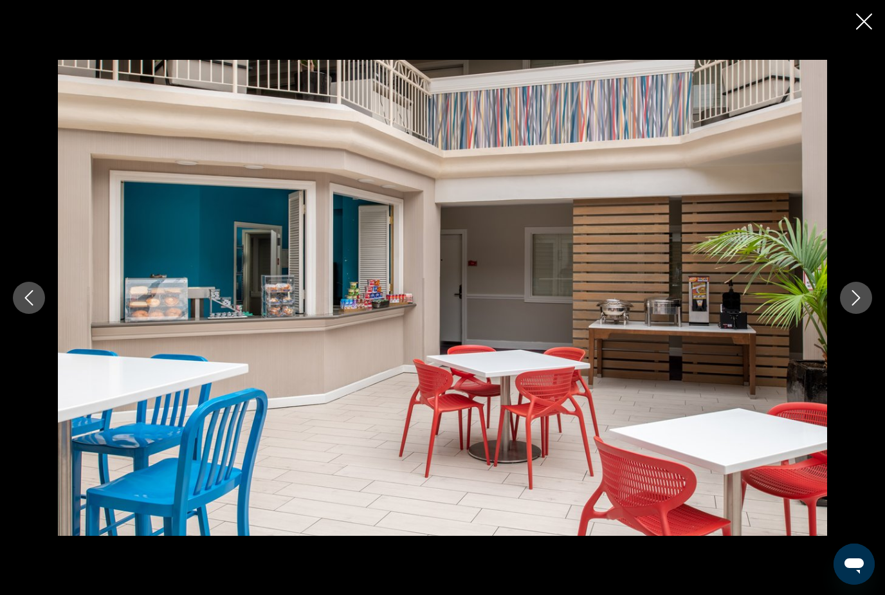
click at [858, 305] on icon "Next image" at bounding box center [855, 297] width 15 height 15
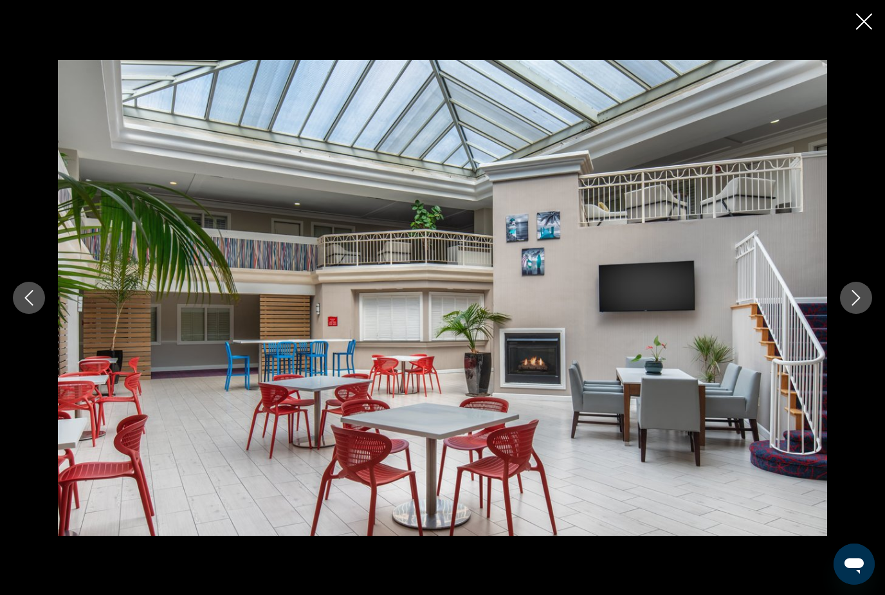
click at [863, 314] on button "Next image" at bounding box center [856, 298] width 32 height 32
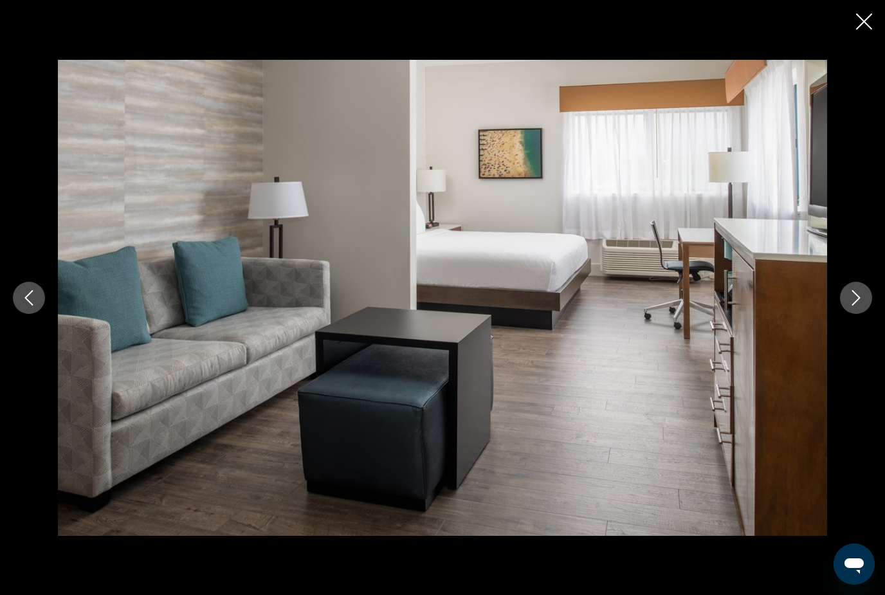
click at [858, 305] on icon "Next image" at bounding box center [856, 297] width 8 height 15
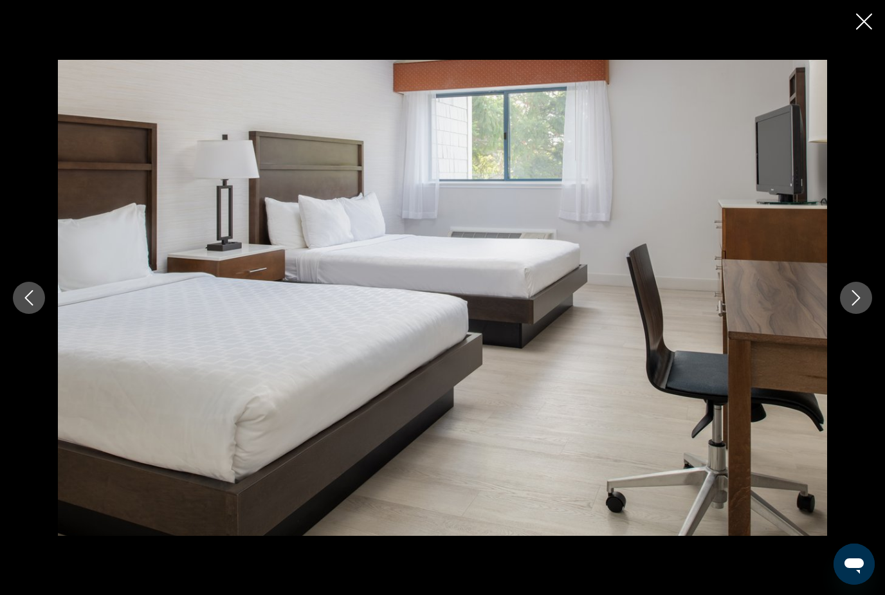
click at [854, 305] on icon "Next image" at bounding box center [856, 297] width 8 height 15
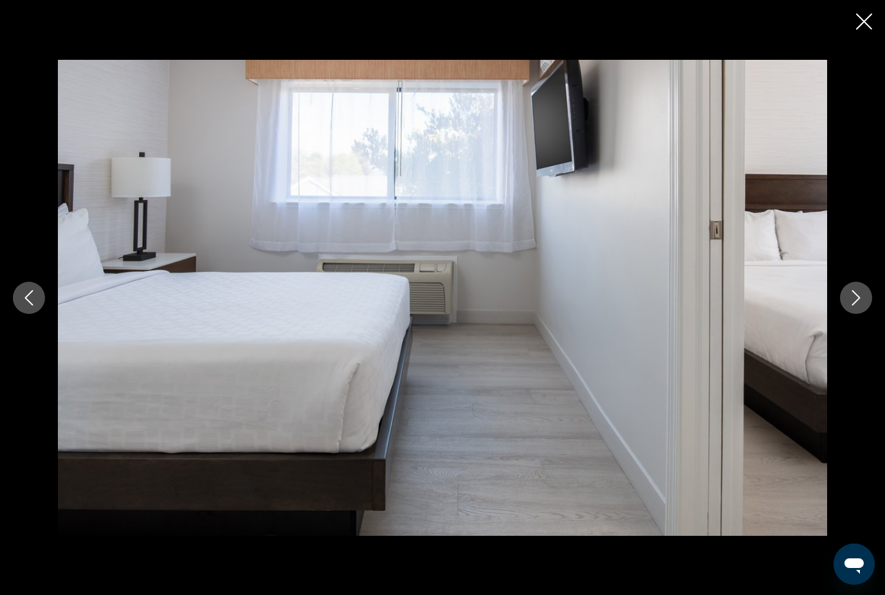
click at [851, 305] on icon "Next image" at bounding box center [855, 297] width 15 height 15
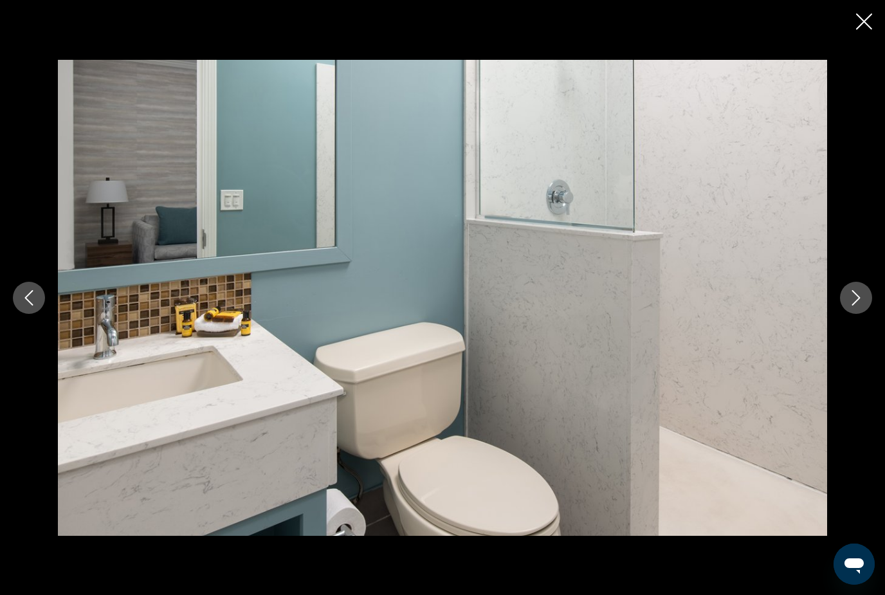
click at [856, 305] on icon "Next image" at bounding box center [856, 297] width 8 height 15
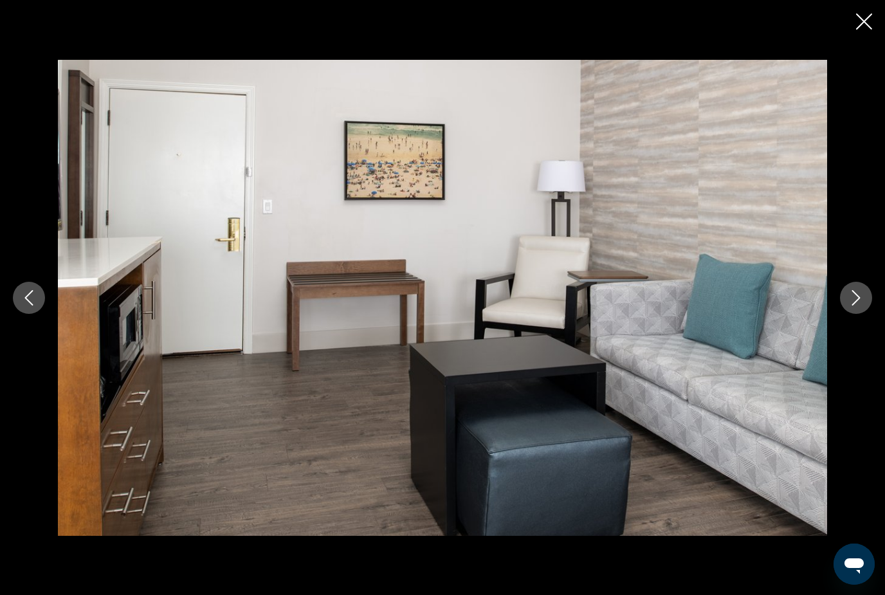
click at [856, 305] on icon "Next image" at bounding box center [855, 297] width 15 height 15
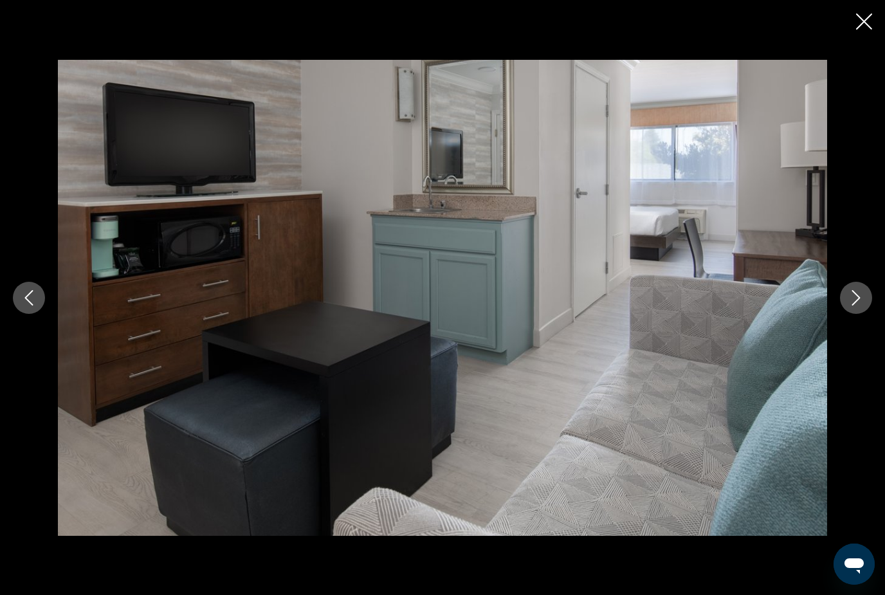
click at [853, 314] on button "Next image" at bounding box center [856, 298] width 32 height 32
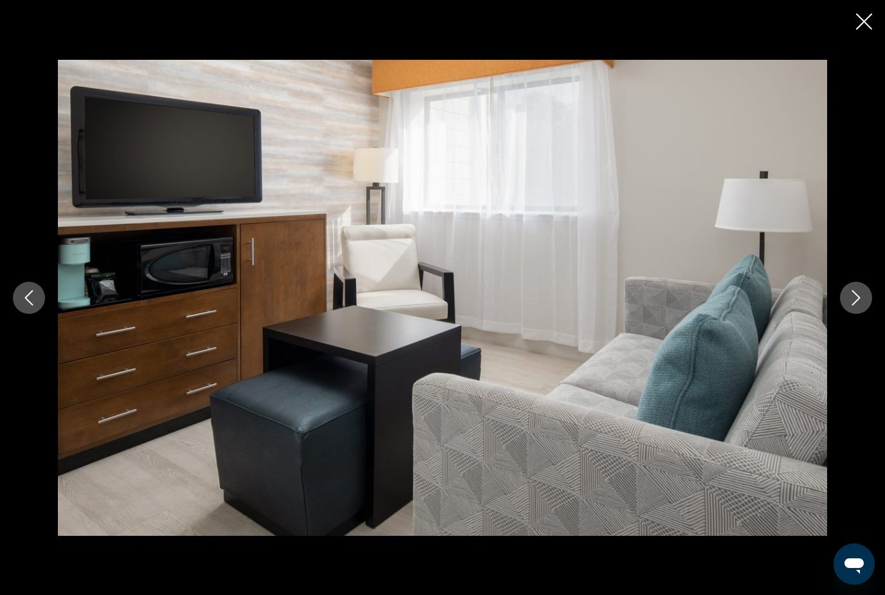
click at [853, 314] on button "Next image" at bounding box center [856, 298] width 32 height 32
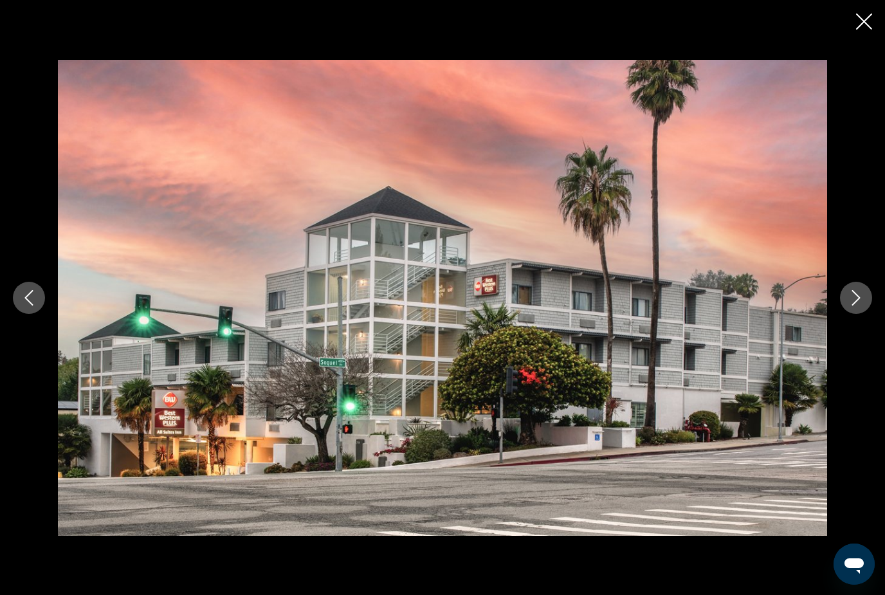
click at [29, 305] on icon "Previous image" at bounding box center [28, 297] width 15 height 15
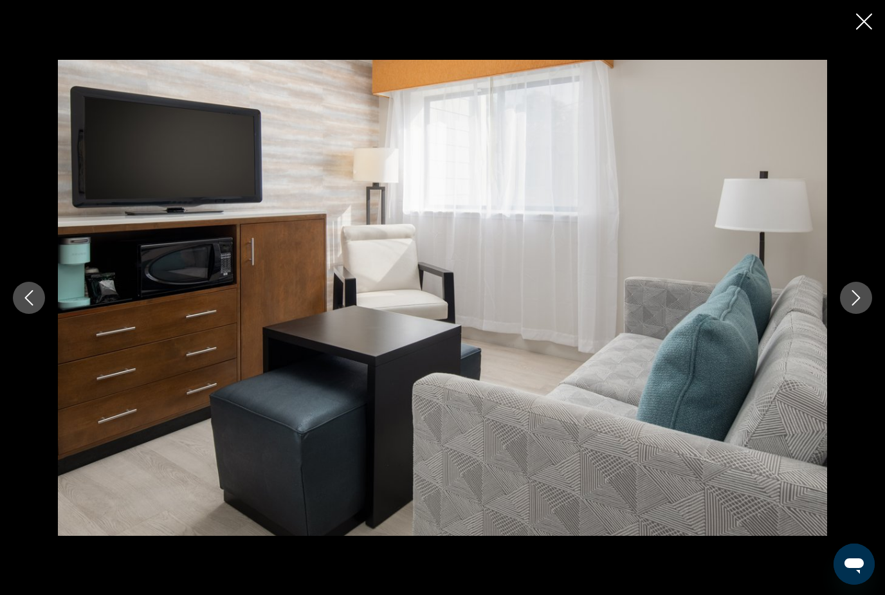
click at [861, 305] on icon "Next image" at bounding box center [855, 297] width 15 height 15
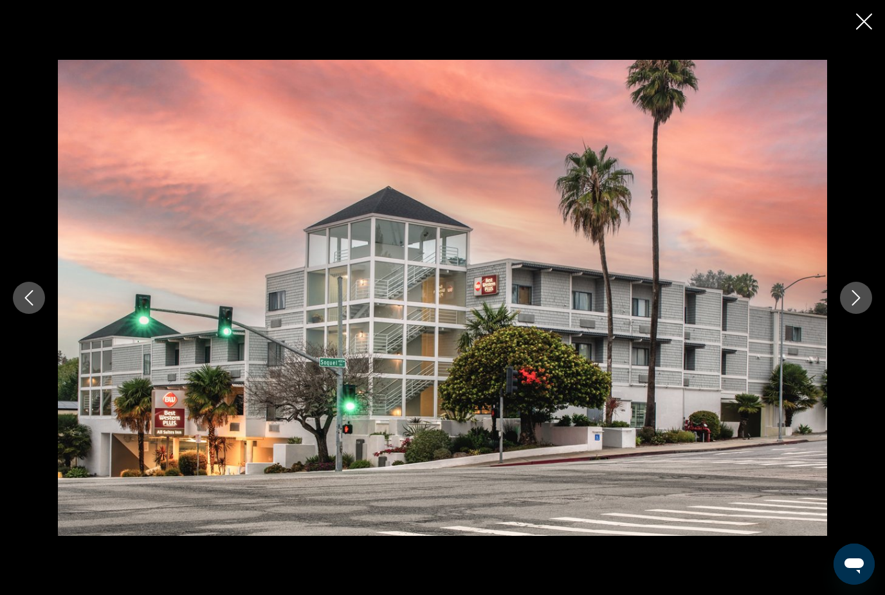
click at [859, 305] on icon "Next image" at bounding box center [855, 297] width 15 height 15
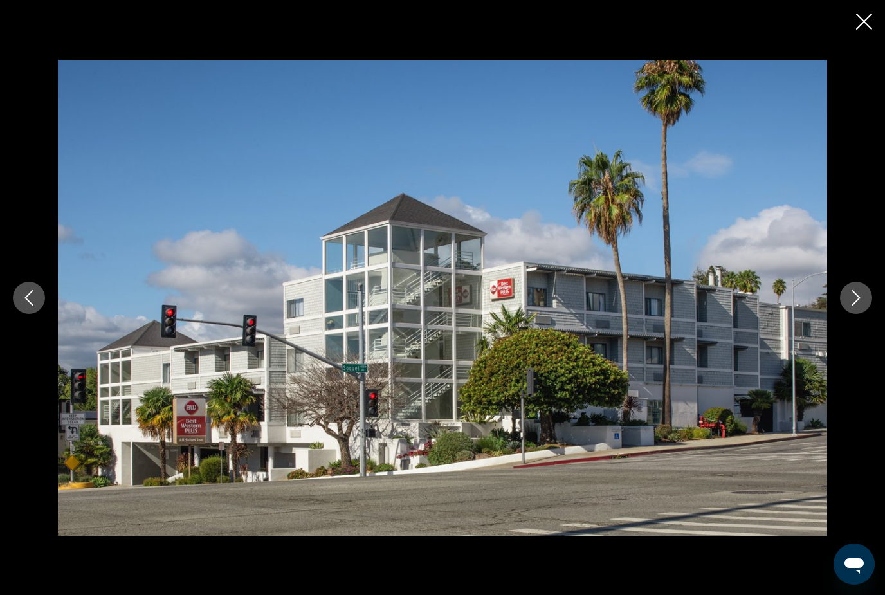
click at [862, 314] on button "Next image" at bounding box center [856, 298] width 32 height 32
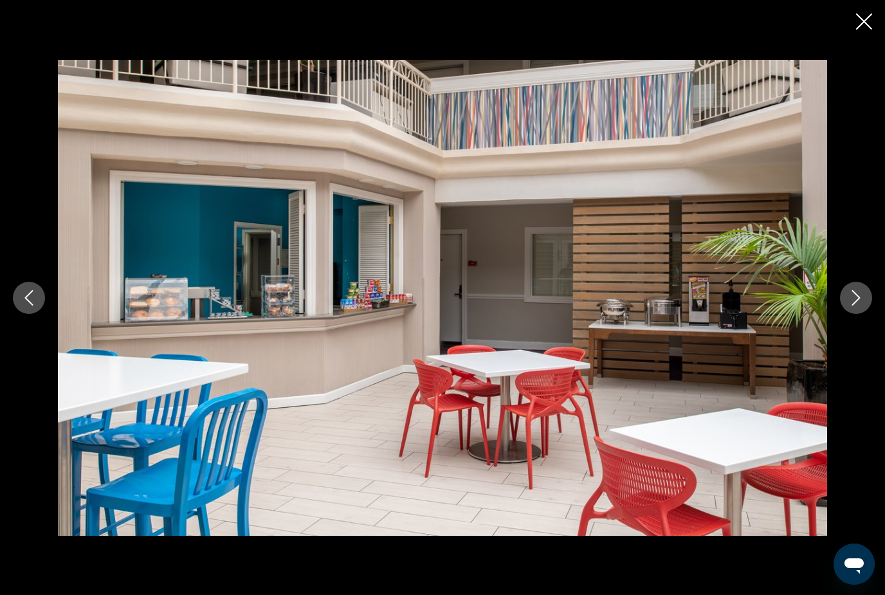
click at [857, 305] on icon "Next image" at bounding box center [855, 297] width 15 height 15
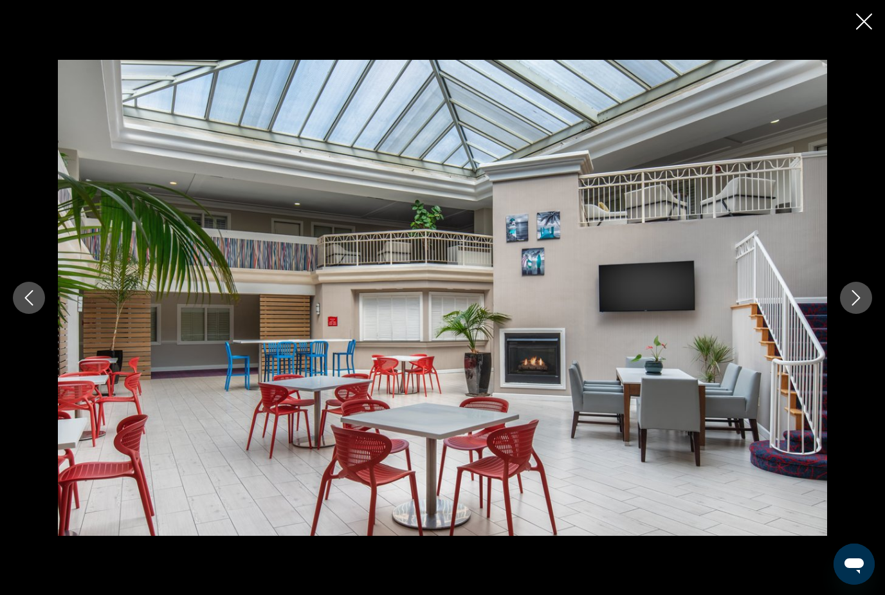
click at [857, 305] on icon "Next image" at bounding box center [855, 297] width 15 height 15
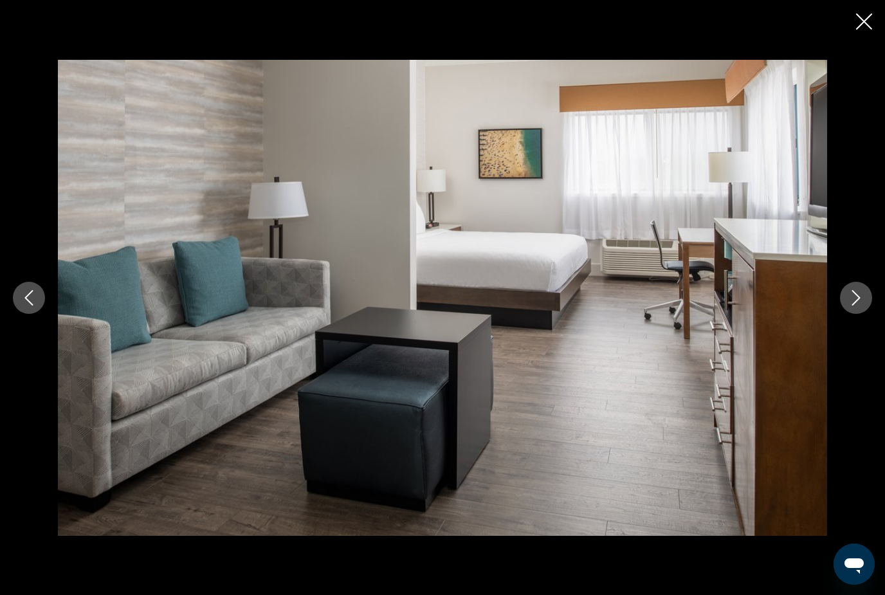
click at [852, 305] on icon "Next image" at bounding box center [856, 297] width 8 height 15
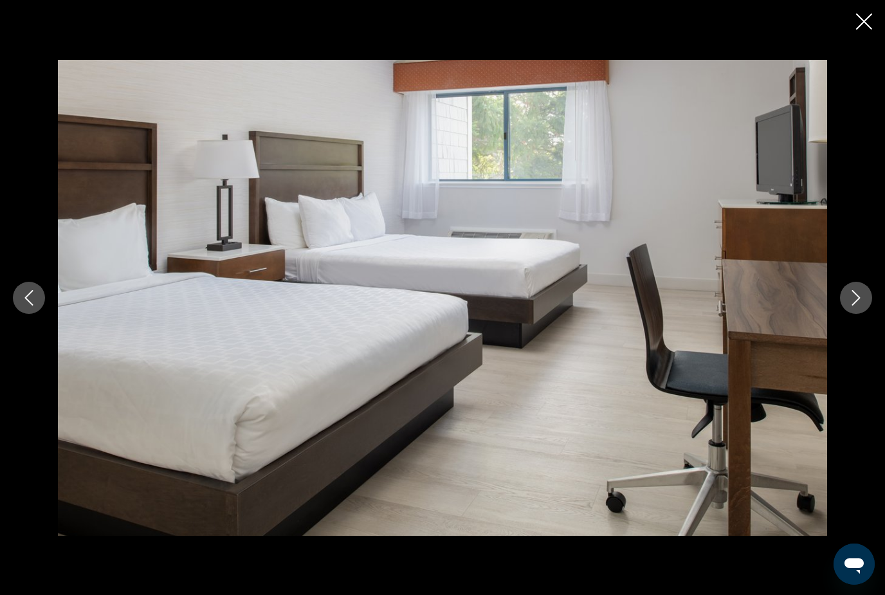
click at [35, 305] on icon "Previous image" at bounding box center [28, 297] width 15 height 15
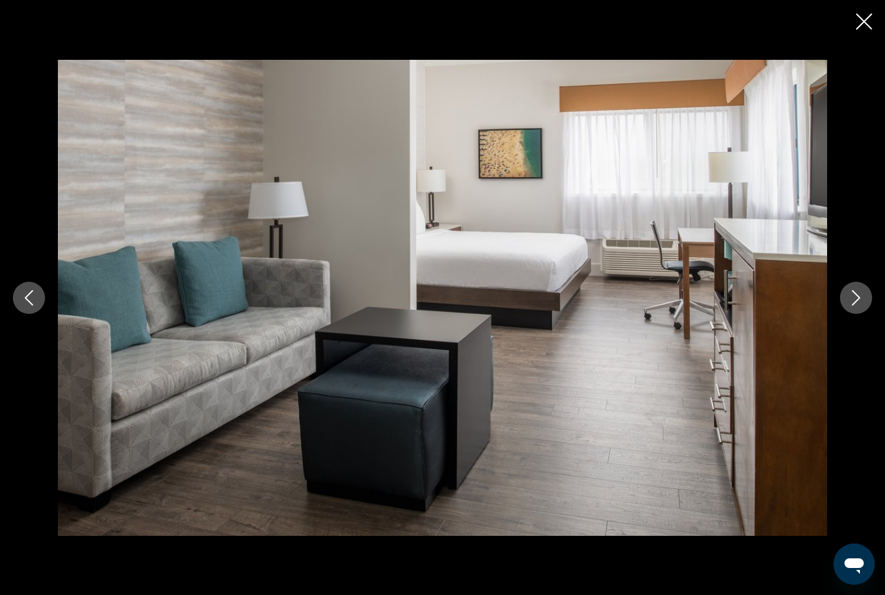
click at [856, 305] on icon "Next image" at bounding box center [856, 297] width 8 height 15
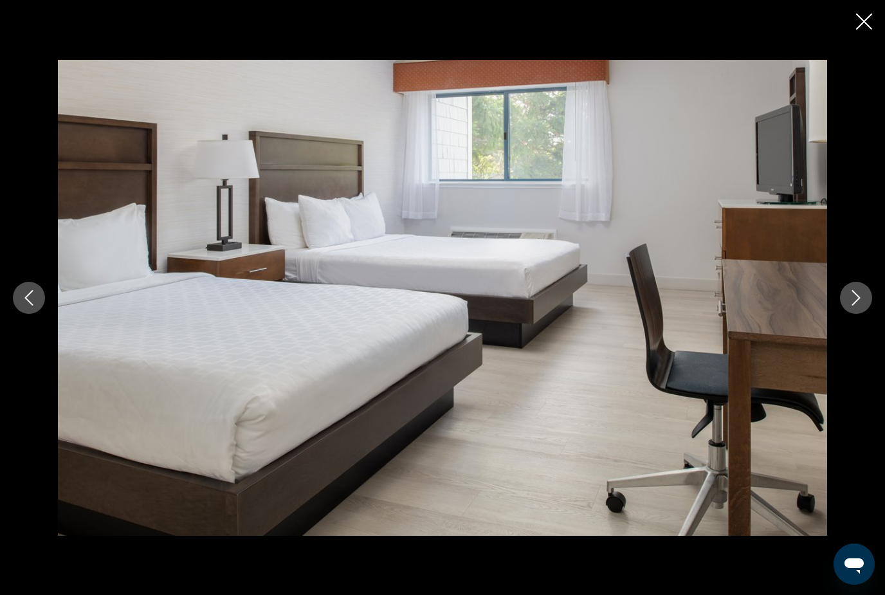
click at [25, 314] on button "Previous image" at bounding box center [29, 298] width 32 height 32
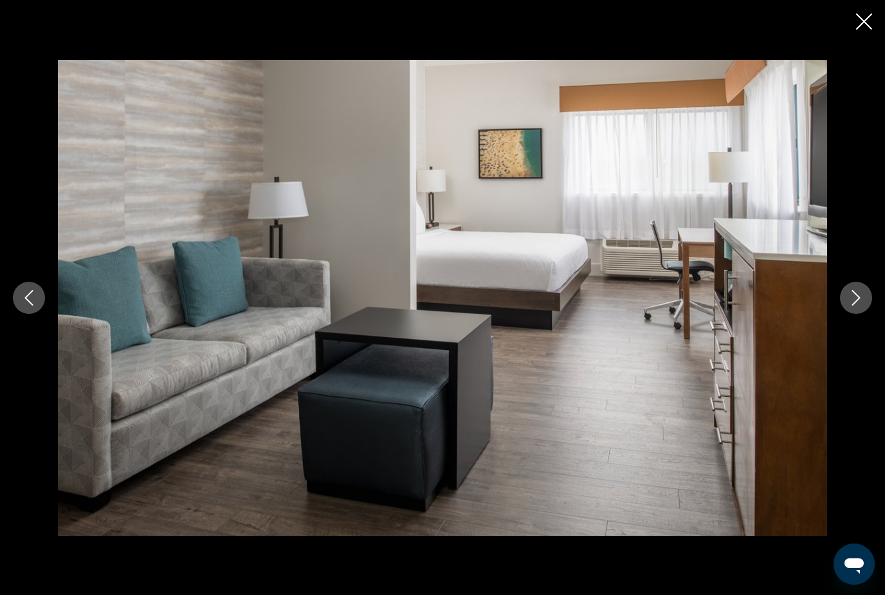
click at [864, 24] on icon "Close slideshow" at bounding box center [864, 22] width 16 height 16
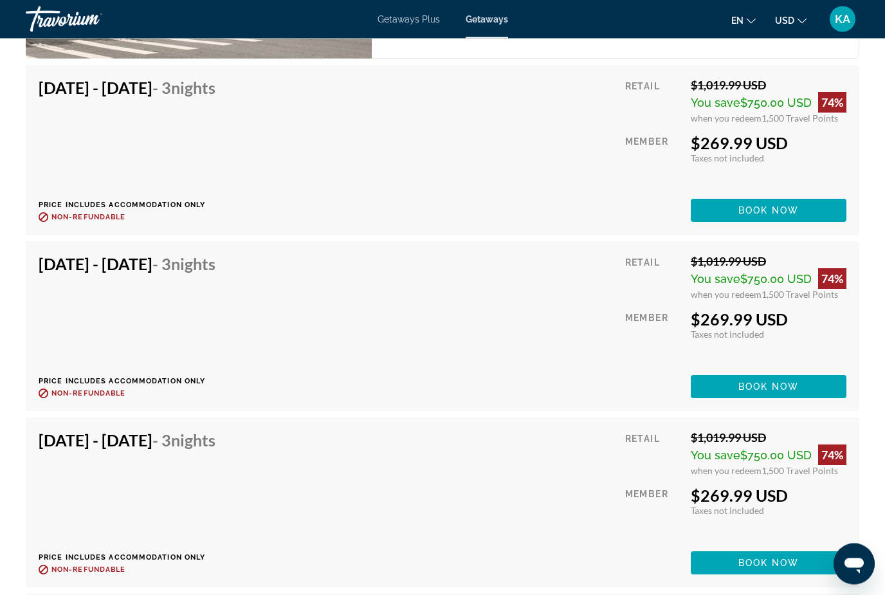
scroll to position [2365, 0]
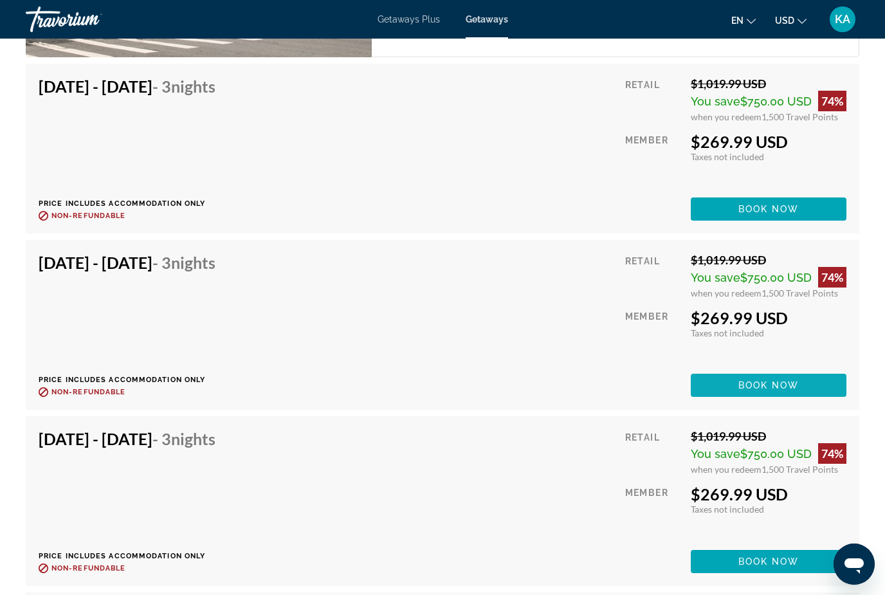
click at [800, 385] on span "Main content" at bounding box center [769, 385] width 156 height 31
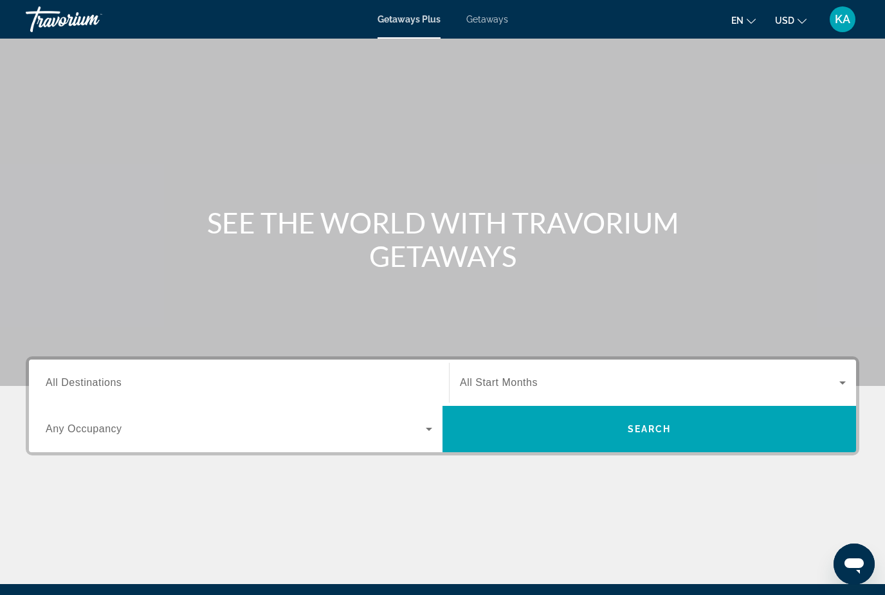
click at [480, 23] on span "Getaways" at bounding box center [487, 19] width 42 height 10
click at [101, 375] on input "Destination All Destinations" at bounding box center [239, 382] width 386 height 15
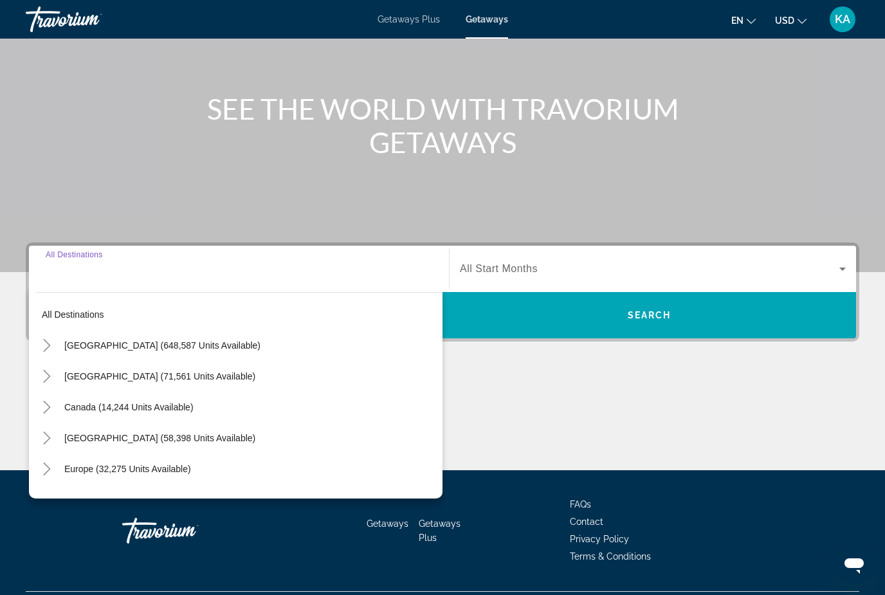
scroll to position [147, 0]
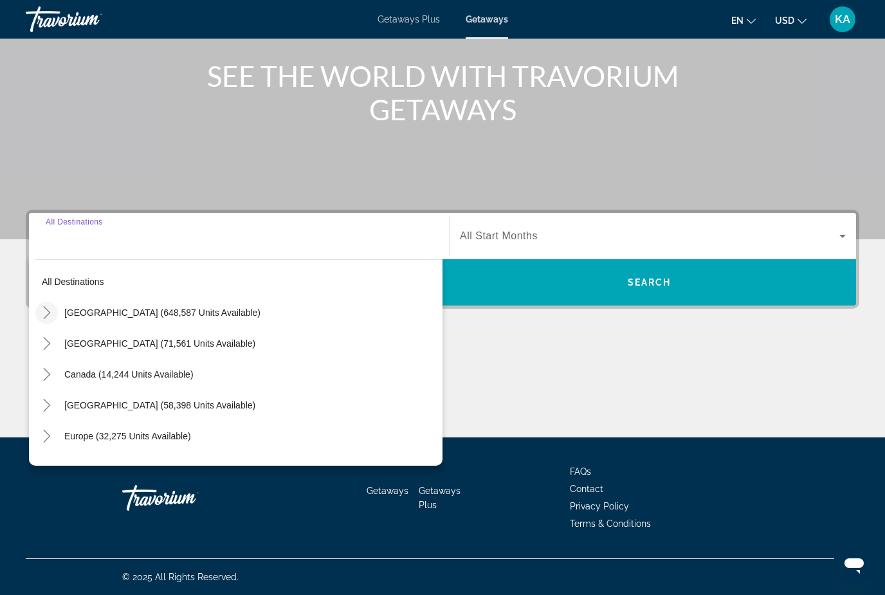
click at [52, 316] on icon "Toggle United States (648,587 units available)" at bounding box center [47, 312] width 13 height 13
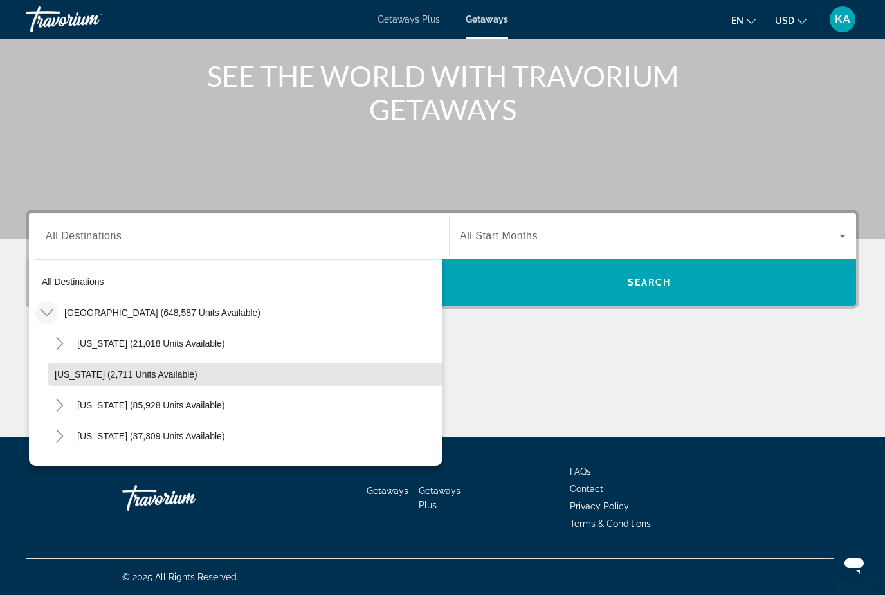
scroll to position [70, 0]
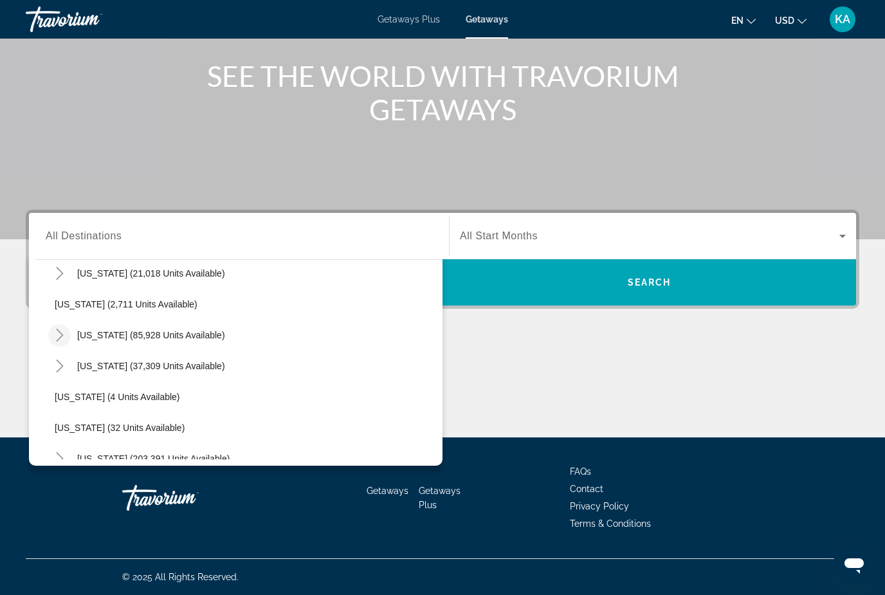
click at [61, 336] on icon "Toggle California (85,928 units available)" at bounding box center [59, 335] width 13 height 13
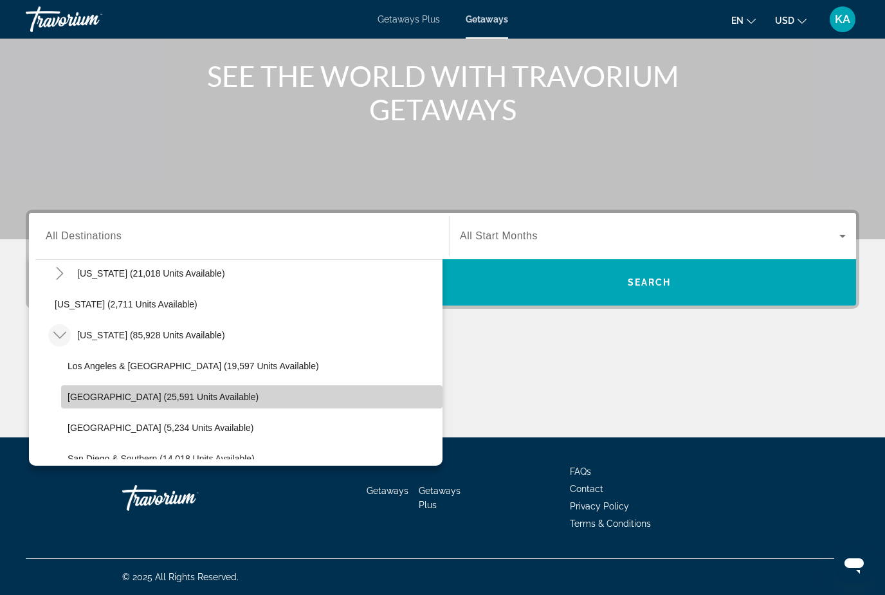
click at [134, 402] on span "Search widget" at bounding box center [251, 396] width 381 height 31
type input "**********"
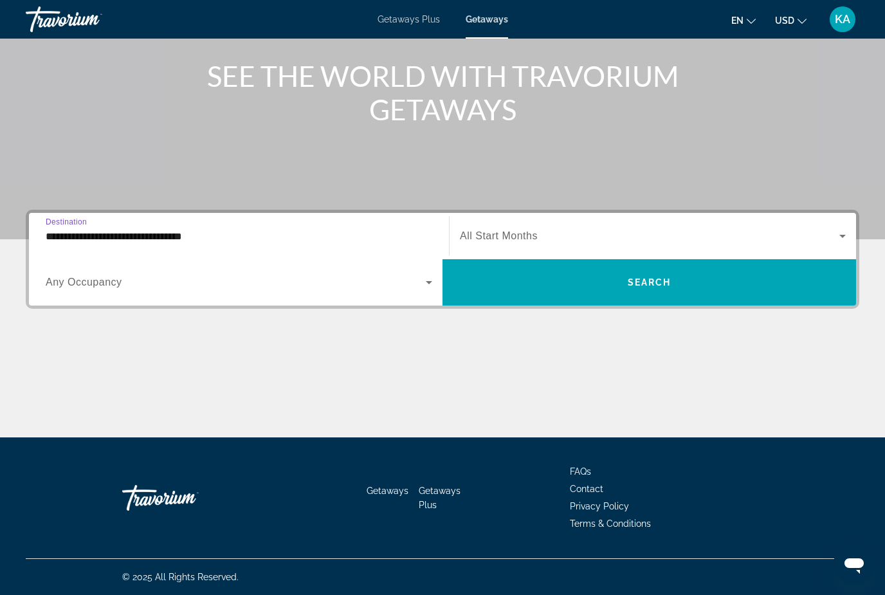
click at [689, 243] on span "Search widget" at bounding box center [649, 235] width 379 height 15
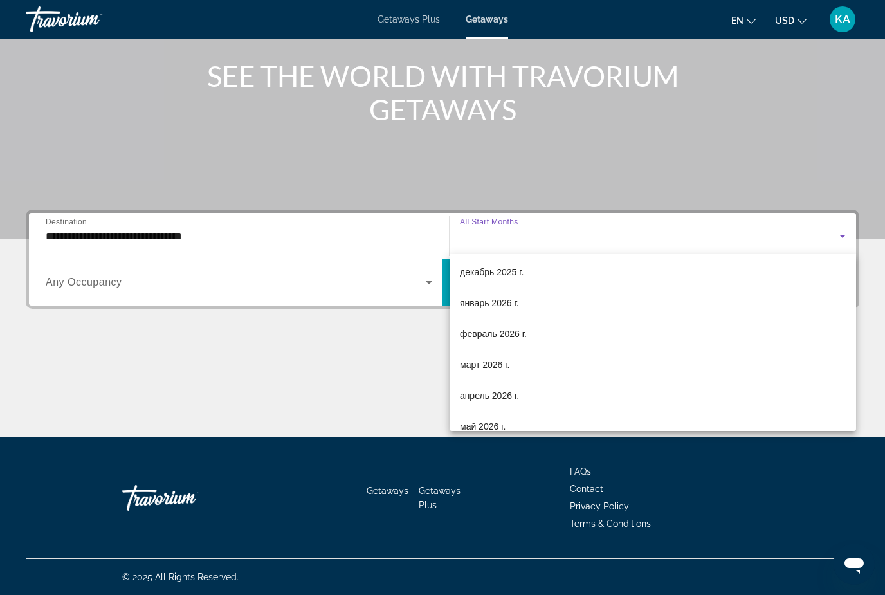
scroll to position [134, 0]
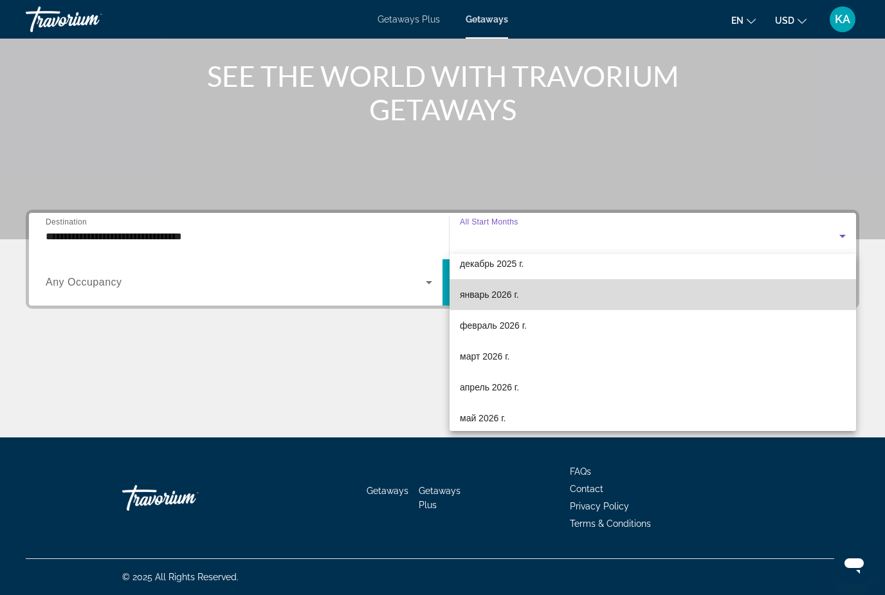
click at [510, 296] on span "январь 2026 г." at bounding box center [489, 294] width 59 height 15
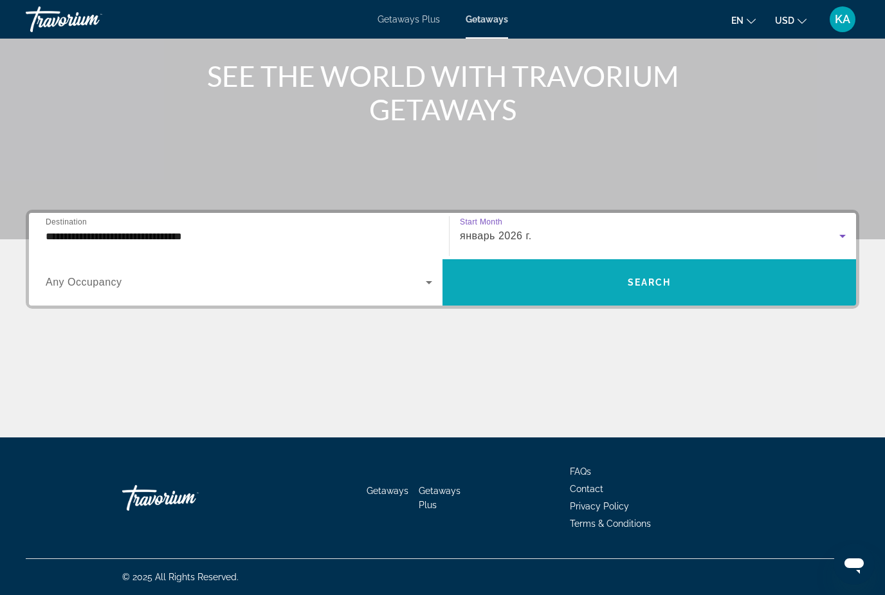
click at [560, 282] on span "Search widget" at bounding box center [648, 282] width 413 height 31
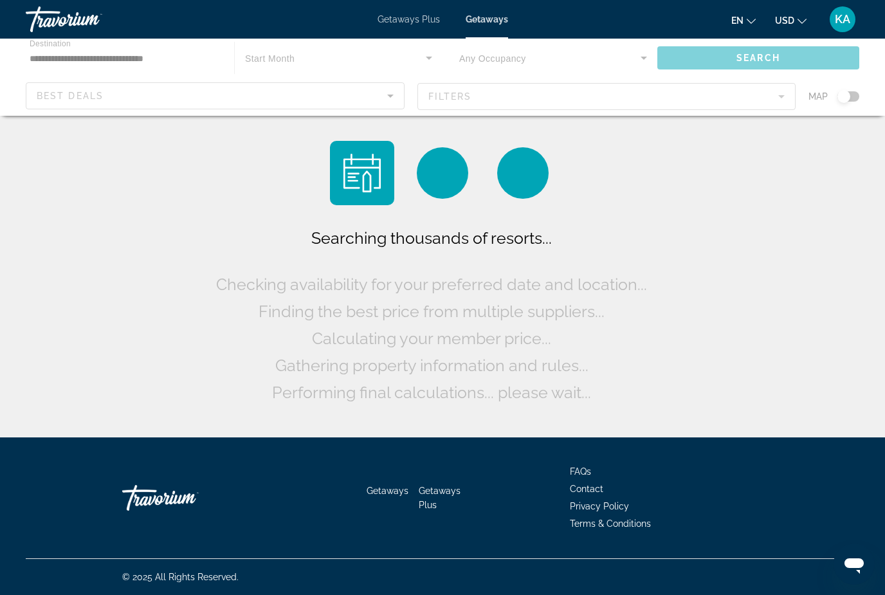
scroll to position [41, 0]
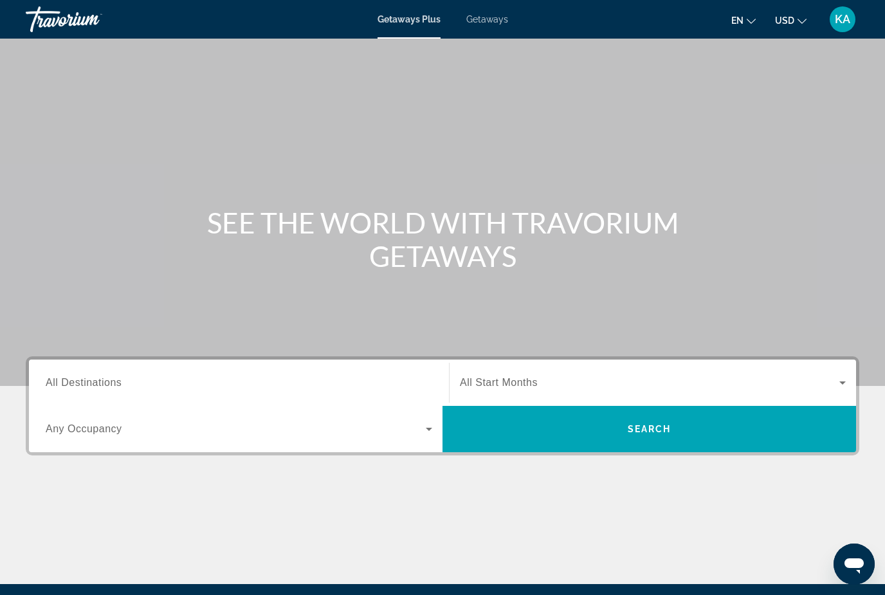
click at [494, 20] on span "Getaways" at bounding box center [487, 19] width 42 height 10
click at [86, 386] on span "All Destinations" at bounding box center [84, 382] width 76 height 11
click at [86, 386] on input "Destination All Destinations" at bounding box center [239, 382] width 386 height 15
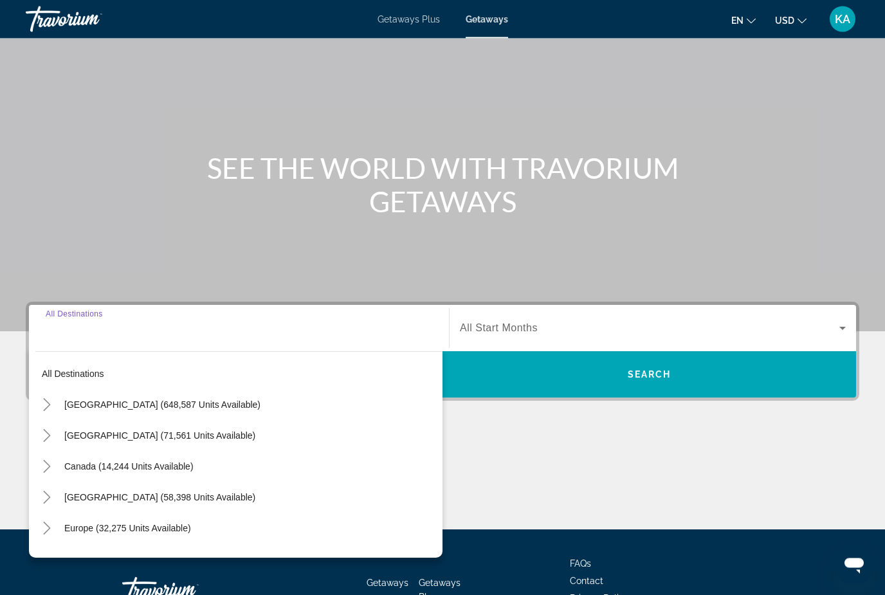
scroll to position [147, 0]
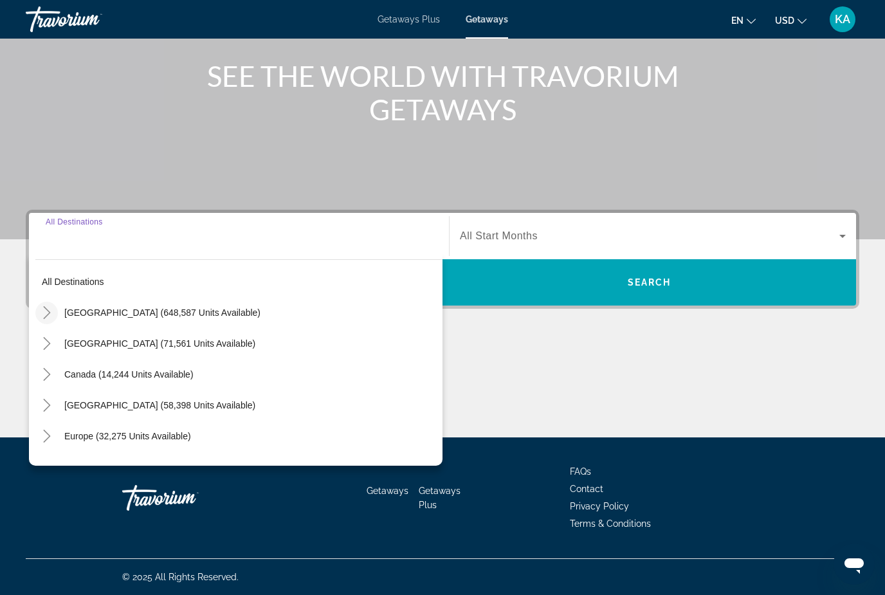
click at [52, 305] on mat-icon "Toggle United States (648,587 units available)" at bounding box center [46, 313] width 23 height 23
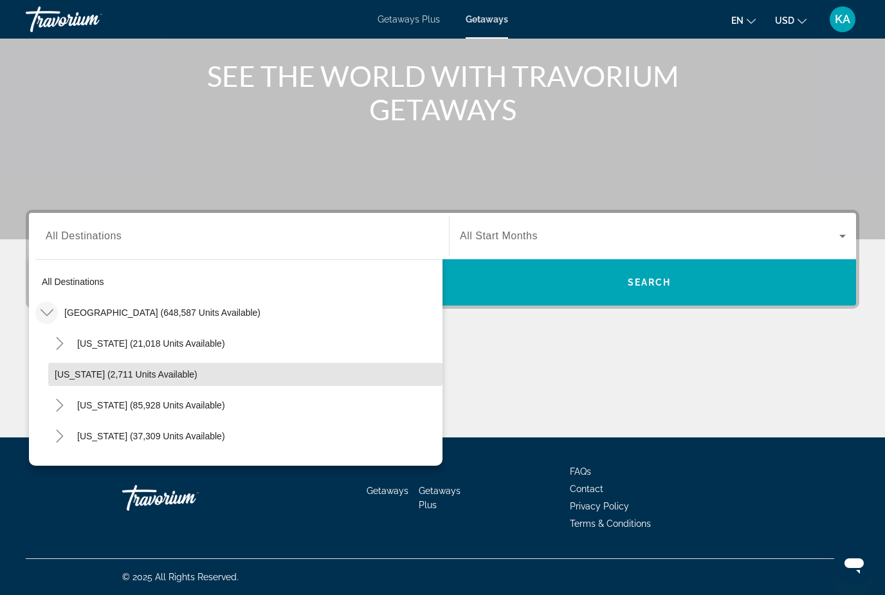
scroll to position [68, 0]
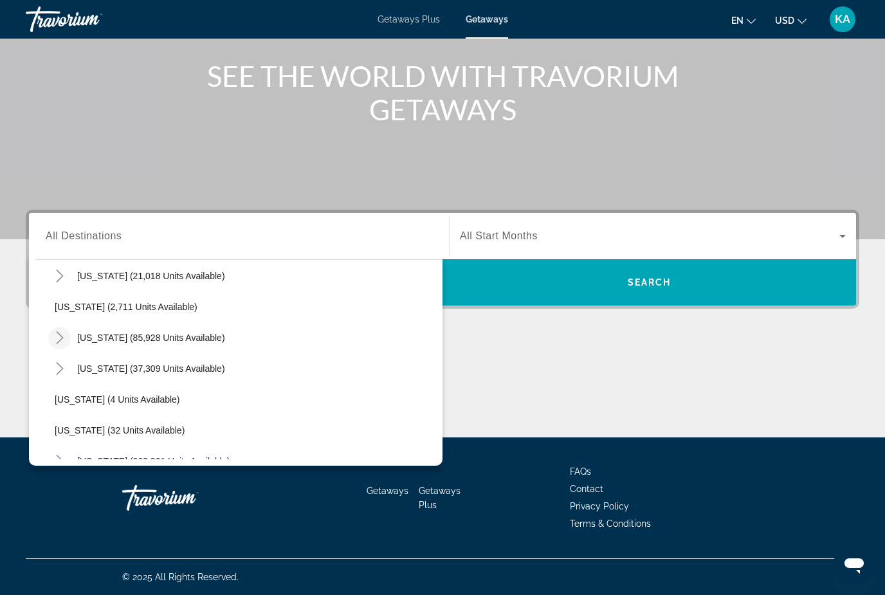
click at [66, 334] on icon "Toggle California (85,928 units available)" at bounding box center [59, 337] width 13 height 13
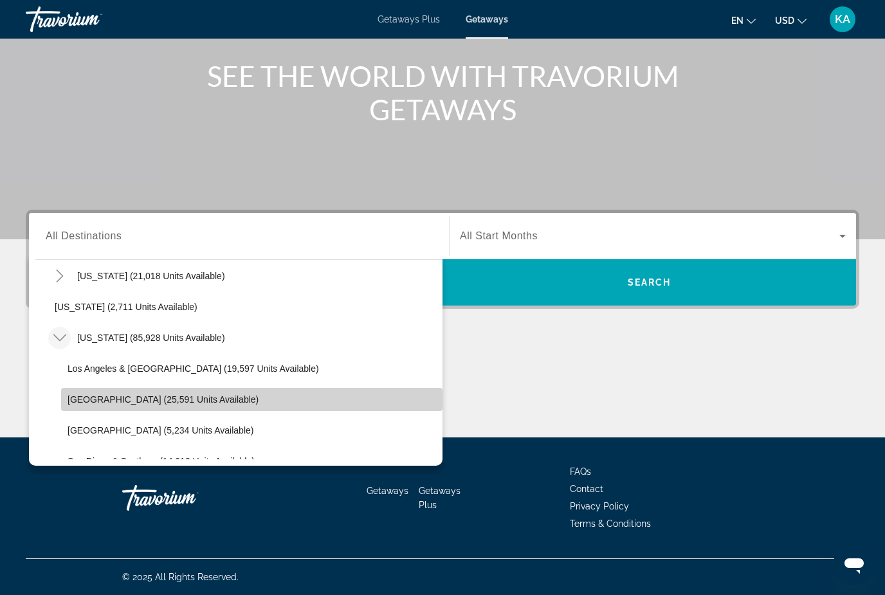
click at [131, 404] on span "[GEOGRAPHIC_DATA] (25,591 units available)" at bounding box center [163, 399] width 191 height 10
type input "**********"
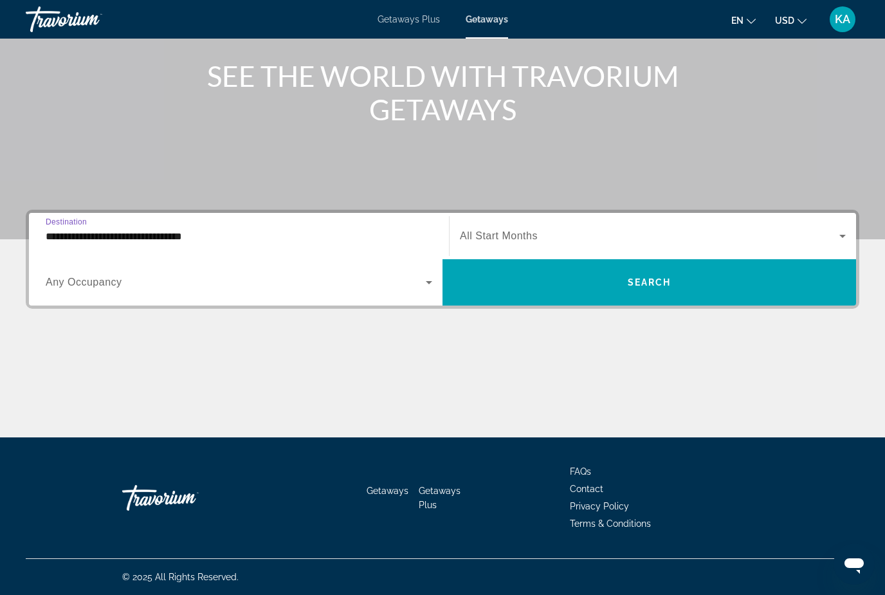
click at [564, 235] on span "Search widget" at bounding box center [649, 235] width 379 height 15
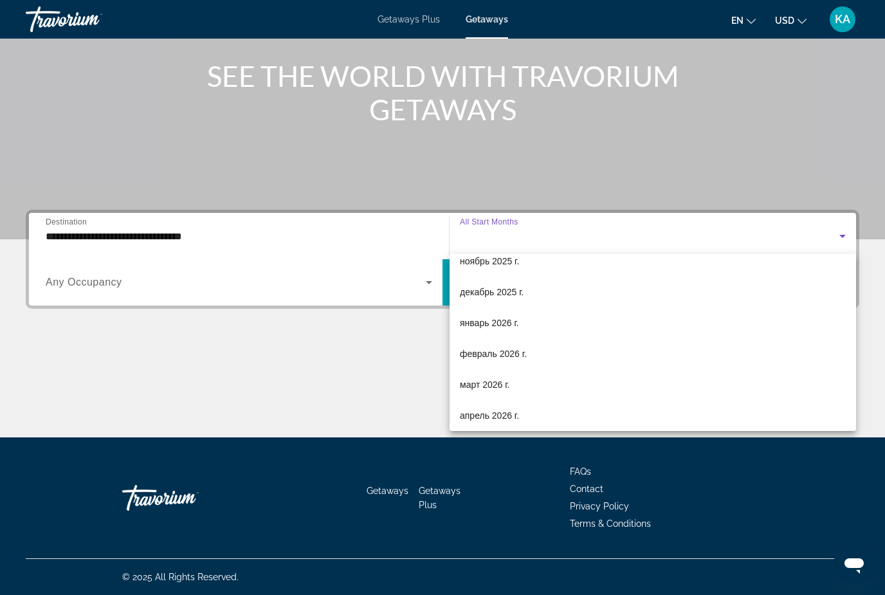
scroll to position [109, 0]
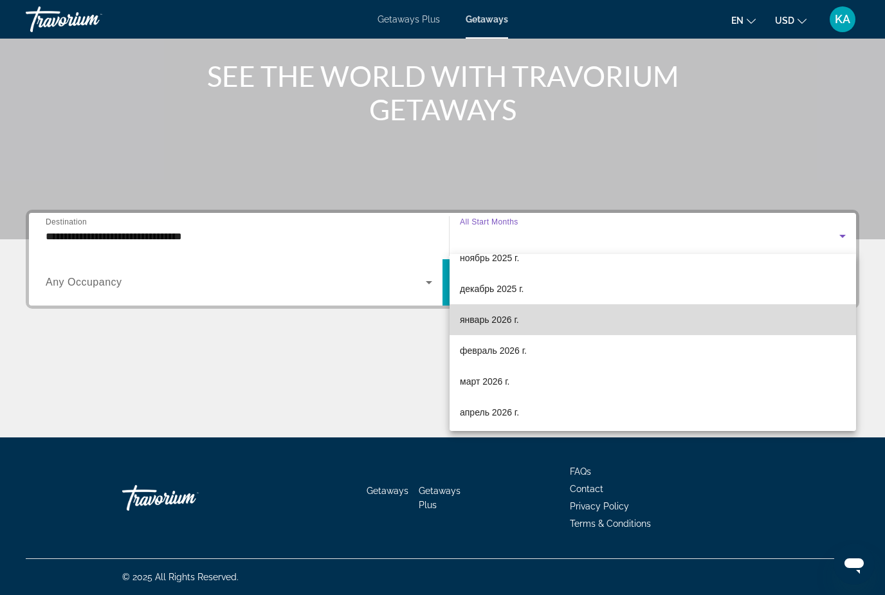
click at [496, 323] on span "январь 2026 г." at bounding box center [489, 319] width 59 height 15
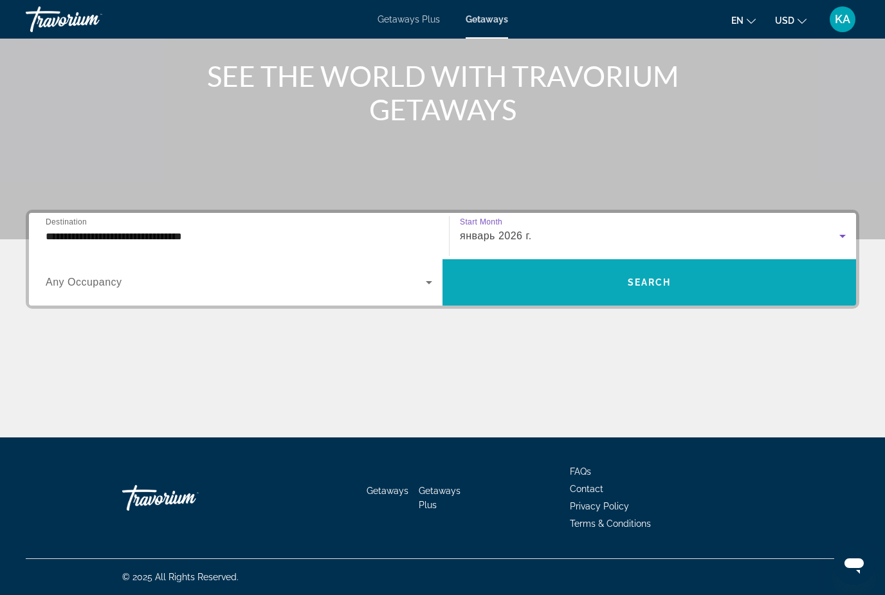
click at [520, 290] on span "Search widget" at bounding box center [648, 282] width 413 height 31
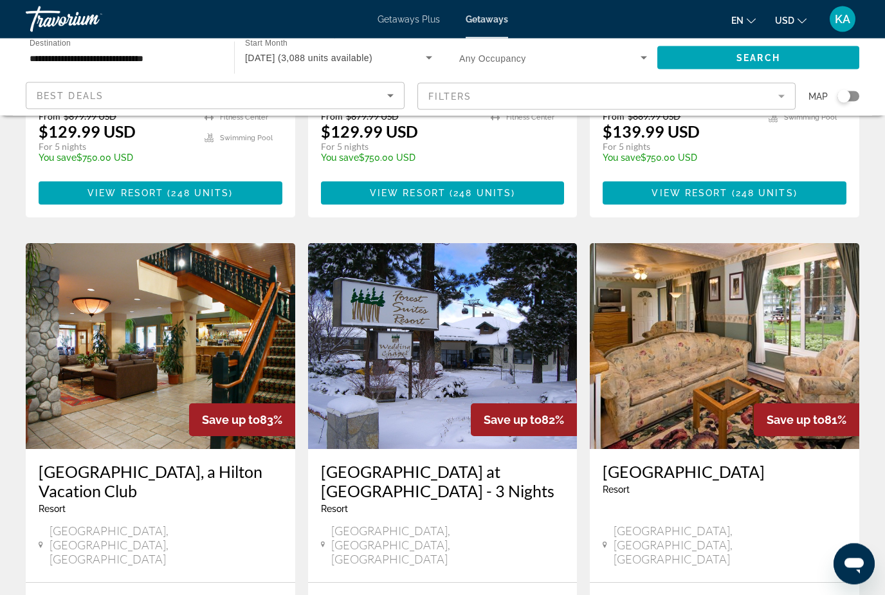
scroll to position [926, 0]
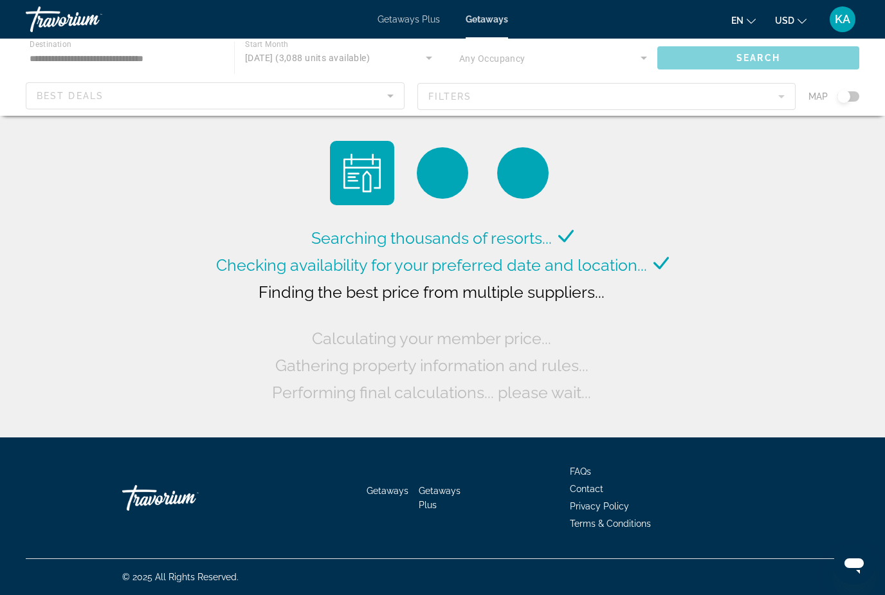
click at [305, 60] on div "Main content" at bounding box center [442, 77] width 885 height 77
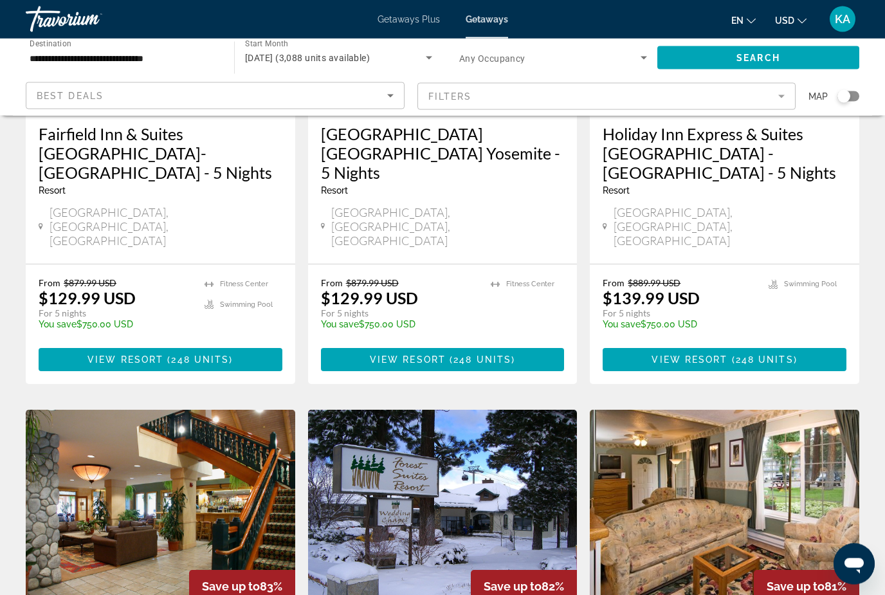
scroll to position [892, 0]
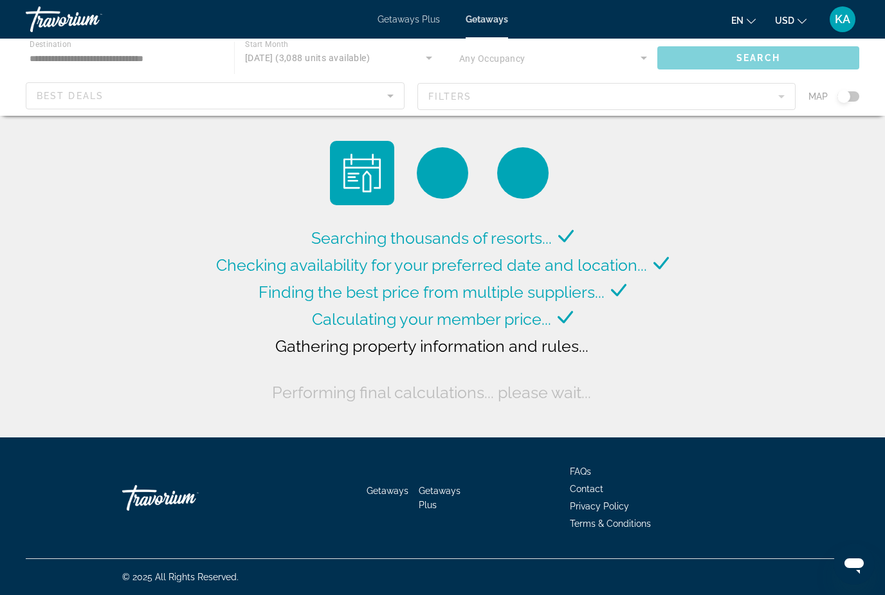
click at [317, 51] on div "Main content" at bounding box center [442, 77] width 885 height 77
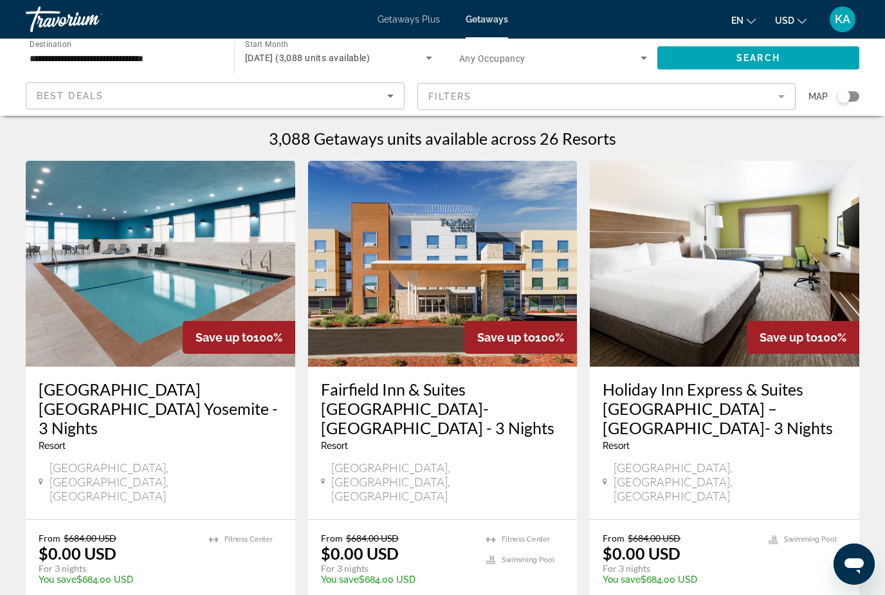
click at [262, 62] on span "[DATE] (3,088 units available)" at bounding box center [307, 58] width 125 height 10
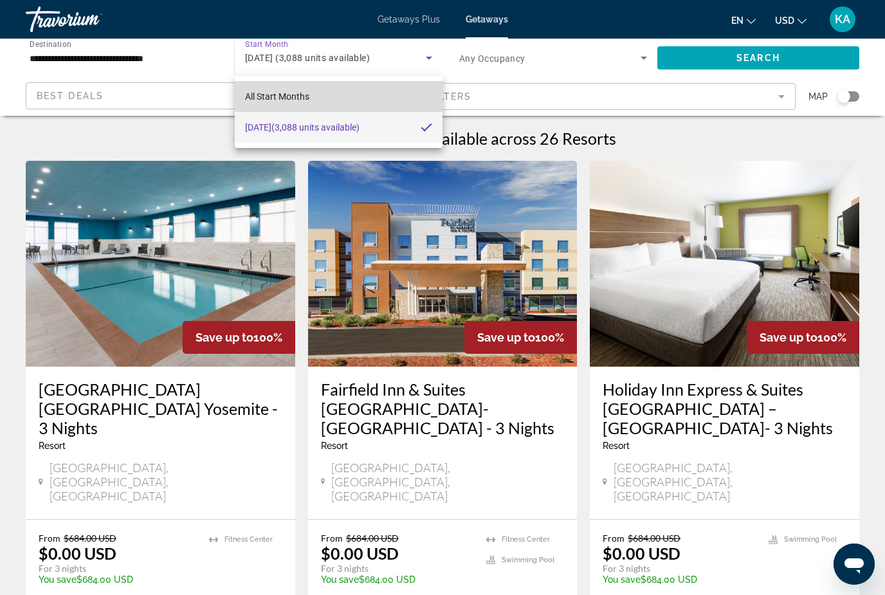
click at [278, 100] on span "All Start Months" at bounding box center [277, 96] width 64 height 10
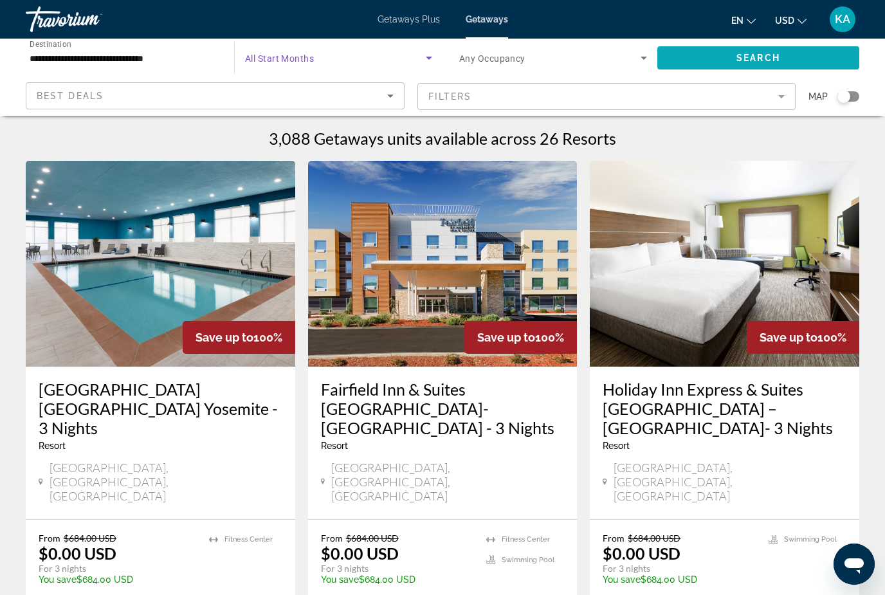
click at [811, 57] on span "Search widget" at bounding box center [758, 57] width 202 height 31
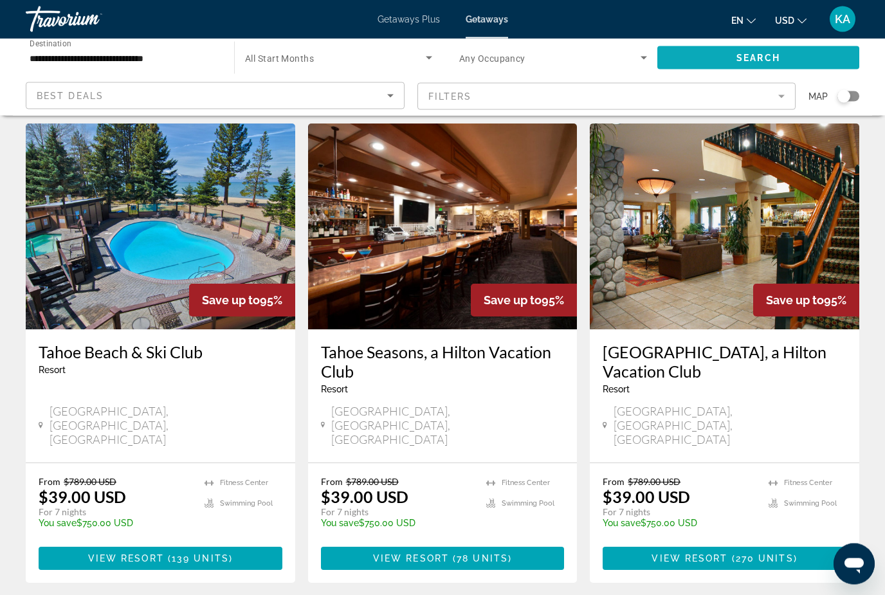
scroll to position [1026, 0]
click at [780, 543] on span "Main content" at bounding box center [724, 558] width 244 height 31
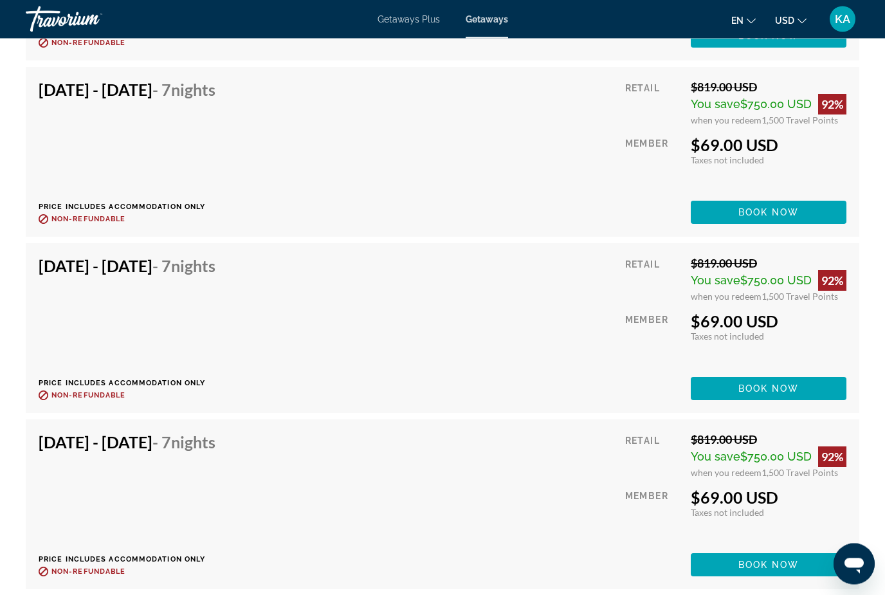
scroll to position [3247, 0]
